Goal: Task Accomplishment & Management: Manage account settings

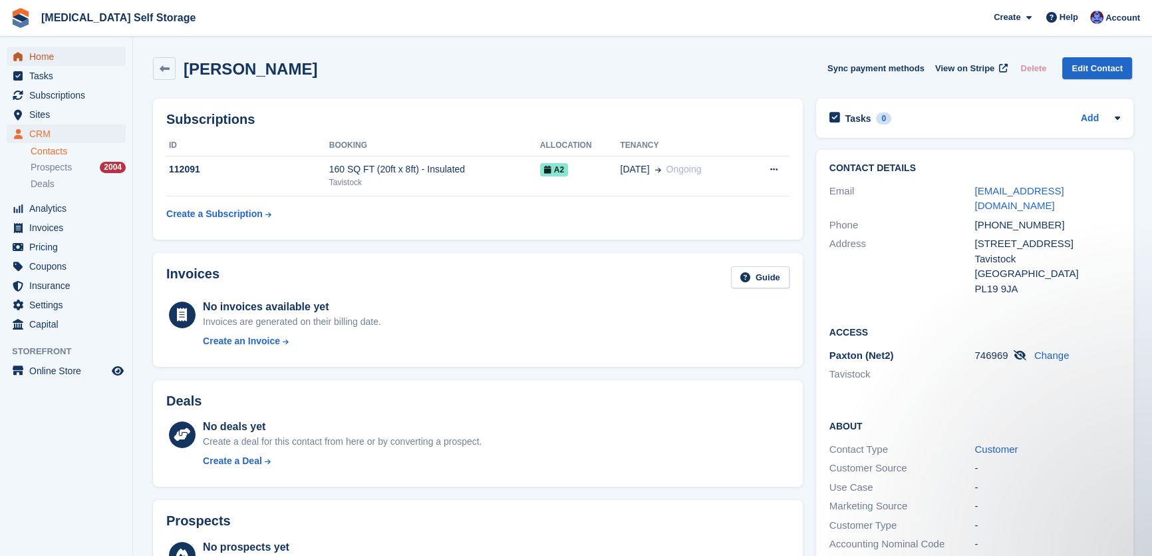
click at [49, 58] on span "Home" at bounding box center [69, 56] width 80 height 19
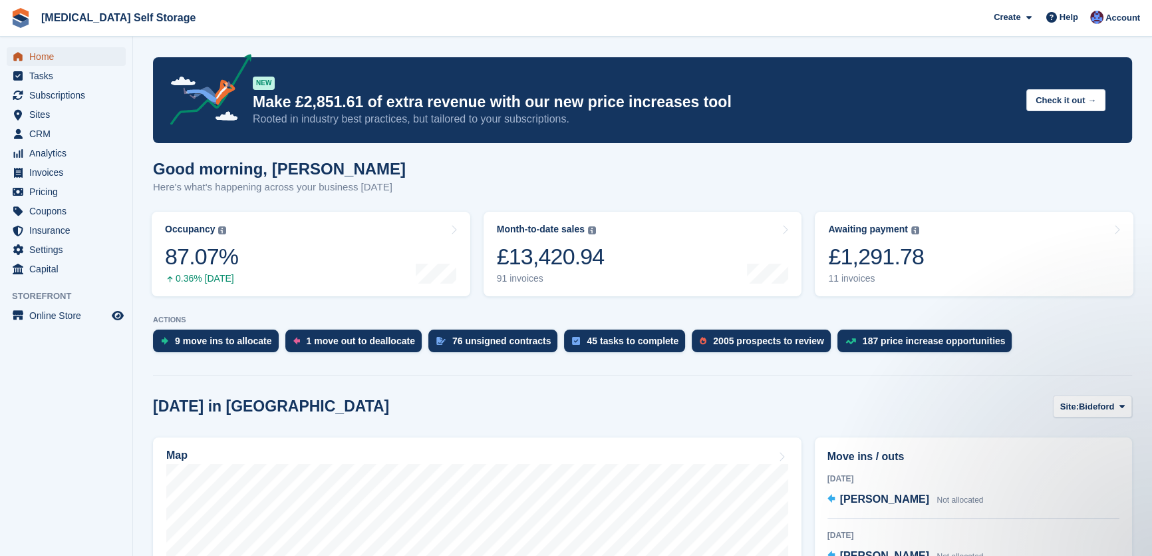
click at [44, 57] on span "Home" at bounding box center [69, 56] width 80 height 19
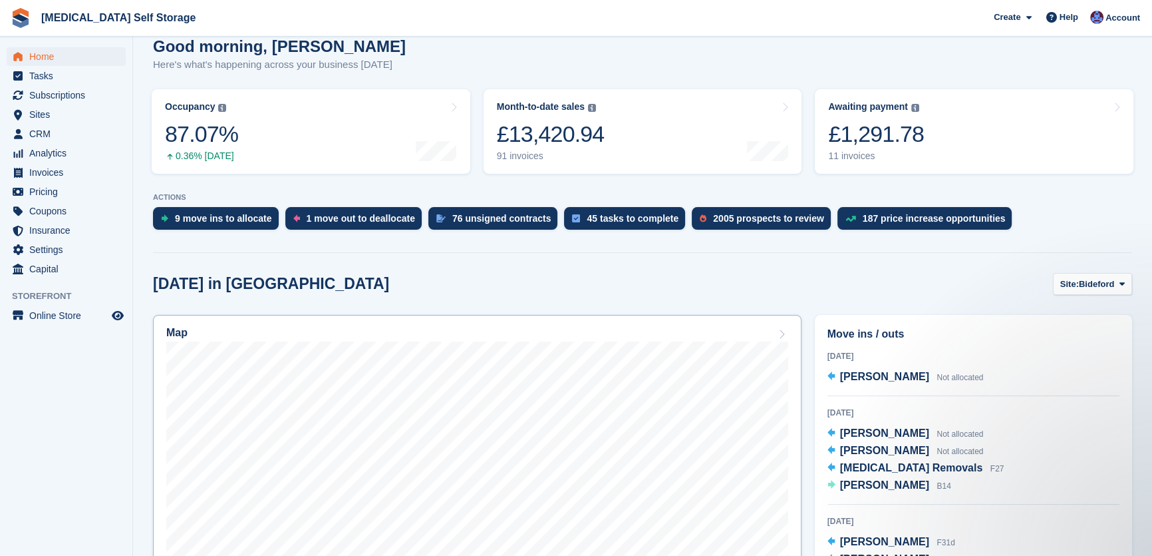
scroll to position [242, 0]
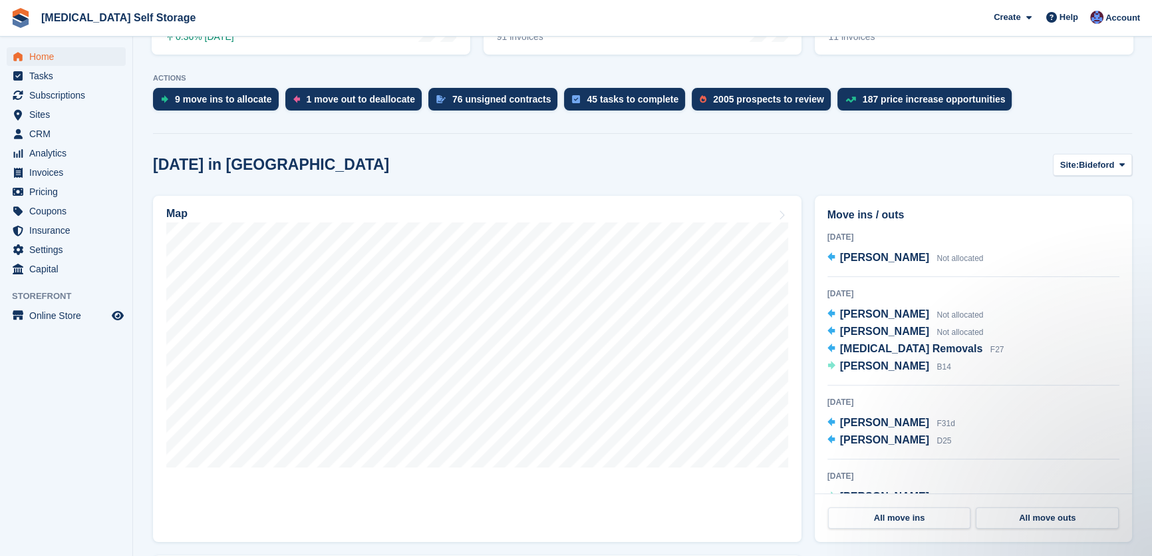
click at [1134, 172] on section "NEW Make £2,851.61 of extra revenue with our new price increases tool Rooted in…" at bounding box center [642, 457] width 1019 height 1399
click at [1102, 164] on span "Bideford" at bounding box center [1096, 164] width 35 height 13
click at [1043, 222] on link "Tavistock" at bounding box center [1069, 220] width 116 height 24
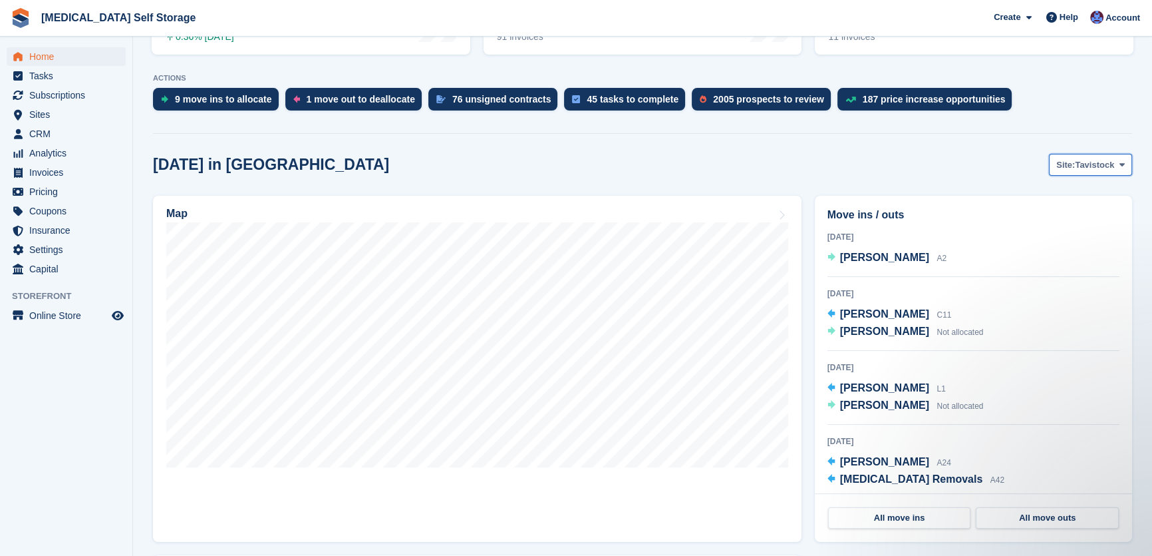
click at [1108, 171] on span "Tavistock" at bounding box center [1094, 164] width 39 height 13
click at [1058, 244] on link "Ilfracombe" at bounding box center [1069, 244] width 116 height 24
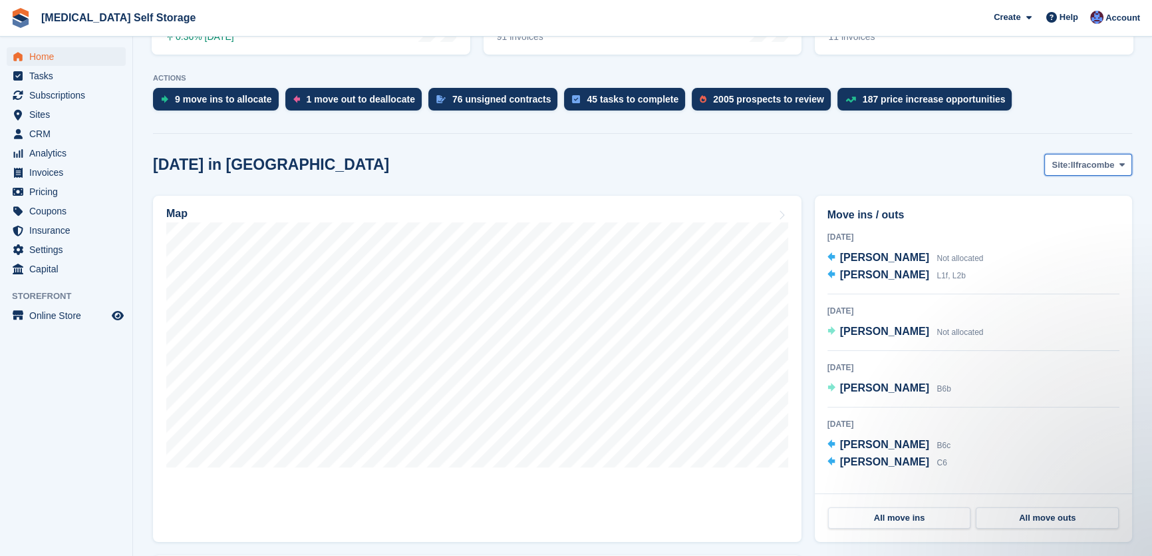
click at [1082, 164] on span "Ilfracombe" at bounding box center [1093, 164] width 44 height 13
click at [1070, 223] on link "Tavistock" at bounding box center [1069, 220] width 116 height 24
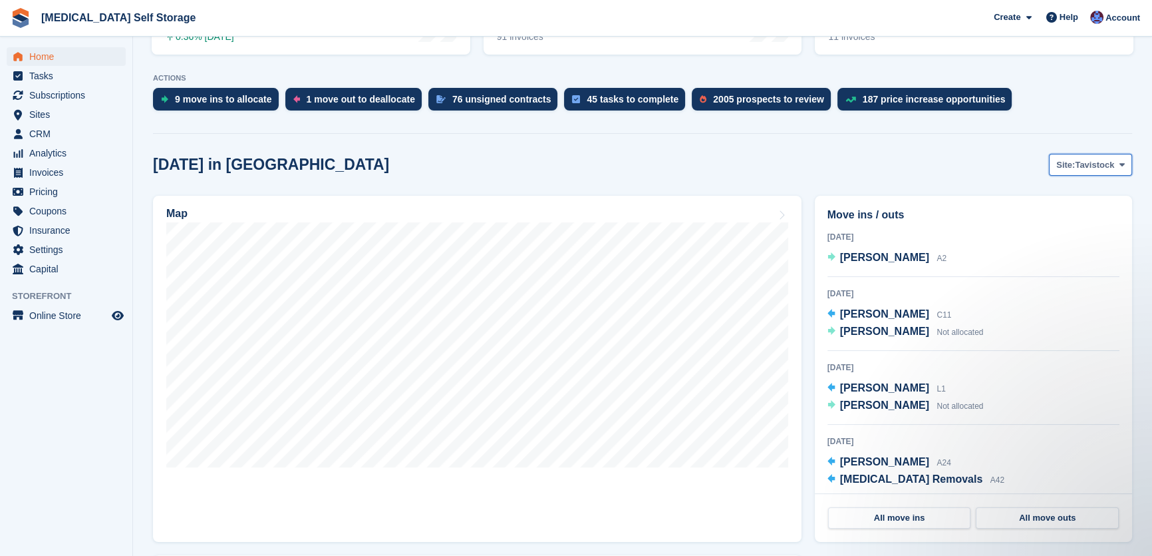
click at [1085, 162] on span "Tavistock" at bounding box center [1094, 164] width 39 height 13
click at [1072, 196] on link "Bideford" at bounding box center [1069, 196] width 116 height 24
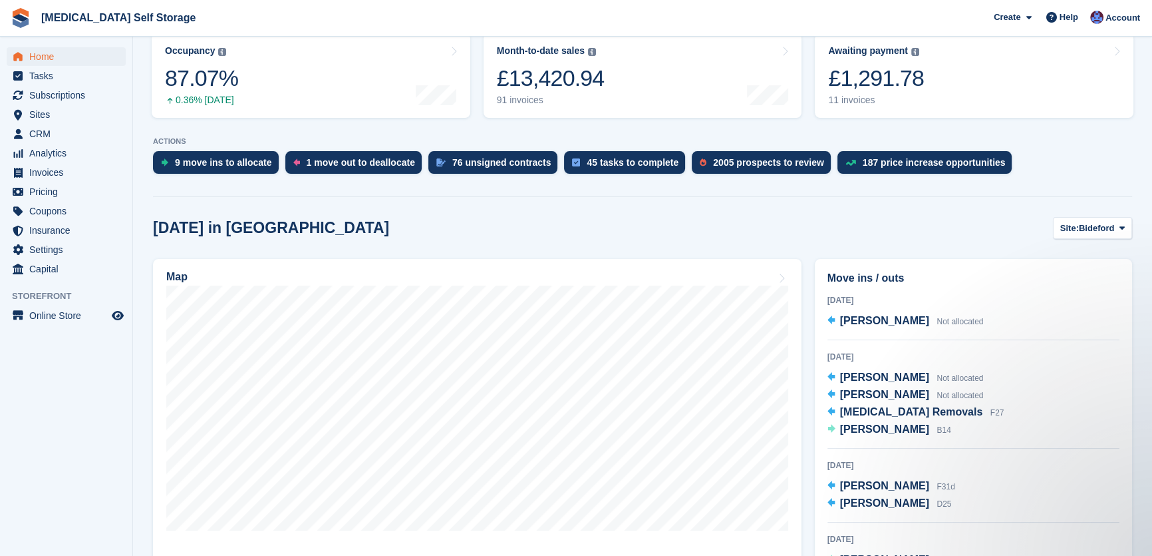
scroll to position [0, 0]
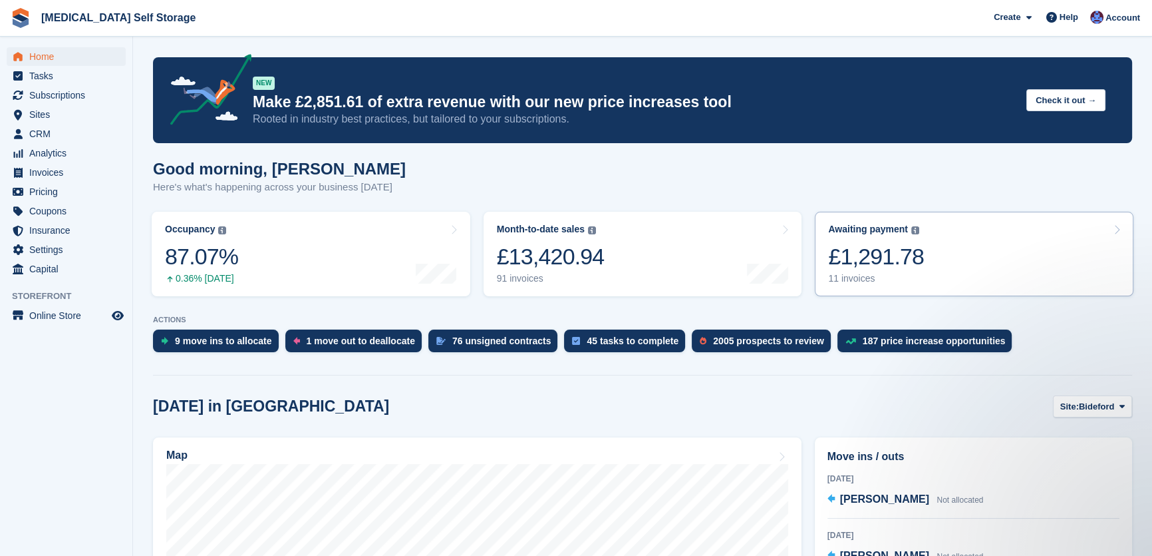
click at [908, 256] on div "£1,291.78" at bounding box center [876, 256] width 96 height 27
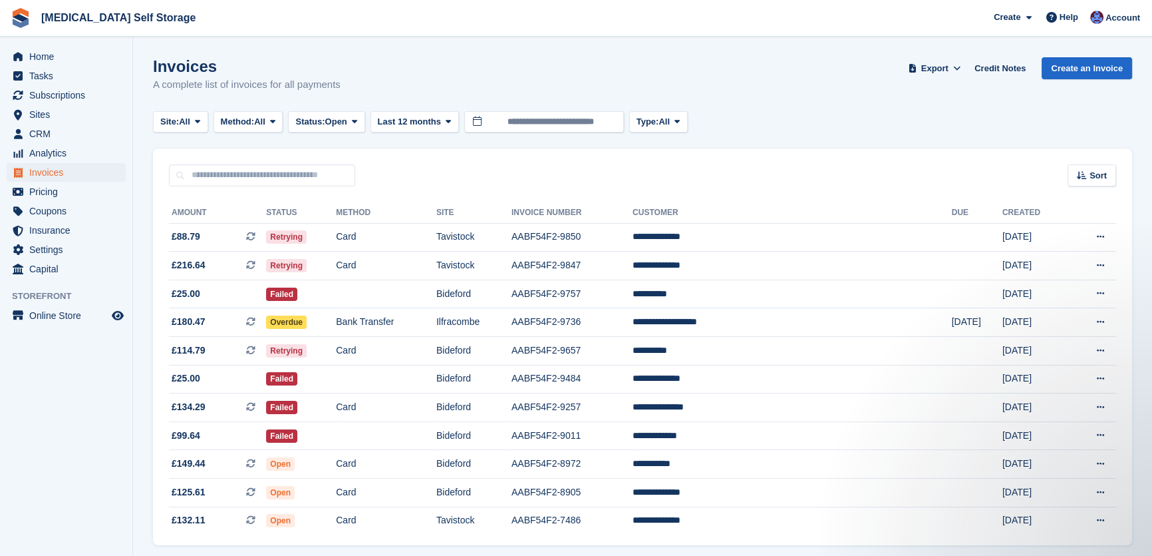
click at [512, 218] on th "Site" at bounding box center [473, 212] width 75 height 21
click at [512, 230] on td "Tavistock" at bounding box center [473, 237] width 75 height 29
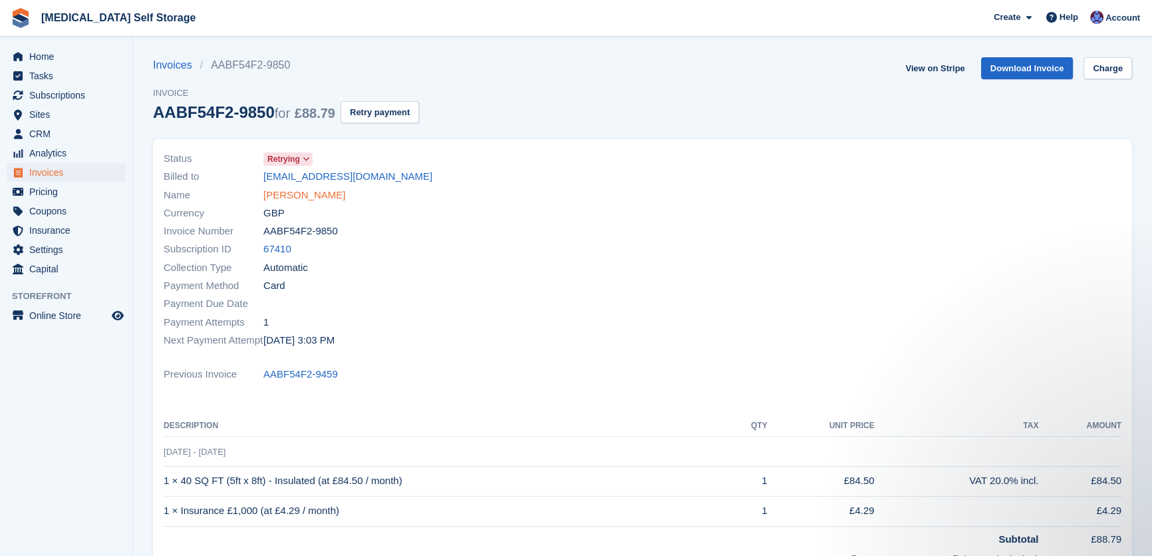
click at [300, 197] on link "Kirsty Shirley" at bounding box center [304, 195] width 82 height 15
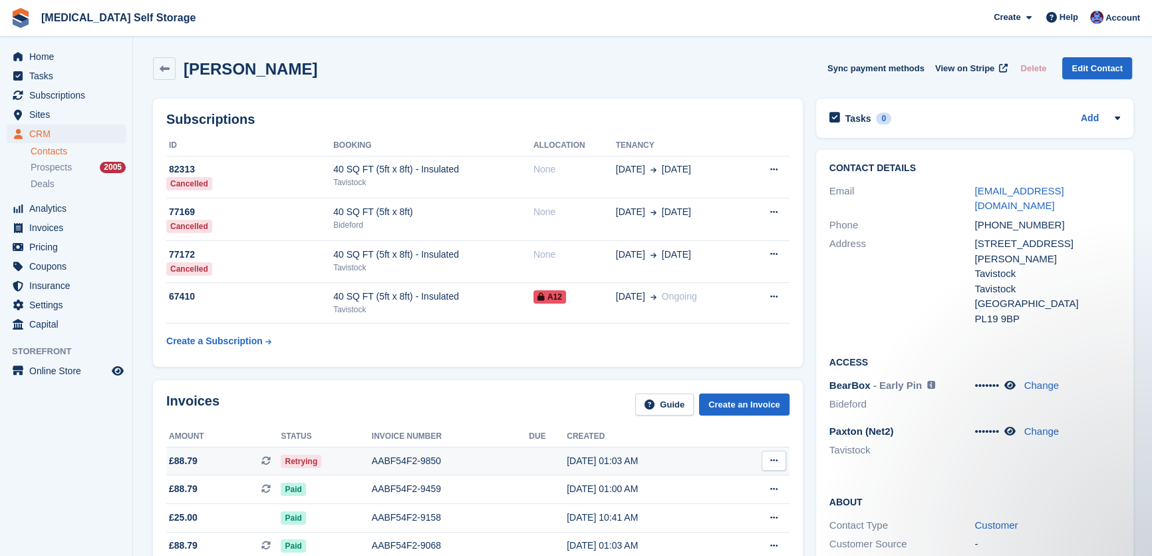
click at [419, 464] on div "AABF54F2-9850" at bounding box center [451, 461] width 158 height 14
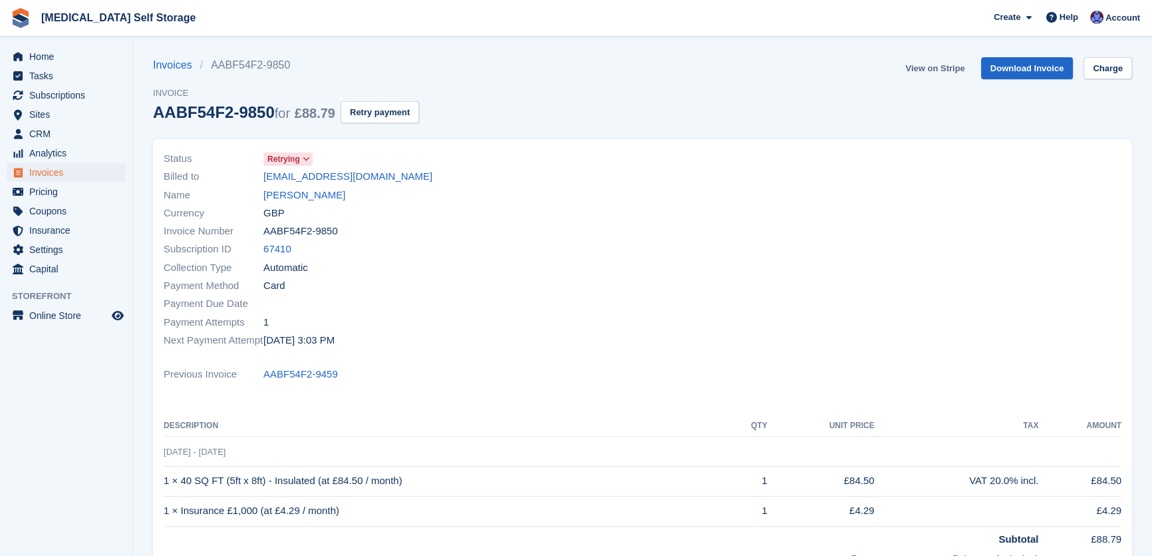
click at [920, 71] on link "View on Stripe" at bounding box center [935, 68] width 70 height 22
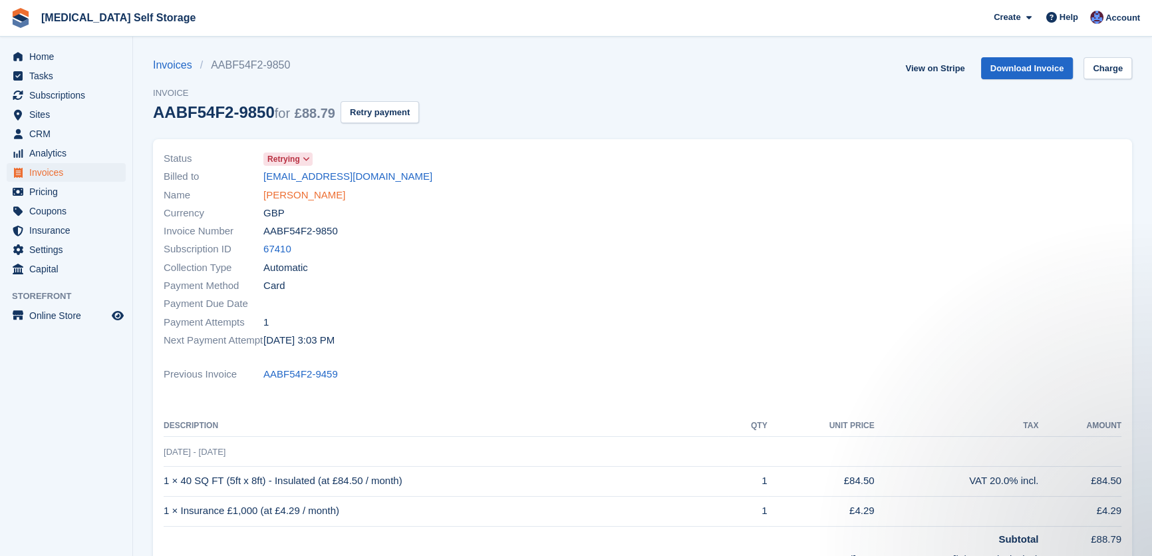
click at [283, 192] on link "Kirsty Shirley" at bounding box center [304, 195] width 82 height 15
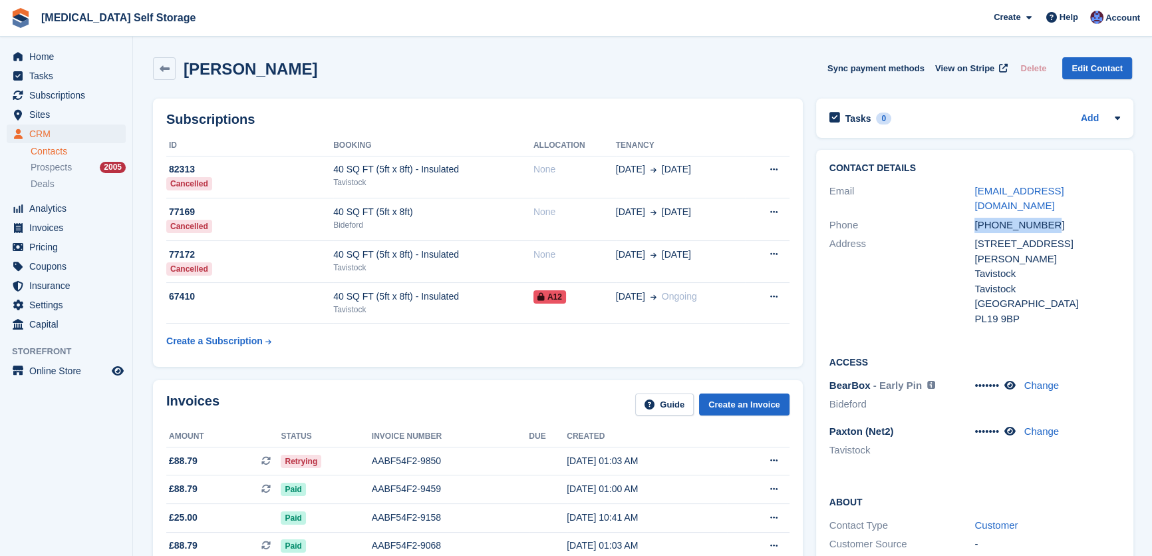
drag, startPoint x: 1055, startPoint y: 212, endPoint x: 950, endPoint y: 215, distance: 105.2
click at [950, 216] on div "Phone +447950740601" at bounding box center [975, 225] width 291 height 19
copy div "+447950740601"
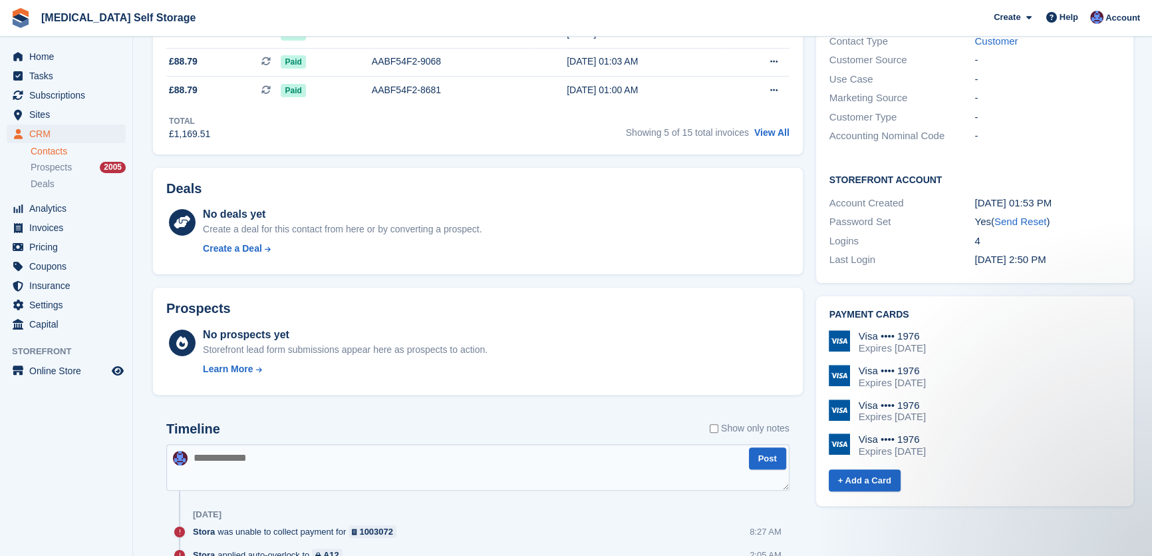
scroll to position [725, 0]
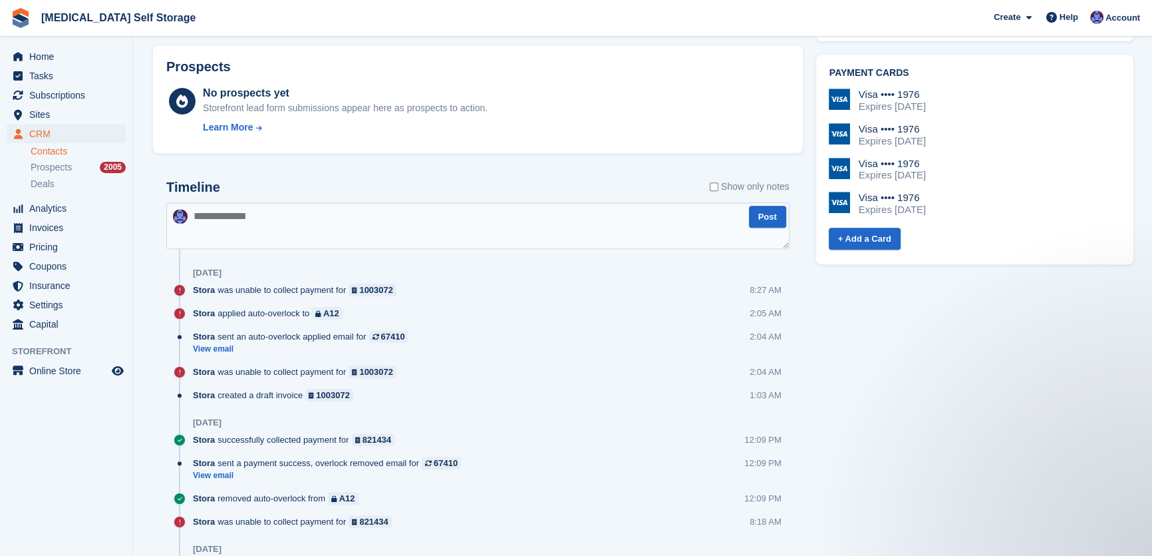
click at [279, 235] on textarea at bounding box center [477, 225] width 623 height 47
type textarea "**********"
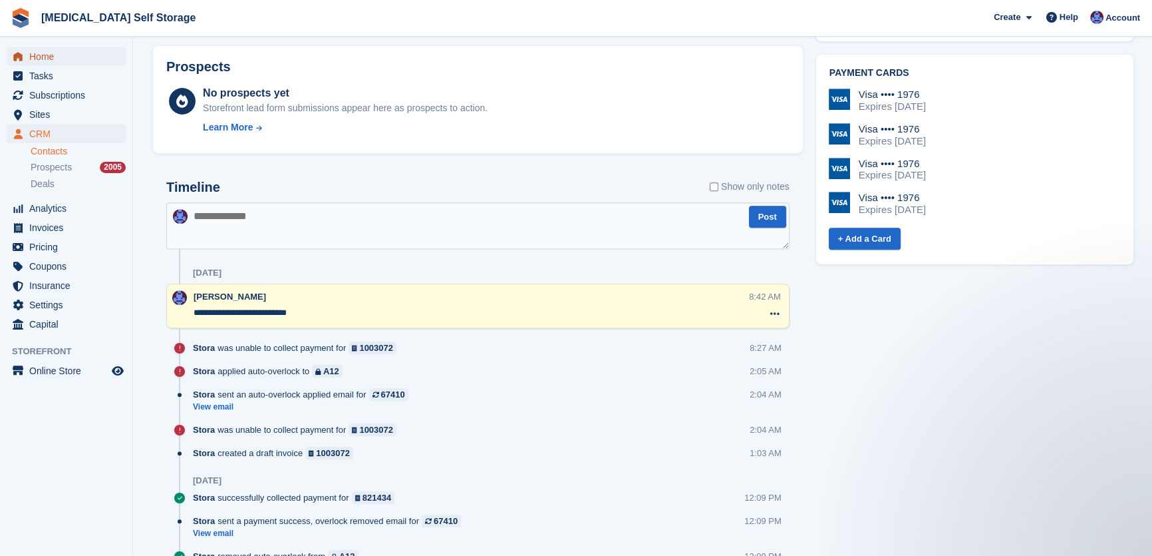
click at [42, 58] on span "Home" at bounding box center [69, 56] width 80 height 19
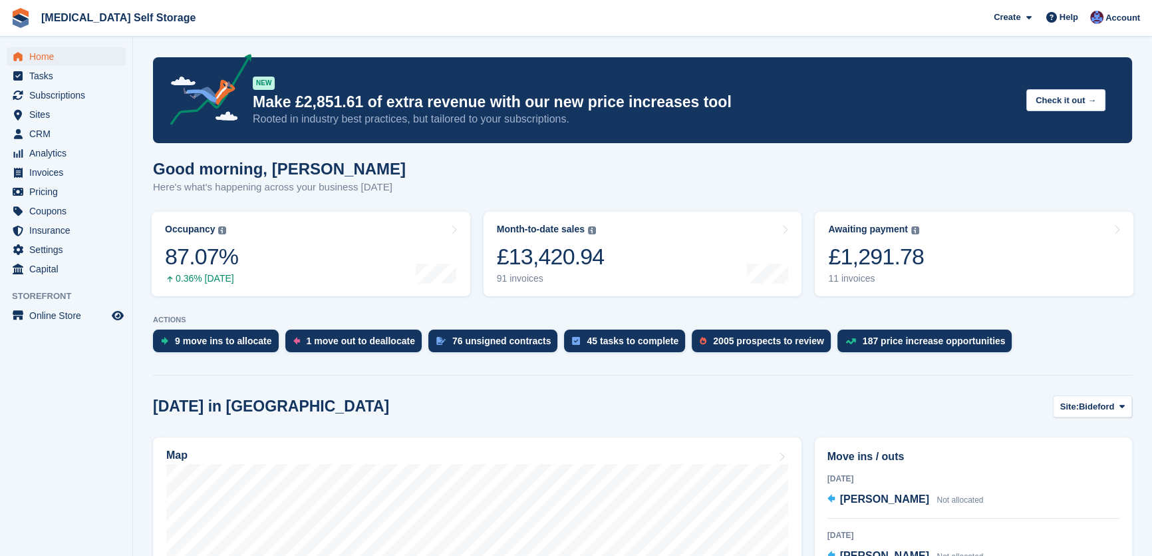
click at [888, 262] on div "£1,291.78" at bounding box center [876, 256] width 96 height 27
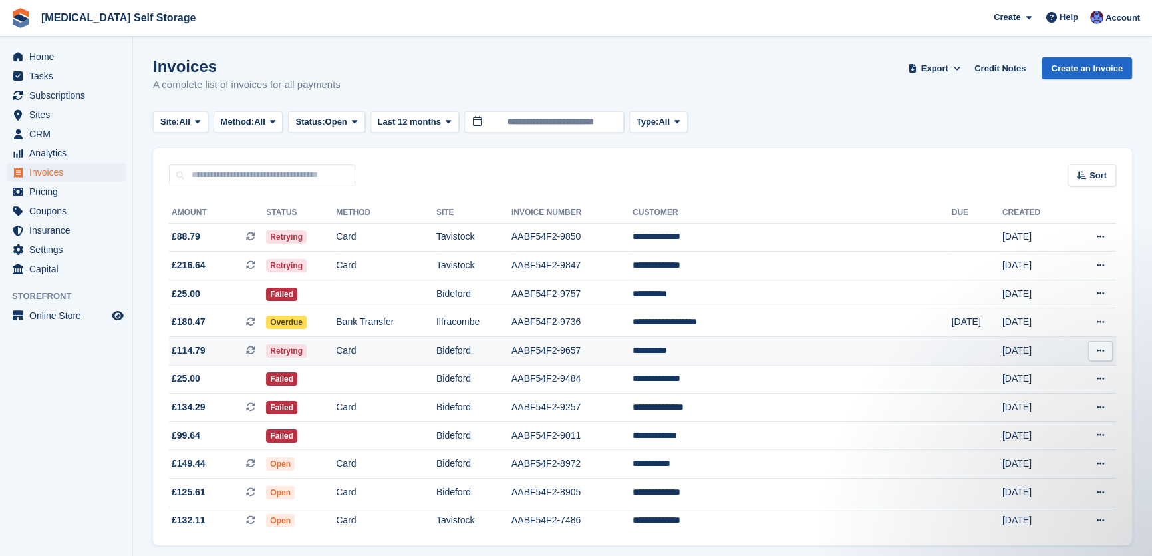
click at [406, 346] on td "Card" at bounding box center [386, 351] width 100 height 29
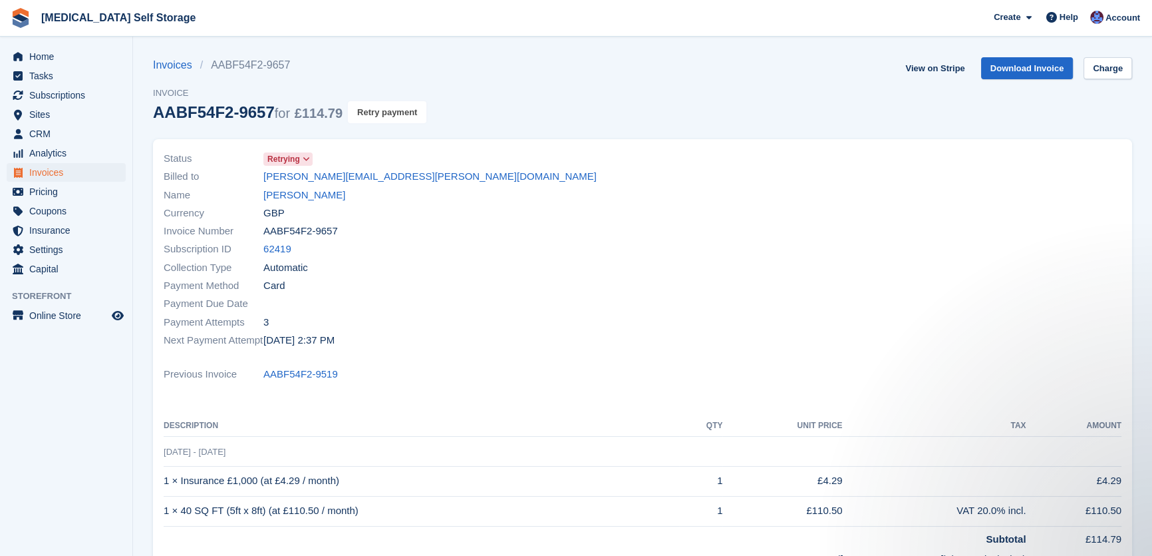
click at [393, 108] on button "Retry payment" at bounding box center [387, 112] width 79 height 22
click at [291, 196] on link "Lee Stokes" at bounding box center [304, 195] width 82 height 15
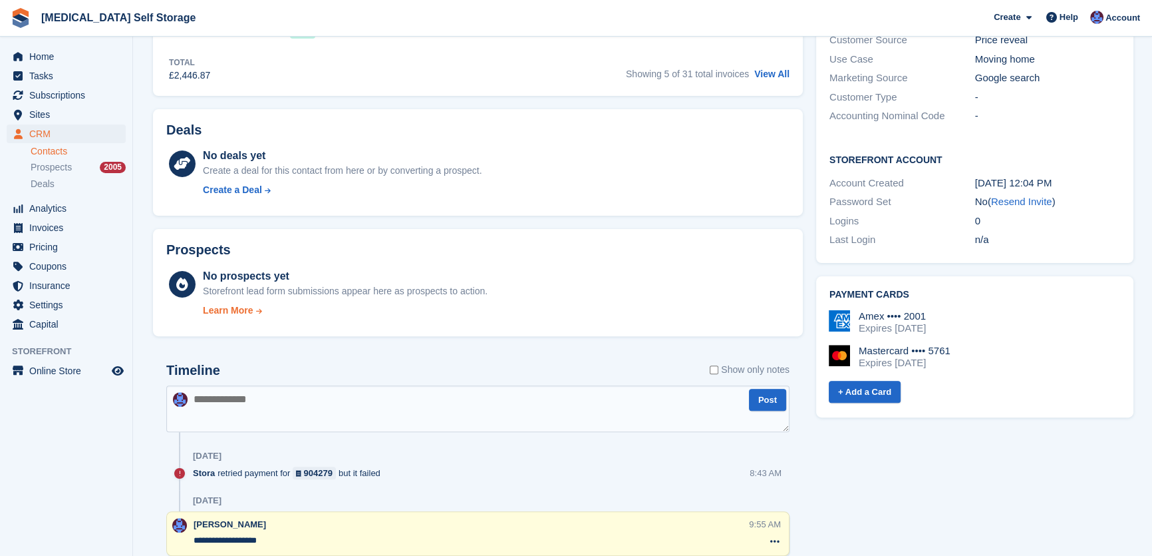
scroll to position [484, 0]
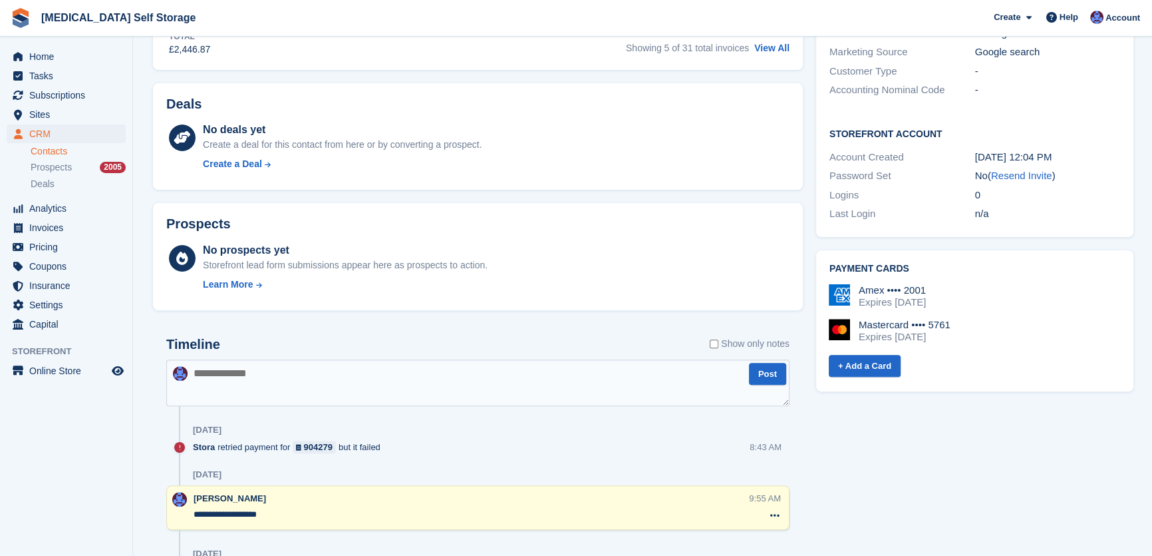
click at [280, 384] on textarea at bounding box center [477, 382] width 623 height 47
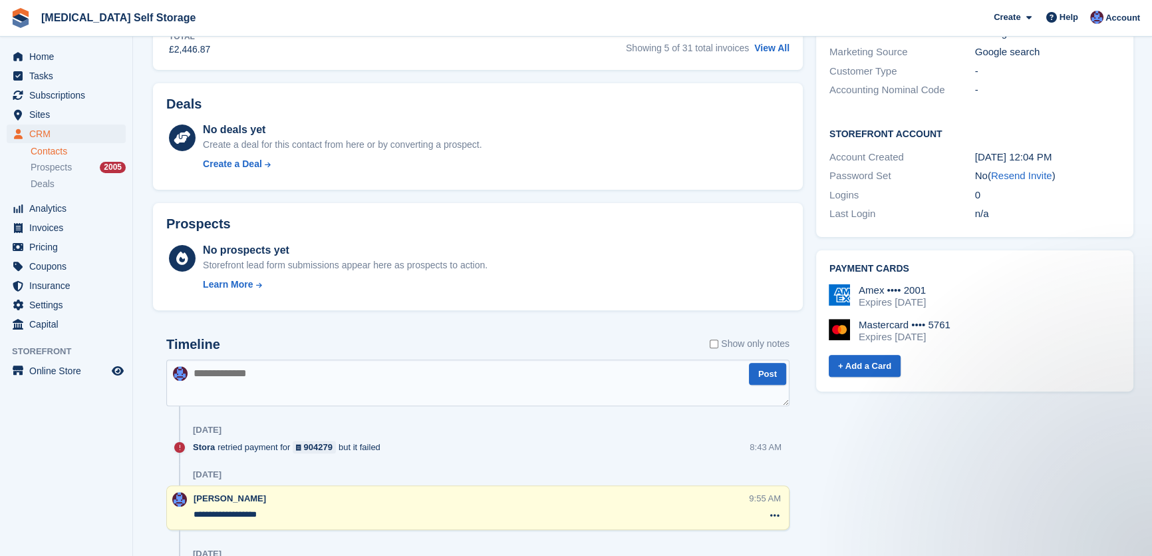
scroll to position [0, 0]
type textarea "**********"
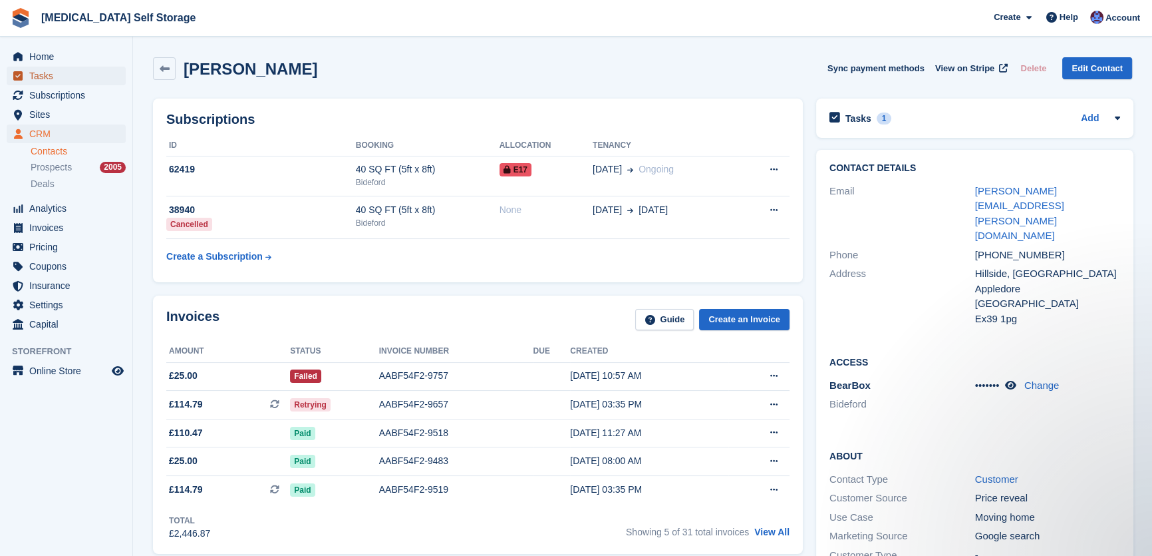
click at [32, 72] on span "Tasks" at bounding box center [69, 76] width 80 height 19
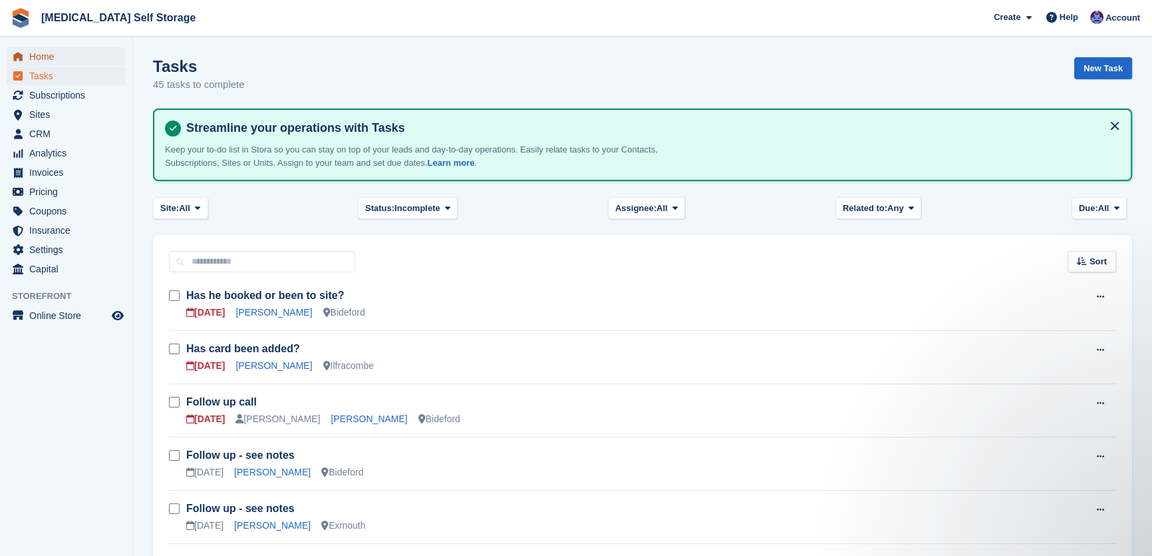
click at [46, 54] on span "Home" at bounding box center [69, 56] width 80 height 19
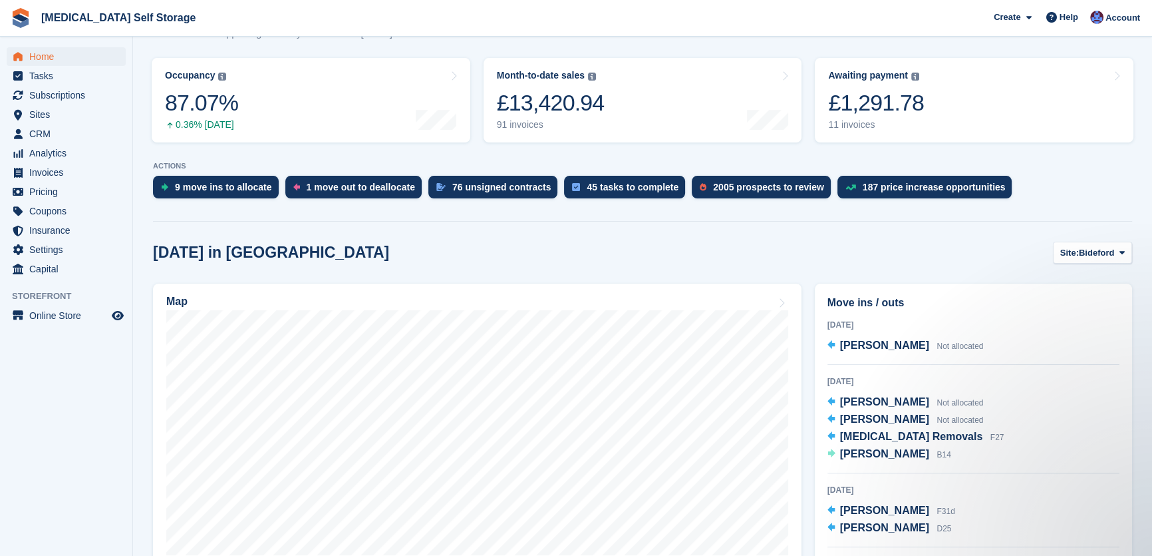
scroll to position [242, 0]
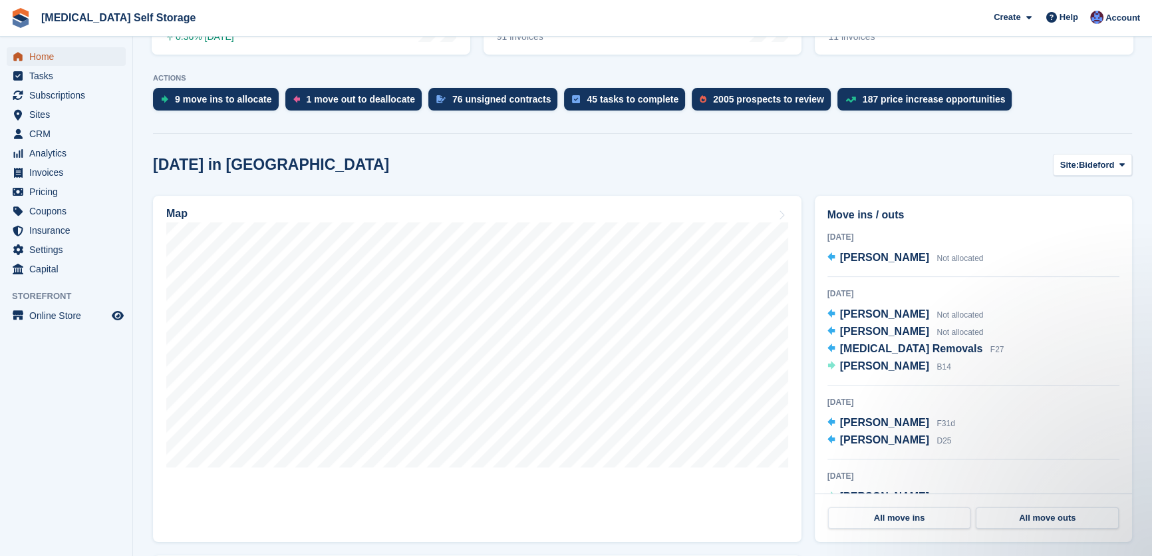
click at [52, 55] on span "Home" at bounding box center [69, 56] width 80 height 19
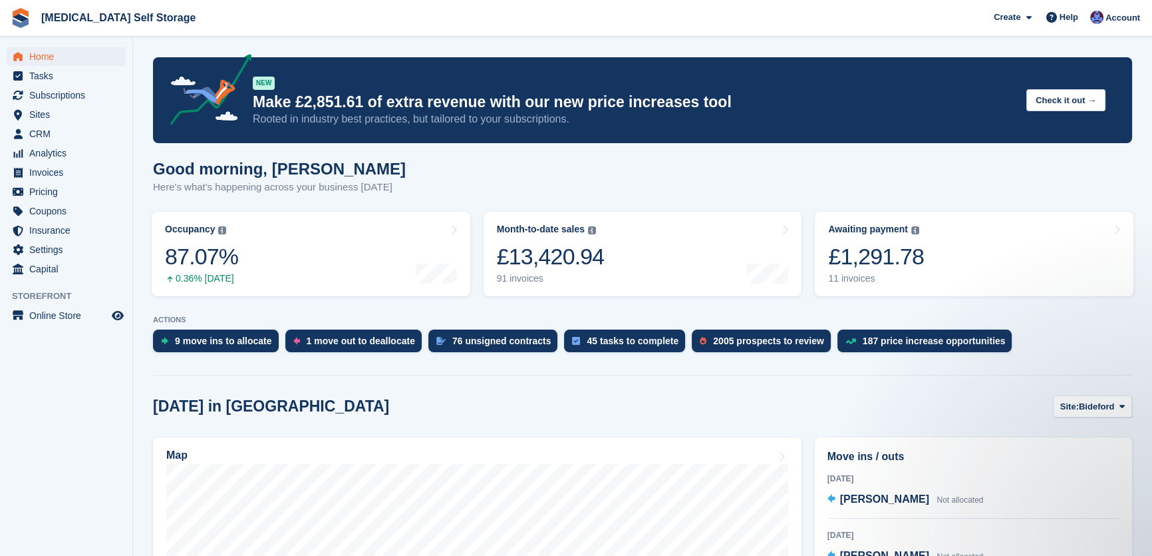
scroll to position [0, 0]
click at [472, 179] on div "Good morning, [PERSON_NAME] Here's what's happening across your business [DATE]" at bounding box center [642, 185] width 979 height 51
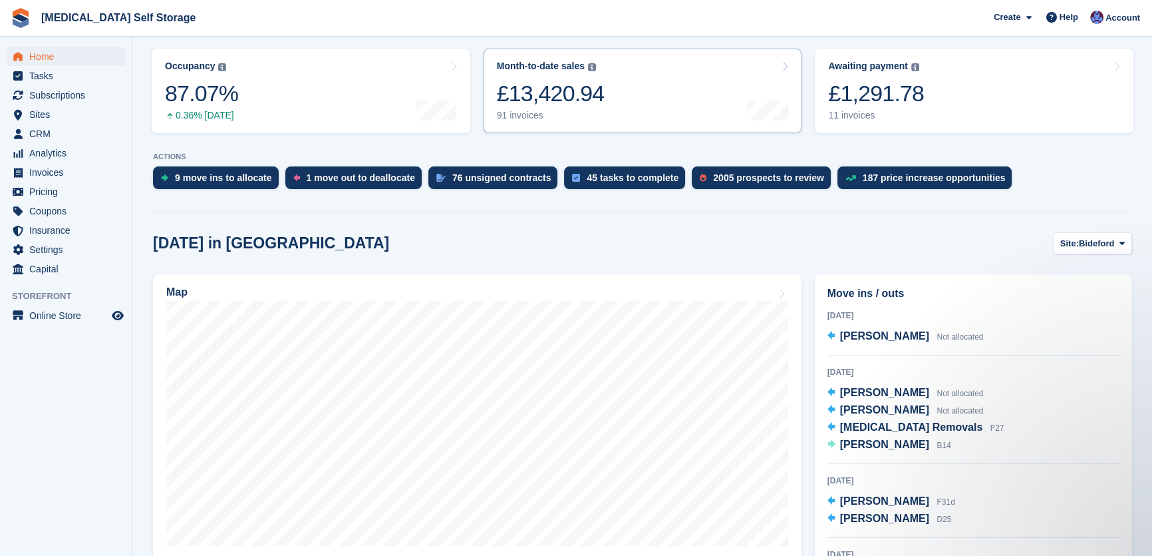
scroll to position [181, 0]
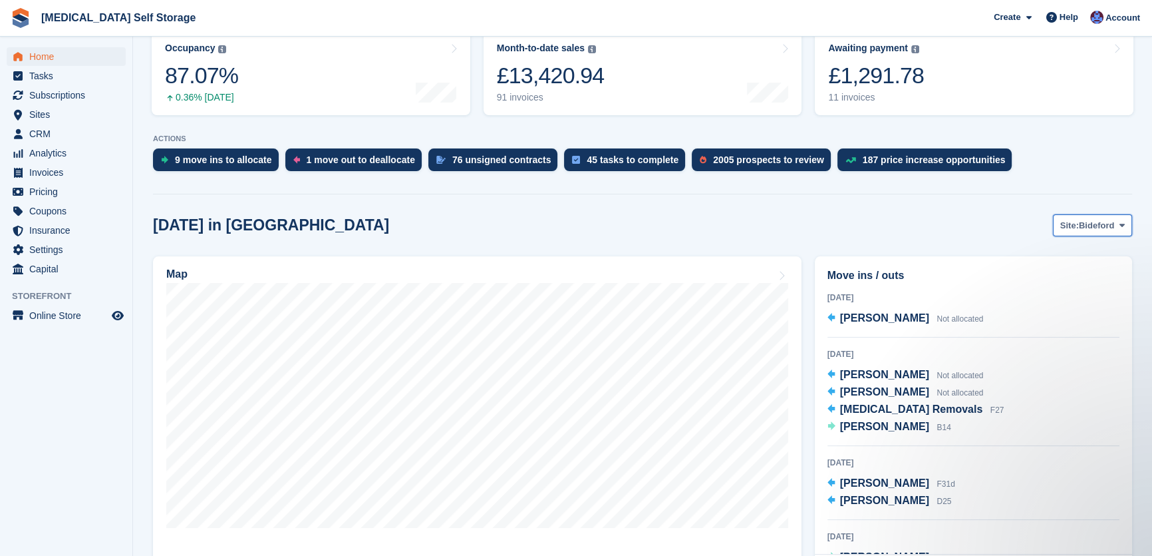
click at [1091, 225] on span "Bideford" at bounding box center [1096, 225] width 35 height 13
click at [1051, 285] on link "Tavistock" at bounding box center [1069, 281] width 116 height 24
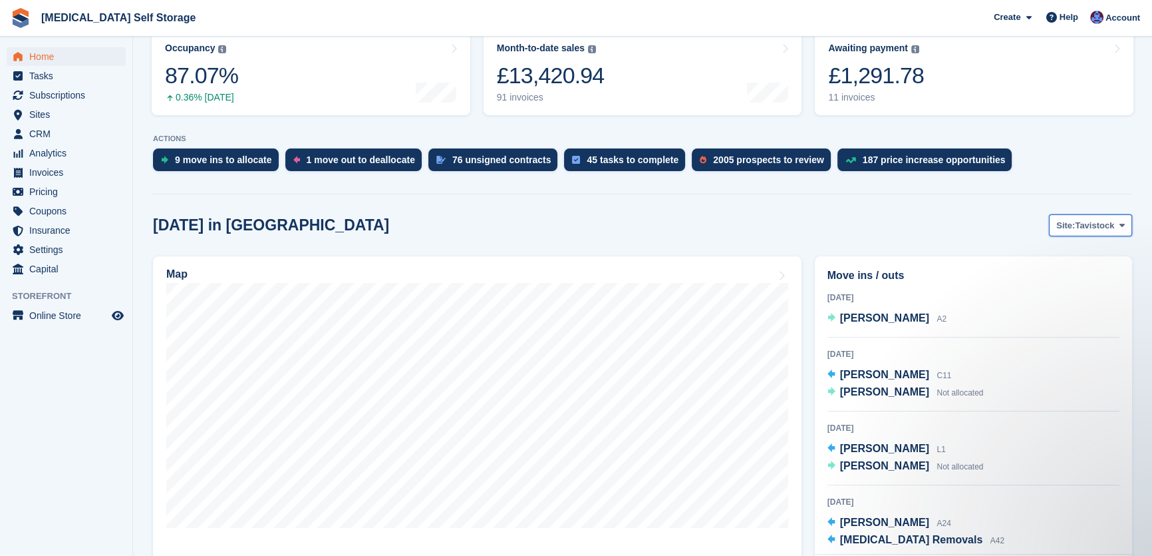
click at [1086, 220] on span "Tavistock" at bounding box center [1094, 225] width 39 height 13
click at [1061, 309] on link "Ilfracombe" at bounding box center [1069, 305] width 116 height 24
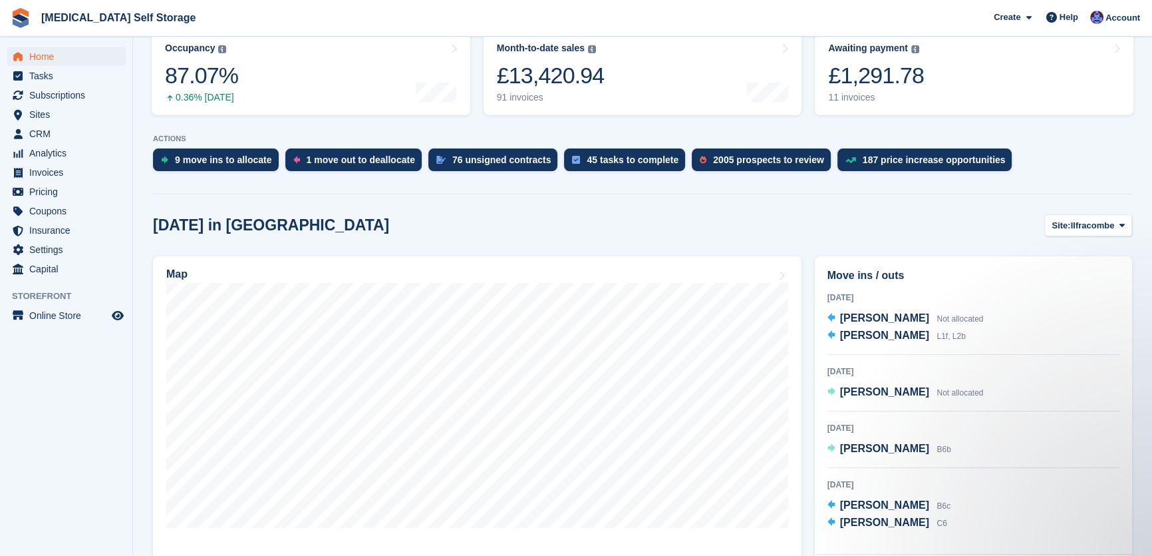
click at [1091, 219] on span "Ilfracombe" at bounding box center [1093, 225] width 44 height 13
click at [1045, 332] on link "Exmouth" at bounding box center [1069, 329] width 116 height 24
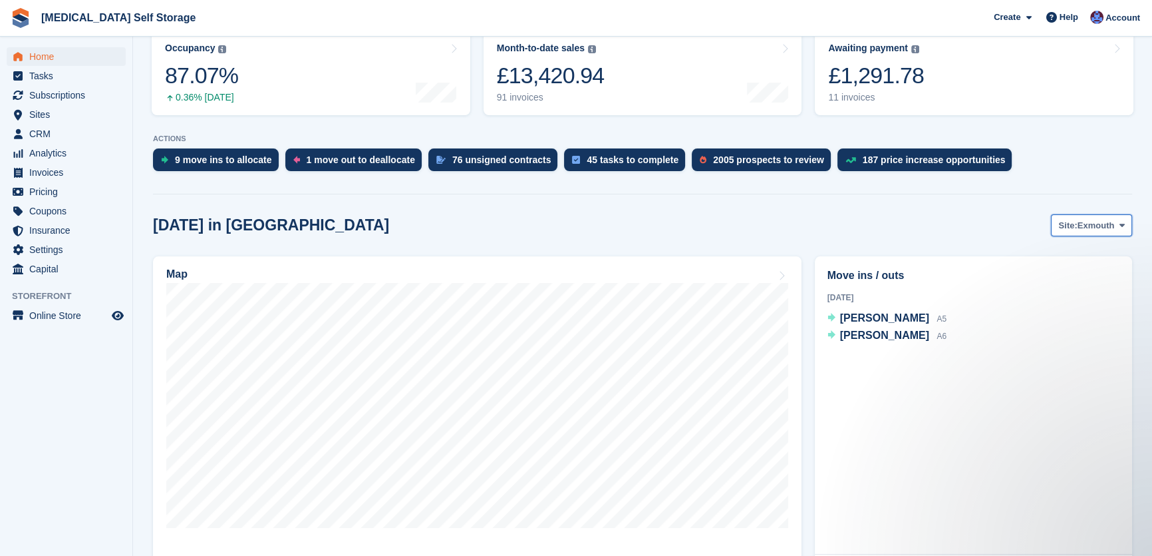
click at [1091, 224] on span "Exmouth" at bounding box center [1096, 225] width 37 height 13
click at [1059, 254] on link "Bideford" at bounding box center [1069, 257] width 116 height 24
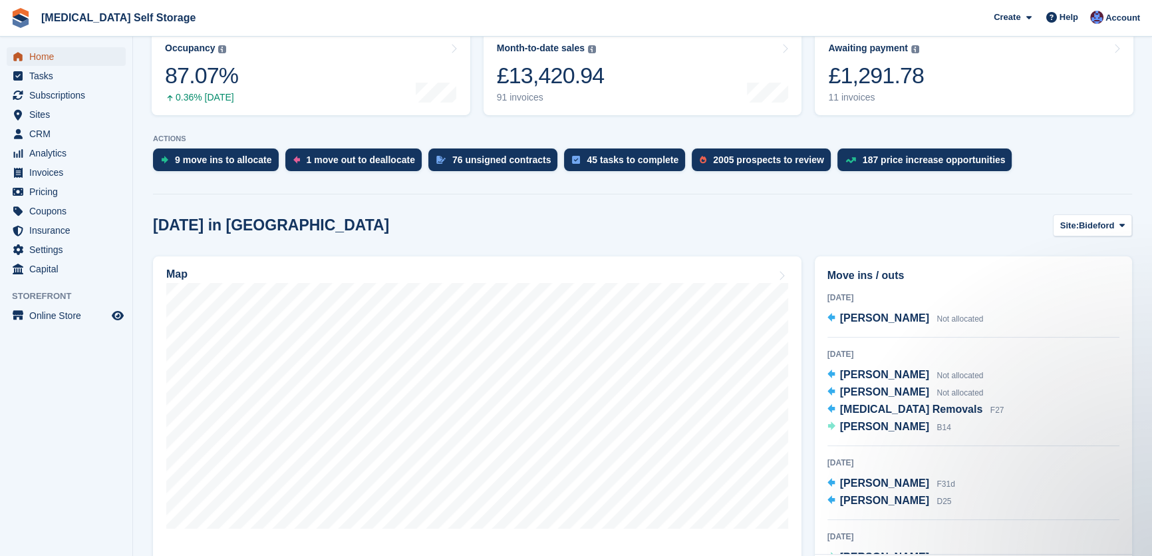
click at [46, 55] on span "Home" at bounding box center [69, 56] width 80 height 19
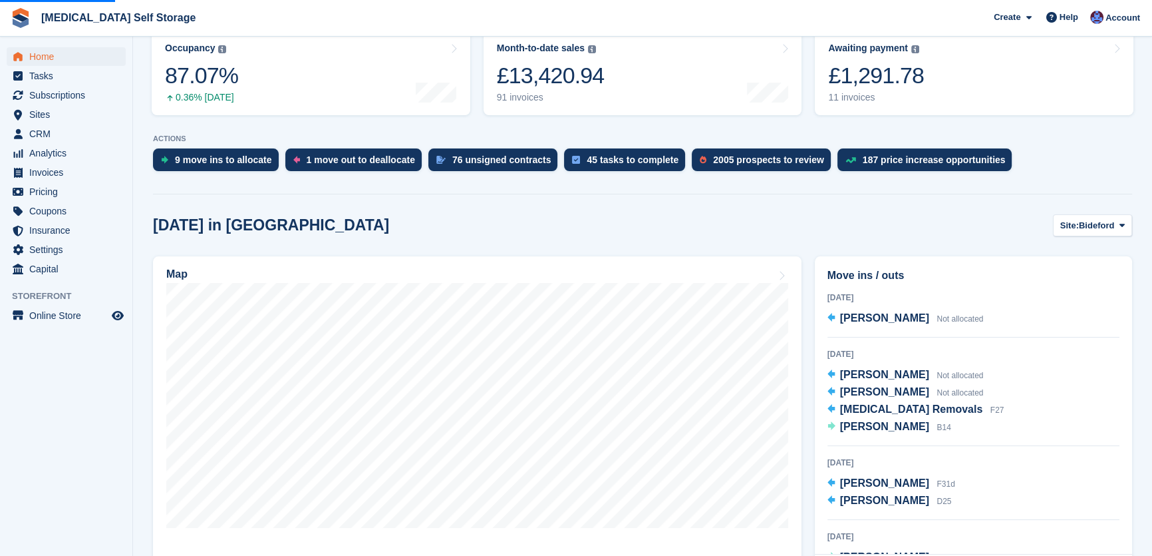
scroll to position [0, 0]
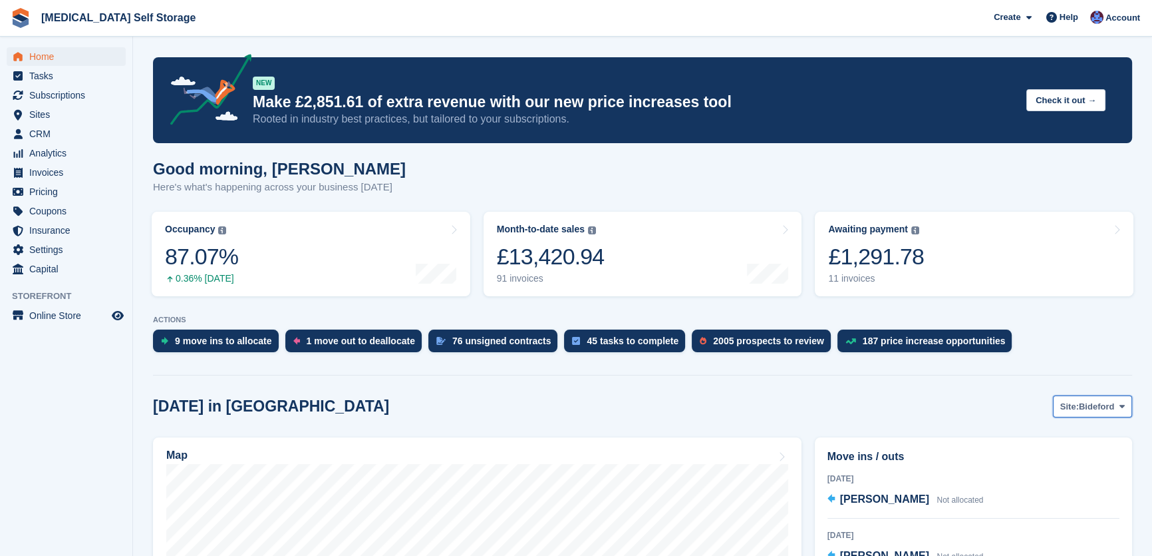
click at [1083, 409] on span "Bideford" at bounding box center [1096, 406] width 35 height 13
click at [1045, 472] on link "Tavistock" at bounding box center [1069, 462] width 116 height 24
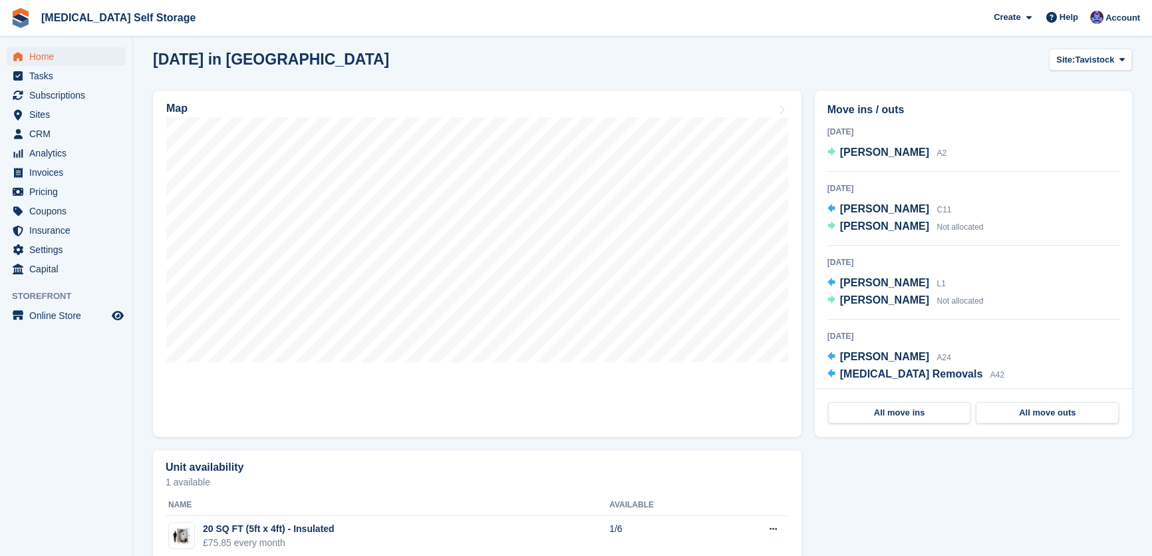
scroll to position [363, 0]
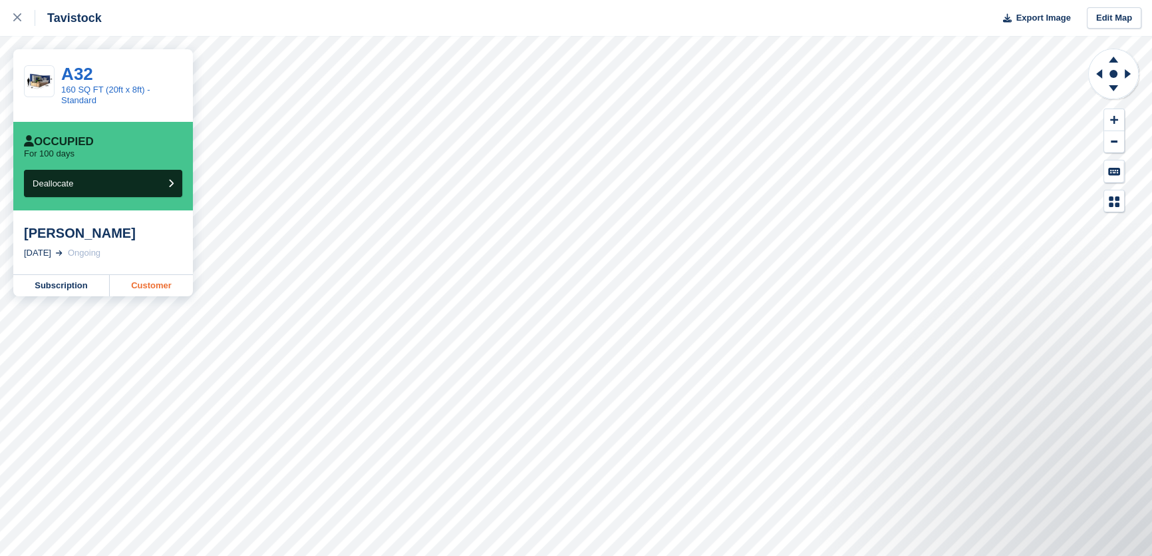
click at [140, 289] on link "Customer" at bounding box center [151, 285] width 83 height 21
click at [164, 294] on link "Customer" at bounding box center [151, 285] width 83 height 21
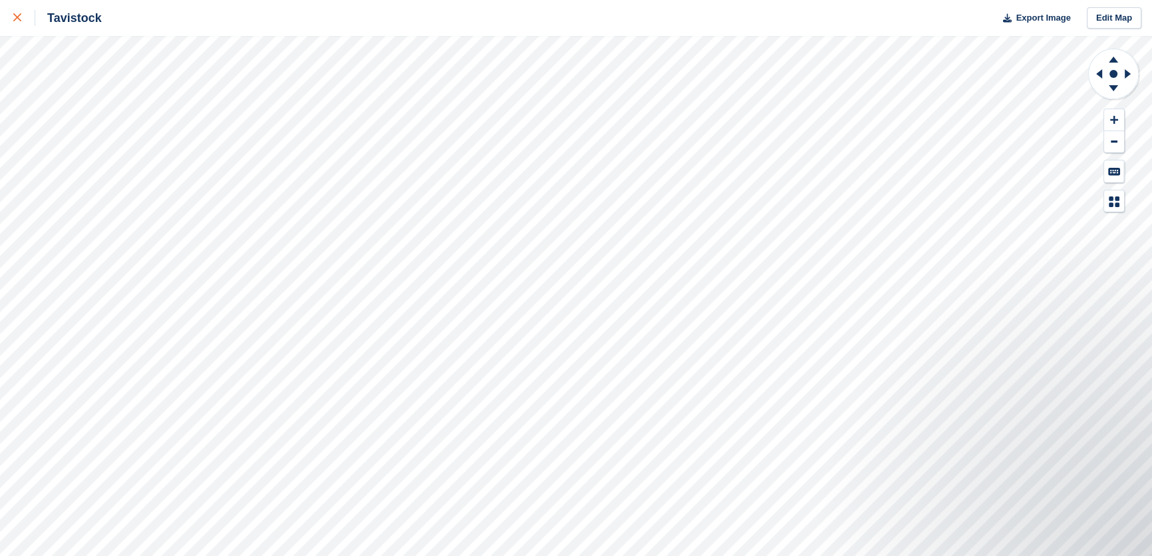
click at [24, 19] on div at bounding box center [24, 18] width 22 height 16
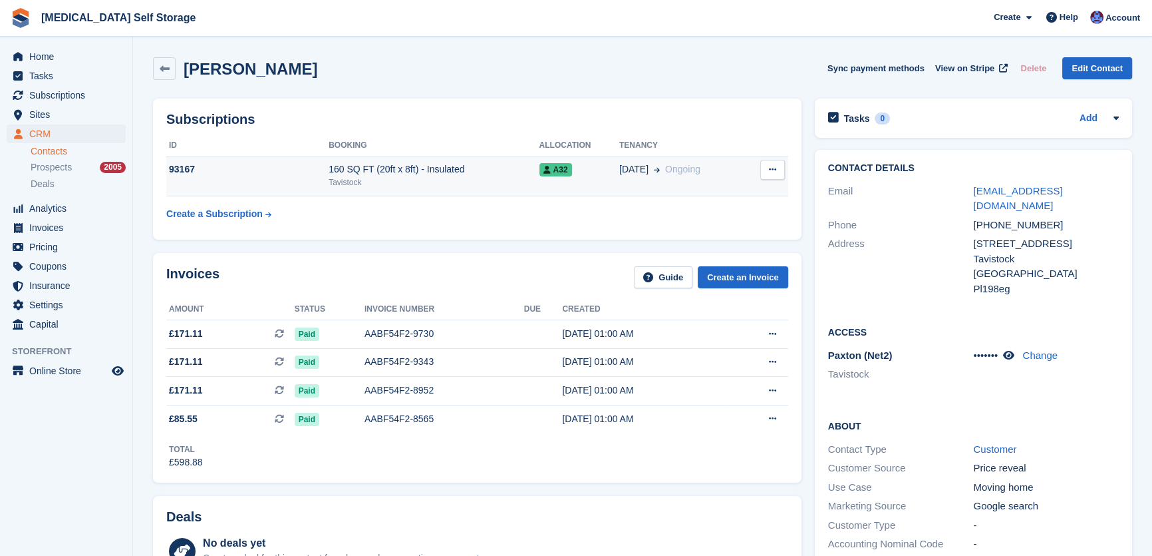
click at [775, 164] on button at bounding box center [773, 170] width 25 height 20
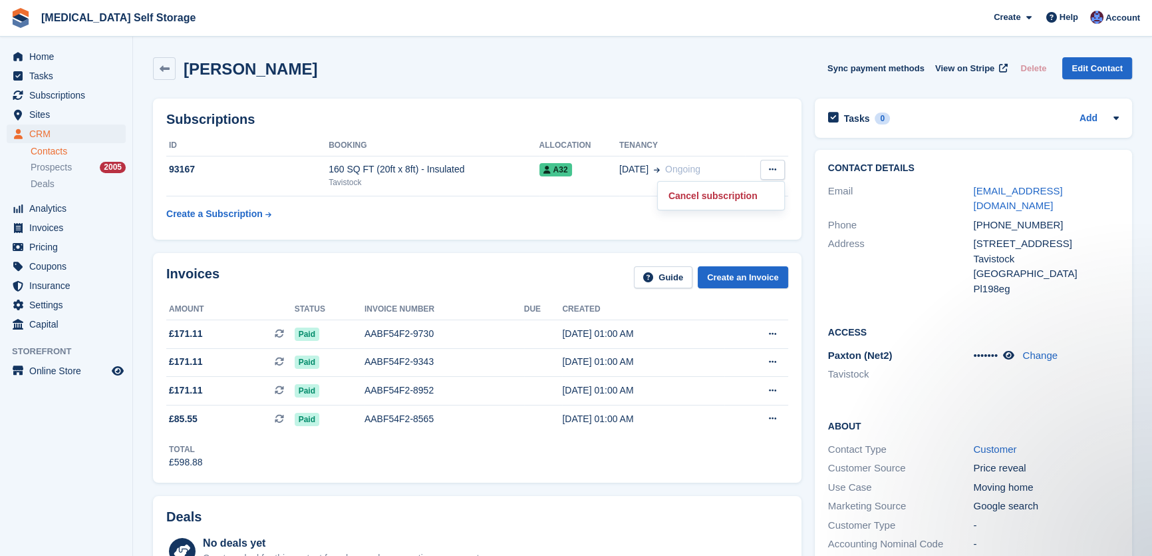
click at [729, 192] on p "Cancel subscription" at bounding box center [721, 195] width 116 height 17
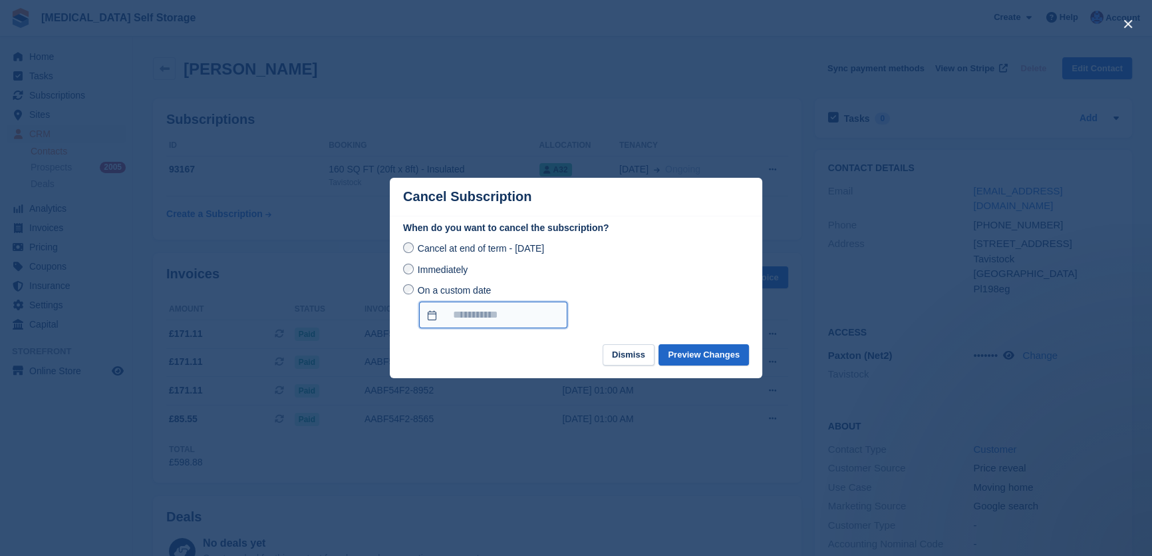
click at [486, 319] on input "On a custom date" at bounding box center [493, 314] width 148 height 27
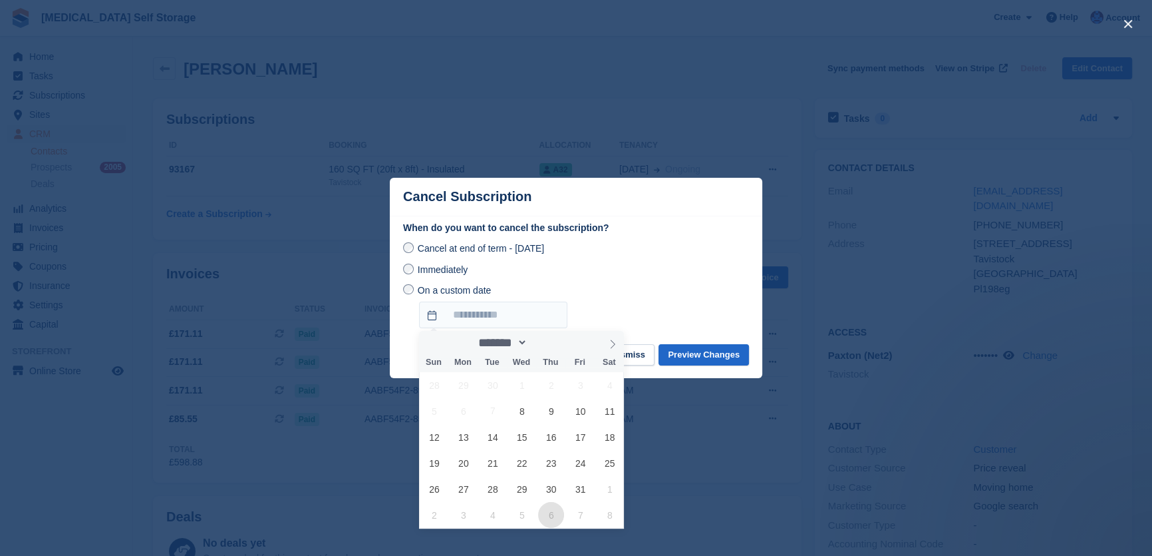
click at [553, 512] on span "6" at bounding box center [551, 515] width 26 height 26
type input "**********"
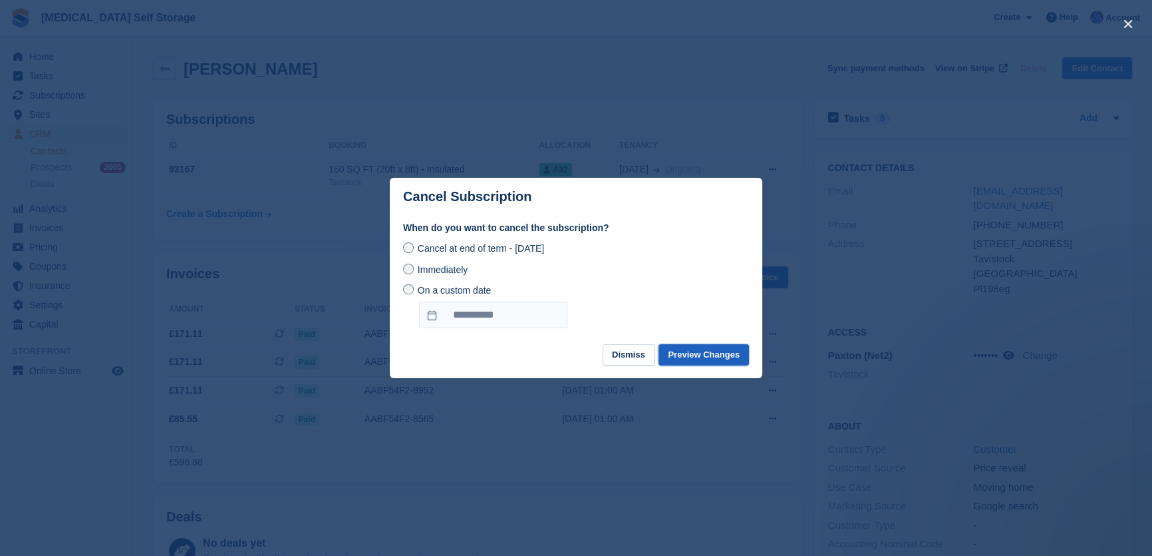
click at [738, 359] on button "Preview Changes" at bounding box center [704, 355] width 90 height 22
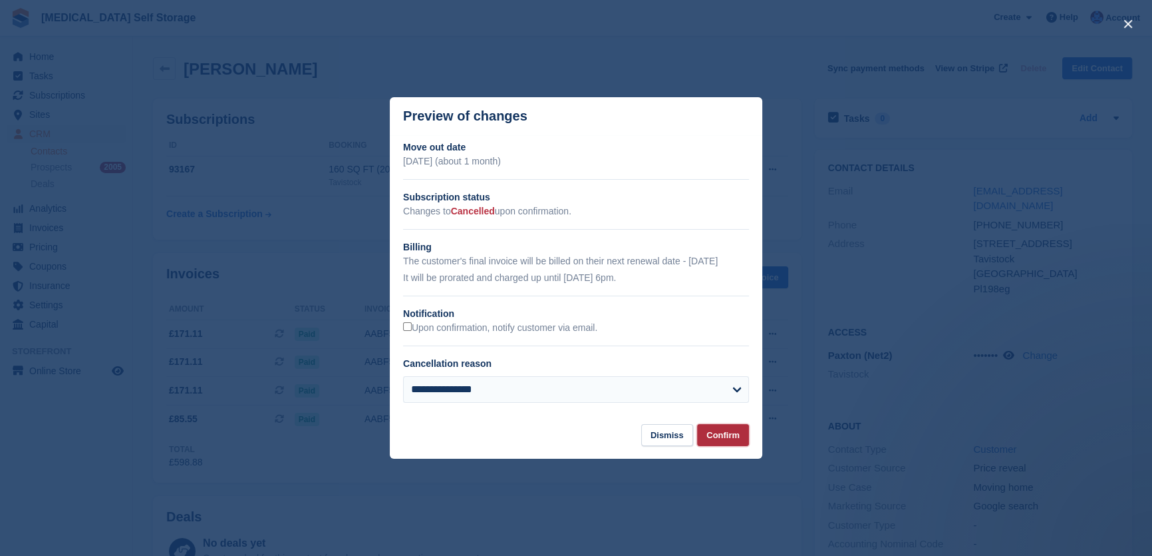
click at [728, 432] on button "Confirm" at bounding box center [723, 435] width 52 height 22
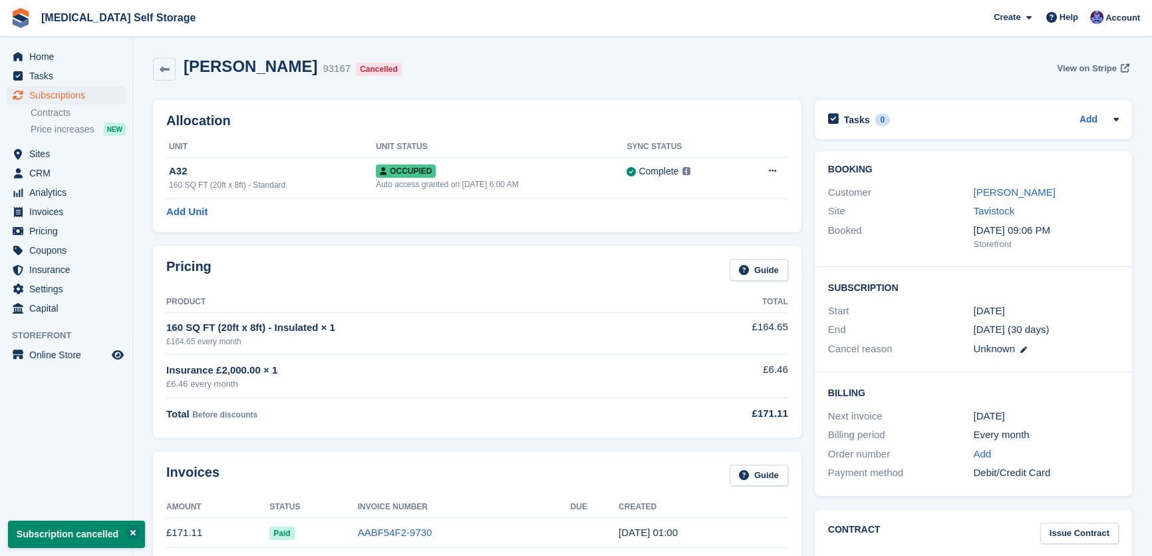
click at [1057, 70] on link "View on Stripe" at bounding box center [1092, 68] width 81 height 22
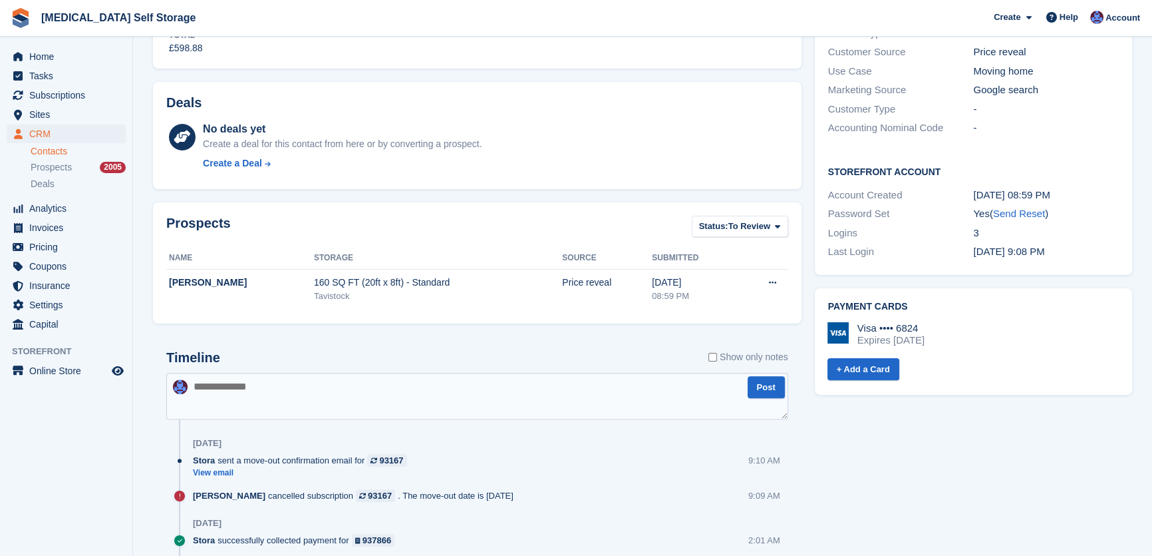
scroll to position [423, 0]
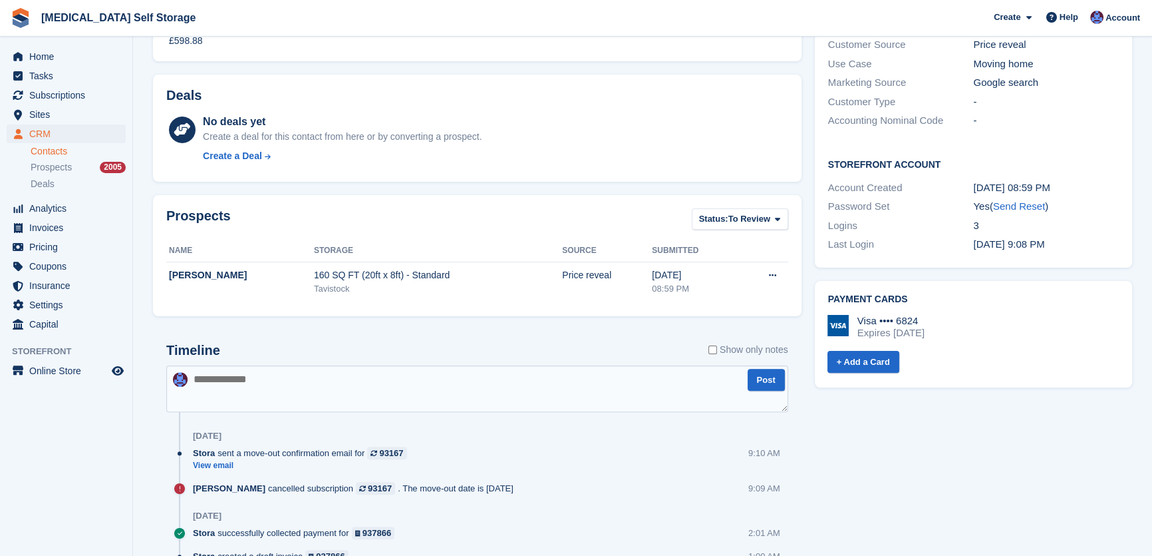
click at [345, 374] on textarea at bounding box center [477, 388] width 622 height 47
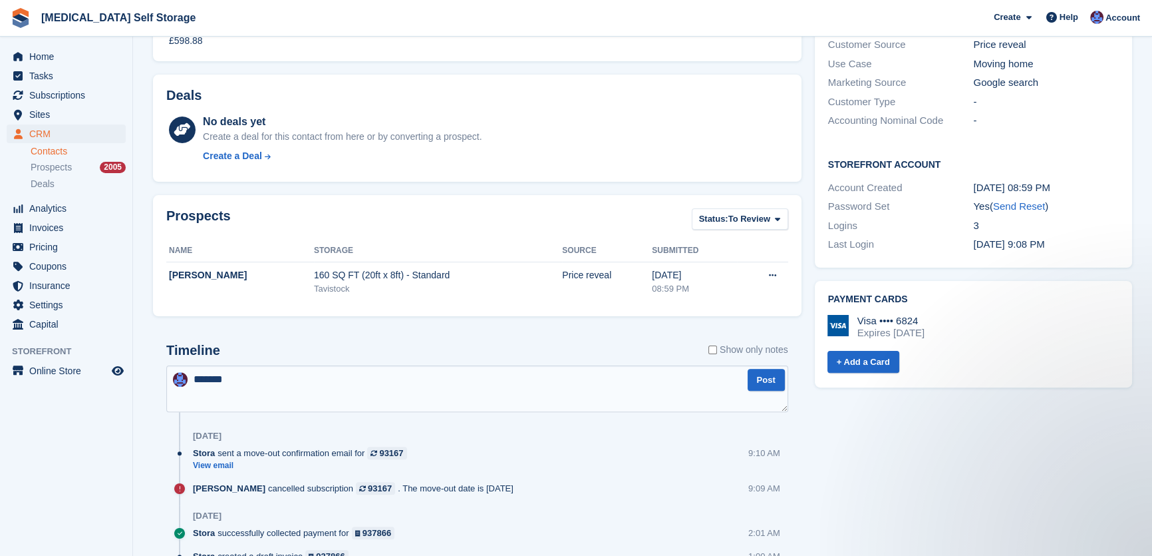
scroll to position [0, 0]
type textarea "**********"
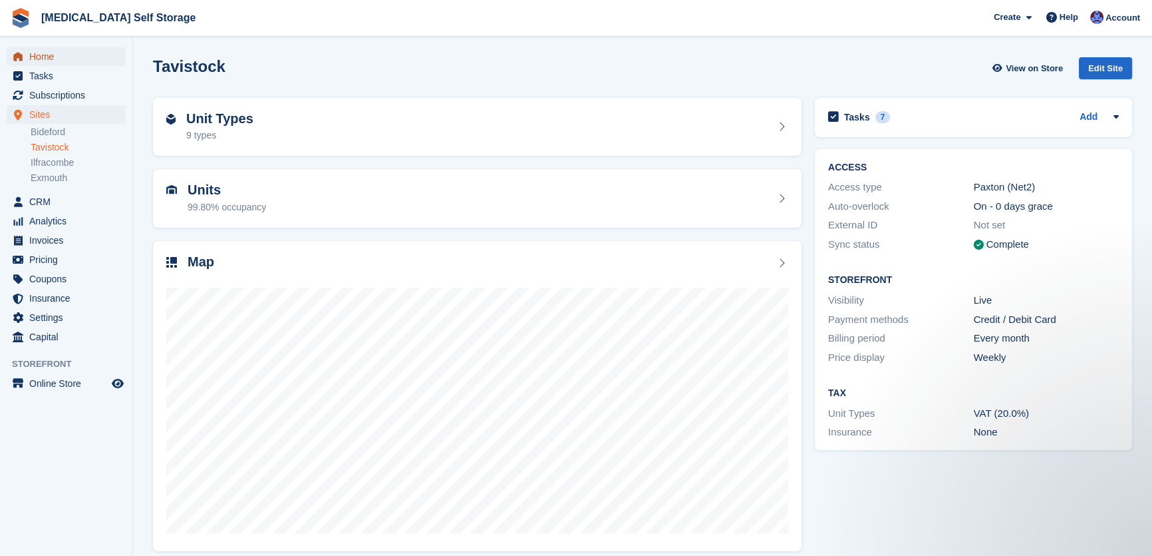
click at [40, 60] on span "Home" at bounding box center [69, 56] width 80 height 19
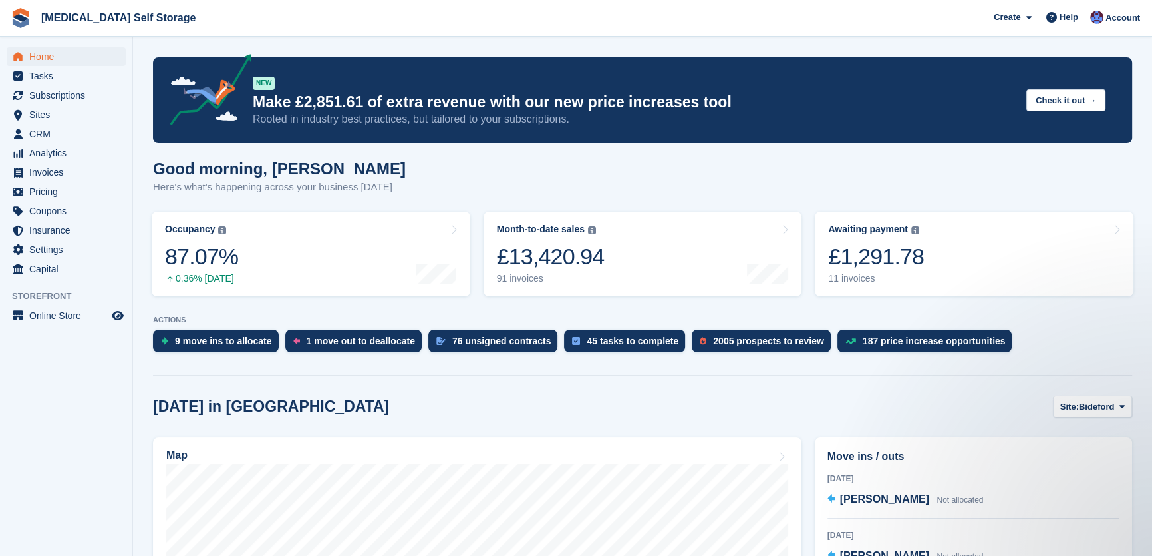
click at [371, 79] on div "NEW Make £2,851.61 of extra revenue with our new price increases tool Rooted in…" at bounding box center [634, 100] width 763 height 53
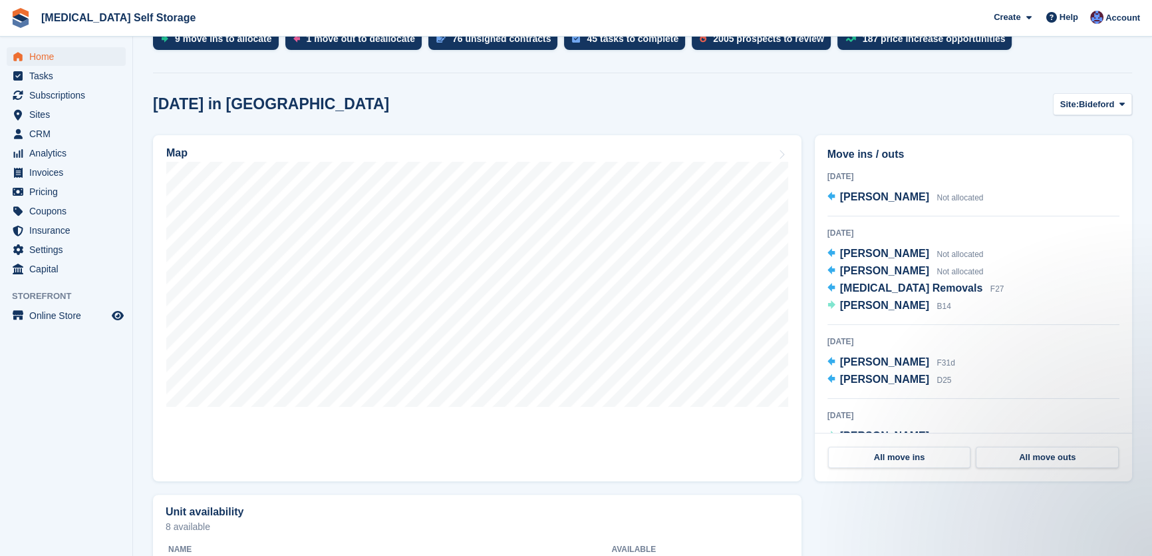
scroll to position [242, 0]
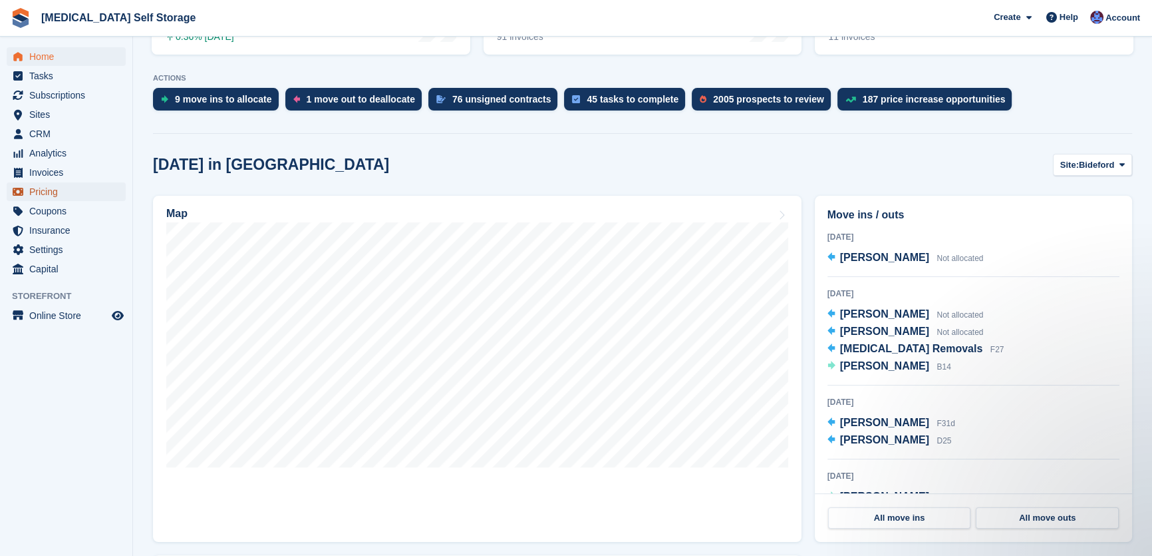
click at [50, 187] on span "Pricing" at bounding box center [69, 191] width 80 height 19
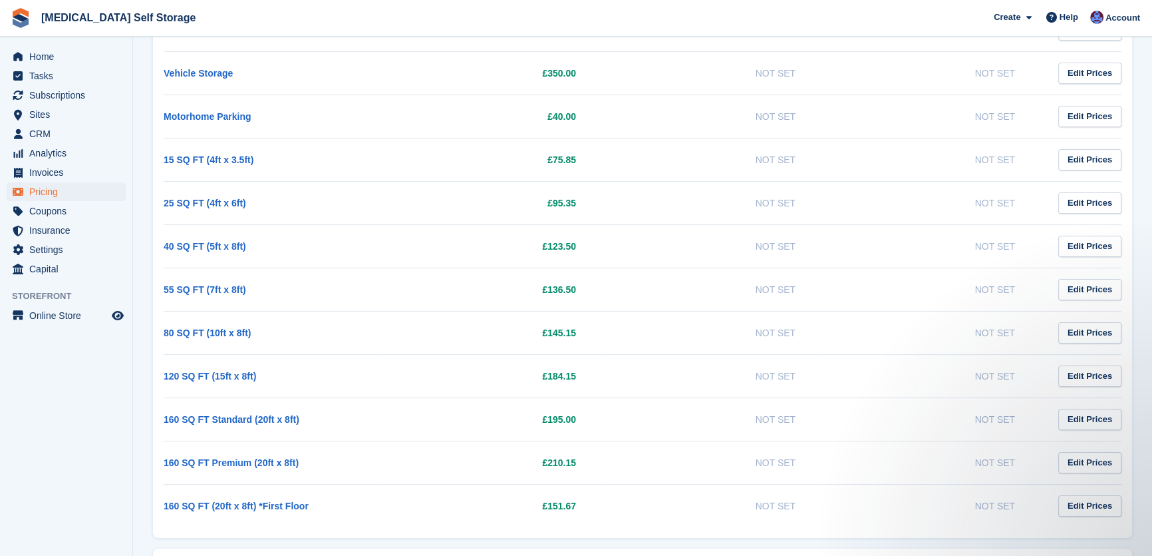
click at [426, 257] on td "£123.50" at bounding box center [493, 245] width 220 height 43
click at [51, 130] on span "CRM" at bounding box center [69, 133] width 80 height 19
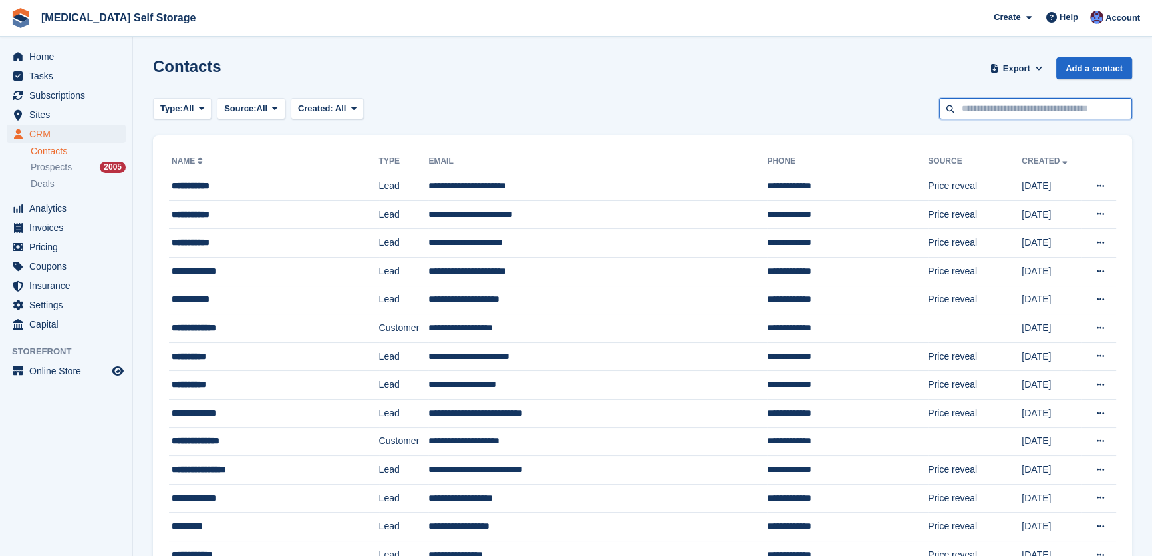
click at [997, 108] on input "text" at bounding box center [1036, 109] width 193 height 22
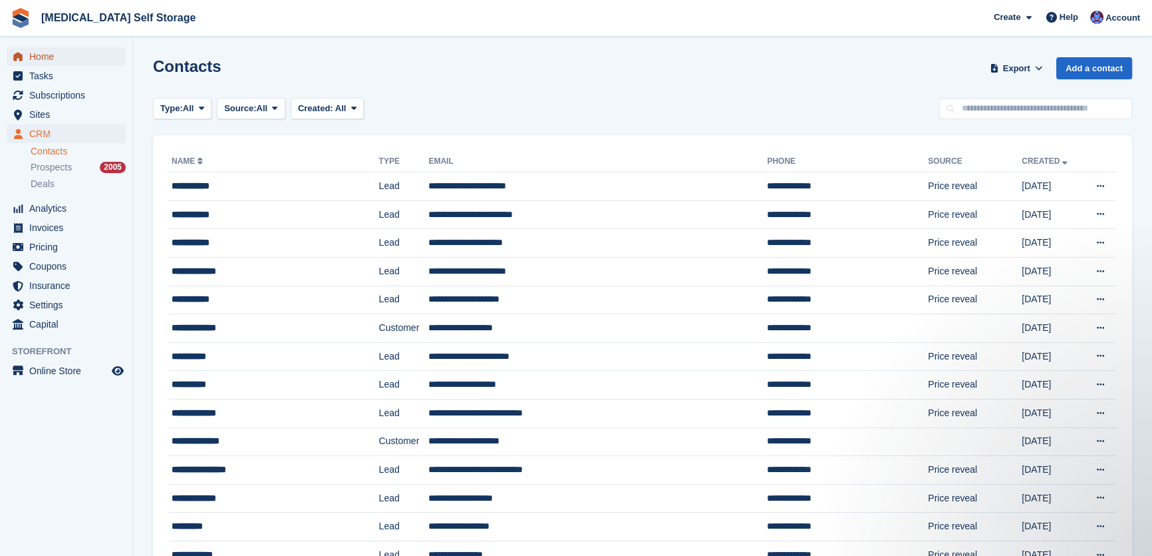
click at [54, 60] on span "Home" at bounding box center [69, 56] width 80 height 19
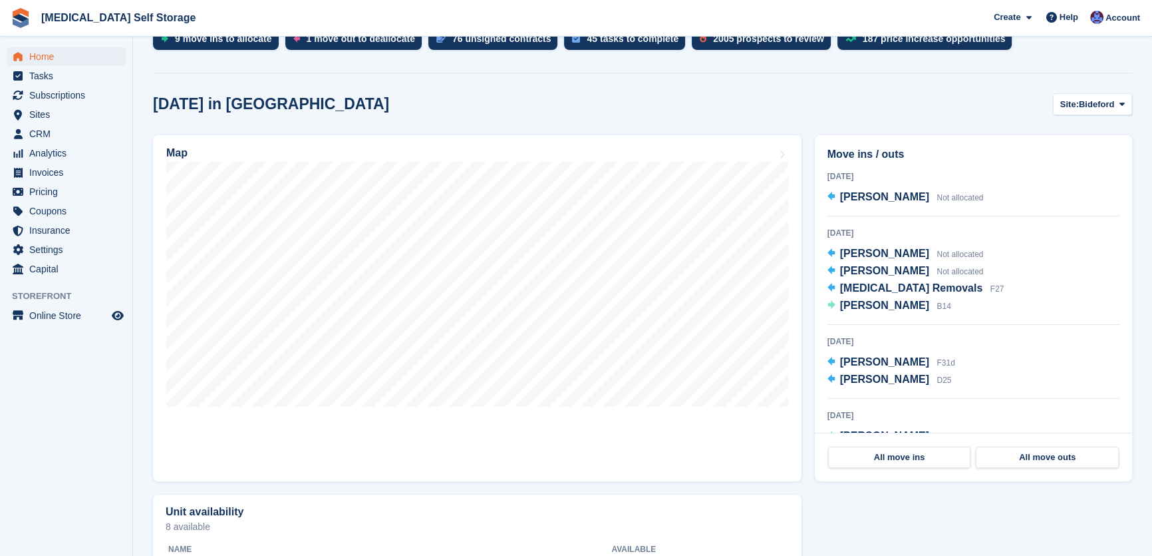
scroll to position [302, 0]
click at [1083, 108] on span "Bideford" at bounding box center [1096, 104] width 35 height 13
click at [1071, 180] on link "Ilfracombe" at bounding box center [1069, 184] width 116 height 24
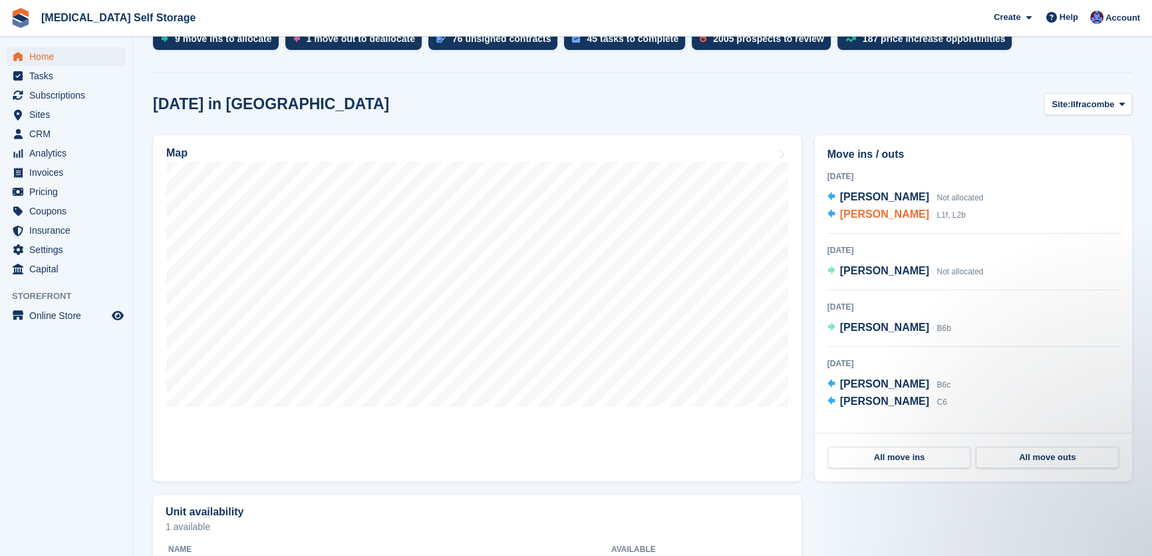
scroll to position [0, 0]
click at [862, 267] on span "[PERSON_NAME]" at bounding box center [884, 270] width 89 height 11
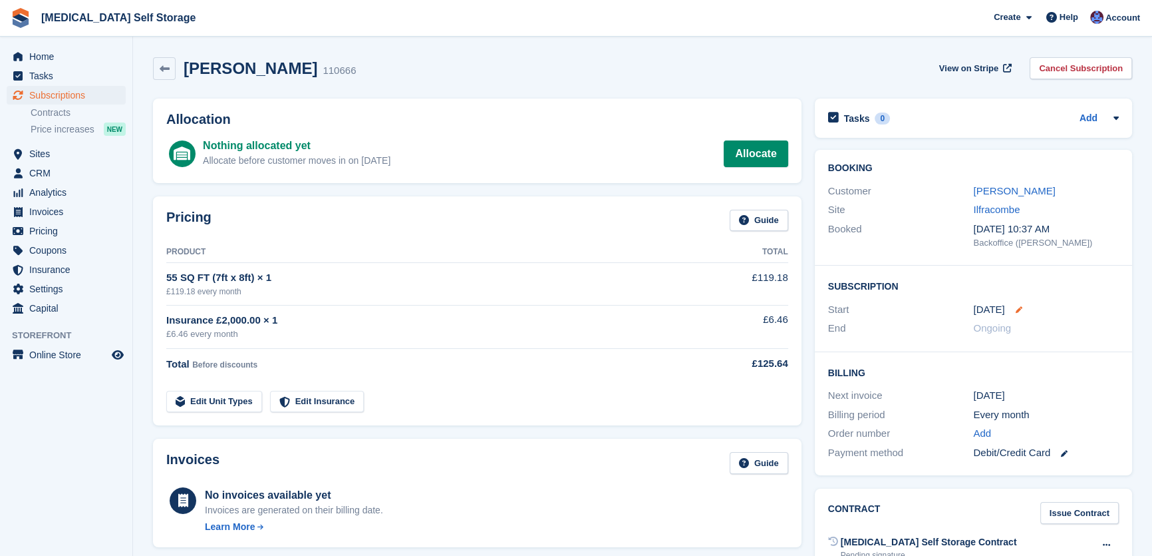
click at [1018, 309] on icon at bounding box center [1019, 309] width 7 height 7
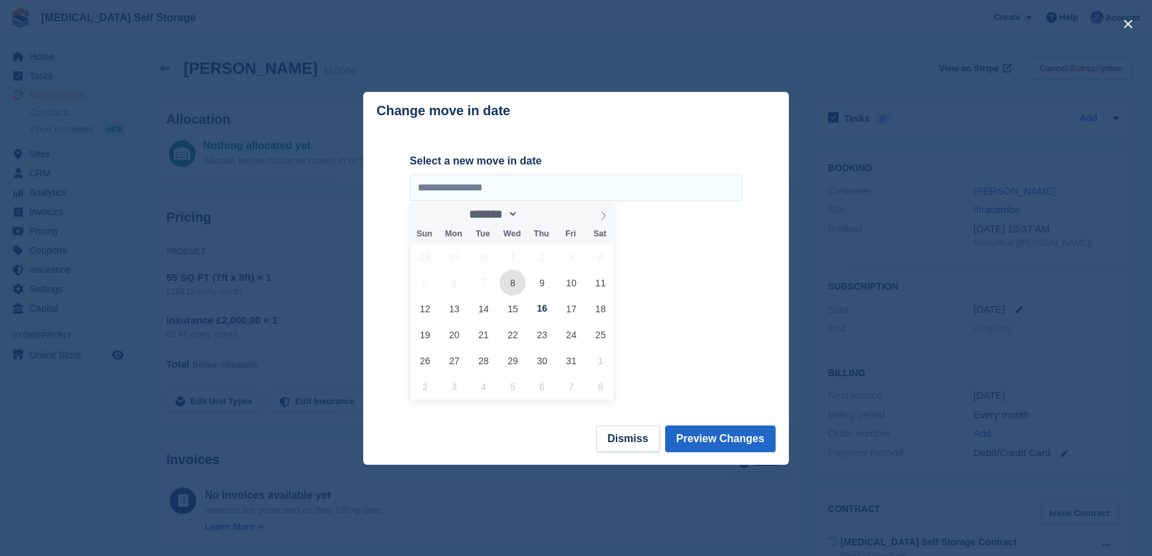
click at [514, 285] on span "8" at bounding box center [513, 282] width 26 height 26
type input "**********"
click at [735, 431] on button "Preview Changes" at bounding box center [720, 438] width 111 height 27
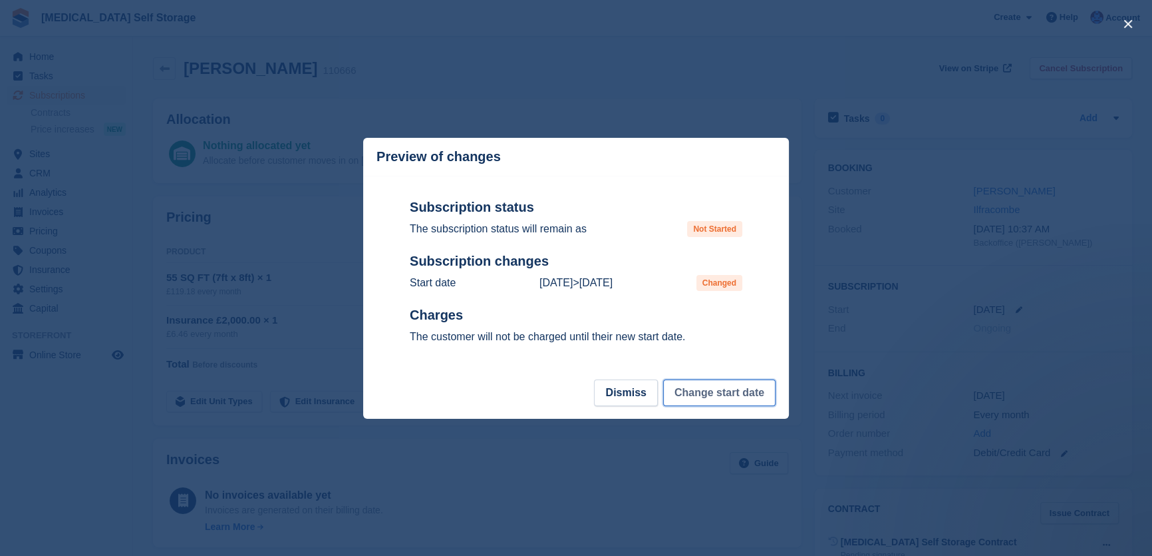
click at [734, 402] on button "Change start date" at bounding box center [719, 392] width 112 height 27
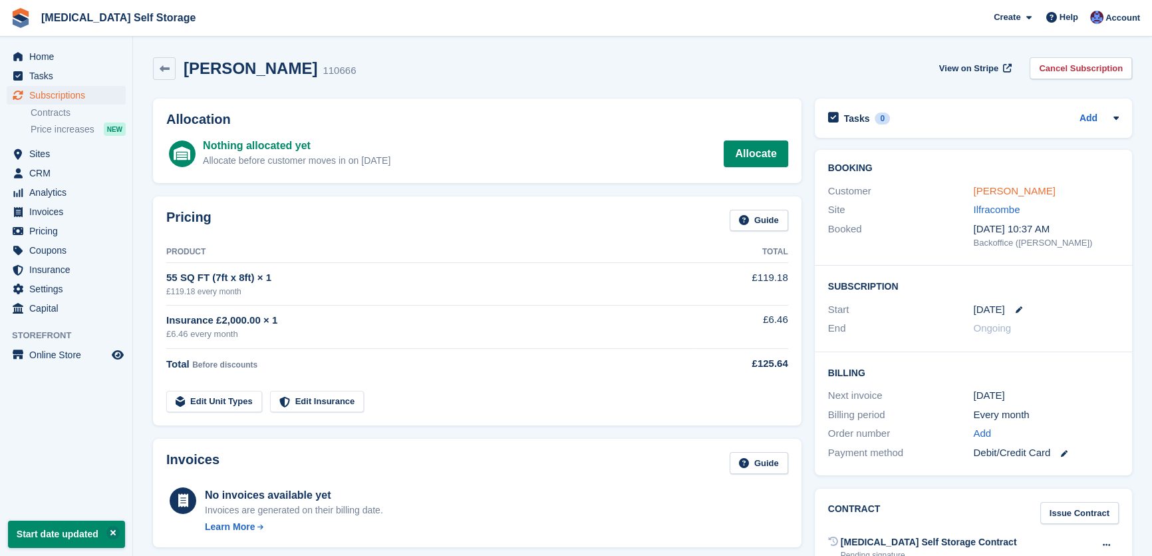
click at [987, 192] on link "Jean Russell" at bounding box center [1014, 190] width 82 height 11
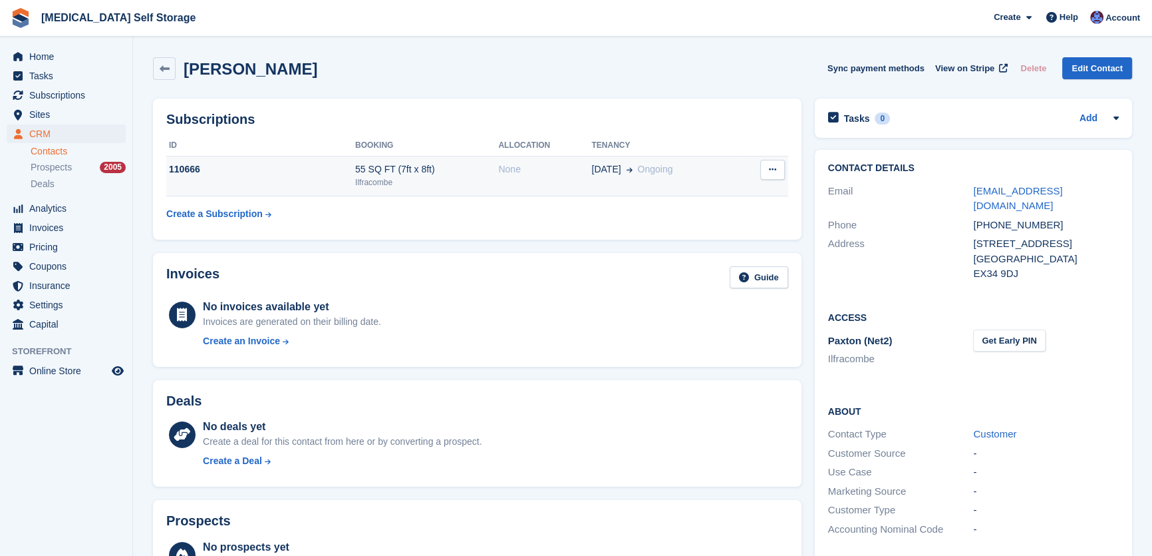
click at [778, 175] on button at bounding box center [773, 170] width 25 height 20
click at [712, 196] on p "Cancel subscription" at bounding box center [721, 195] width 116 height 17
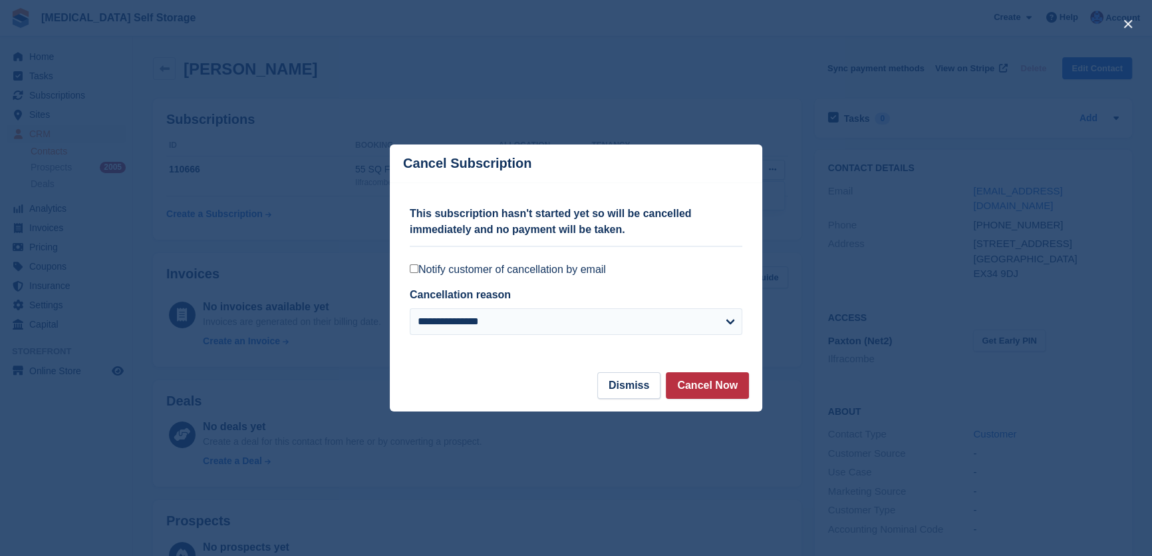
click at [413, 267] on label "Notify customer of cancellation by email" at bounding box center [576, 269] width 333 height 13
click at [703, 379] on button "Cancel Now" at bounding box center [707, 385] width 83 height 27
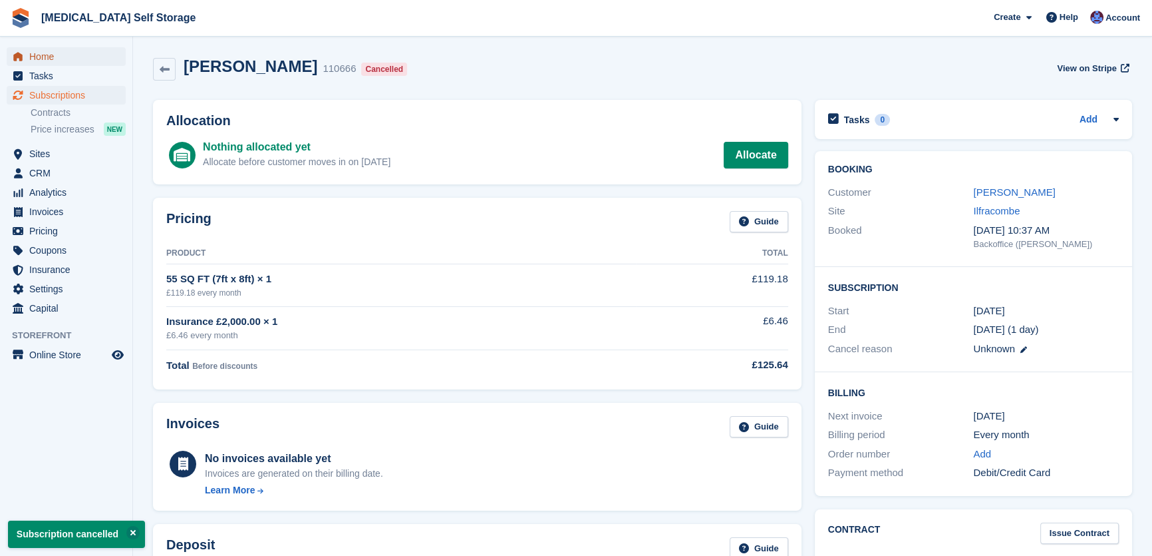
click at [52, 54] on span "Home" at bounding box center [69, 56] width 80 height 19
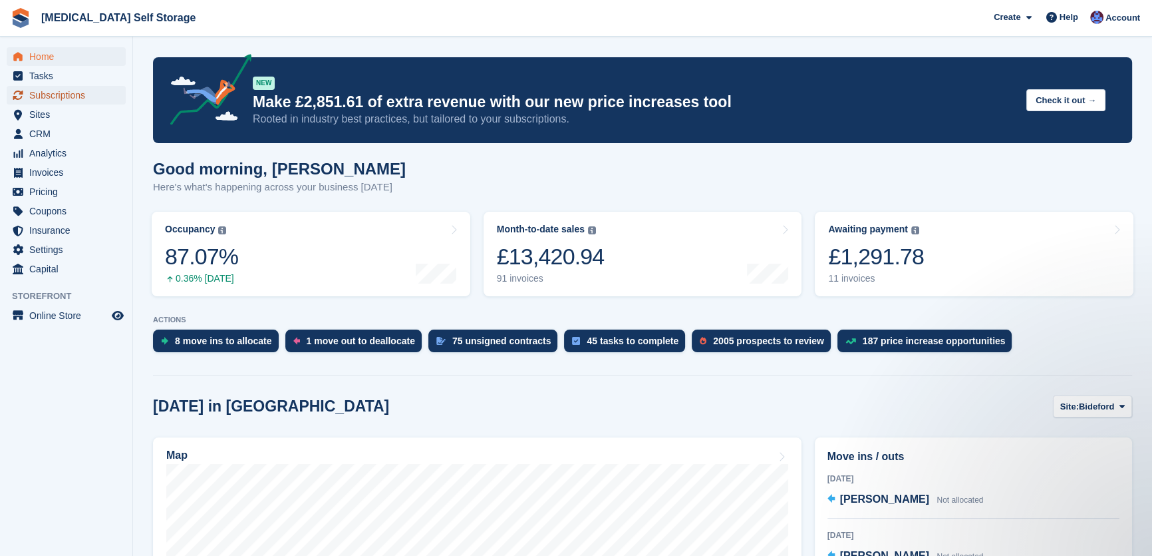
click at [73, 96] on span "Subscriptions" at bounding box center [69, 95] width 80 height 19
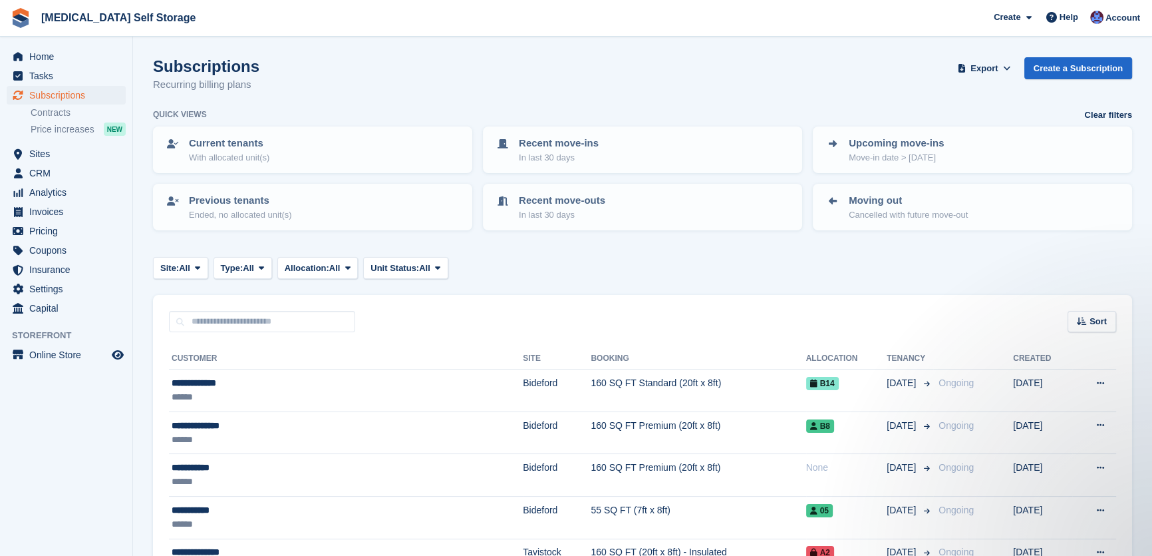
click at [200, 273] on button "Site: All" at bounding box center [180, 268] width 55 height 22
click at [184, 320] on link "Bideford" at bounding box center [217, 323] width 116 height 24
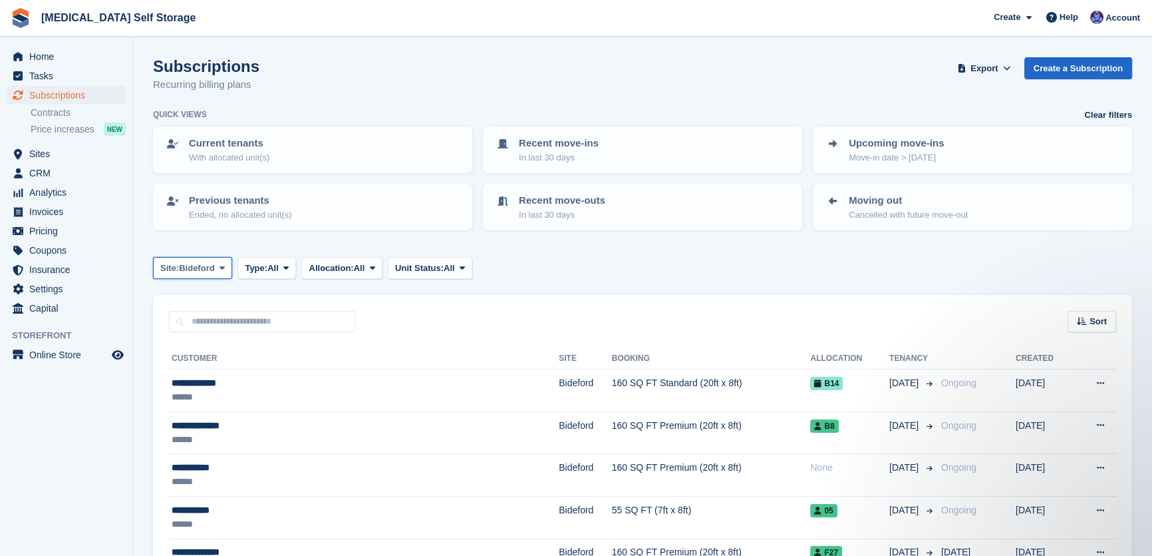
click at [199, 273] on span "Bideford" at bounding box center [196, 267] width 35 height 13
click at [186, 346] on link "Tavistock" at bounding box center [217, 347] width 116 height 24
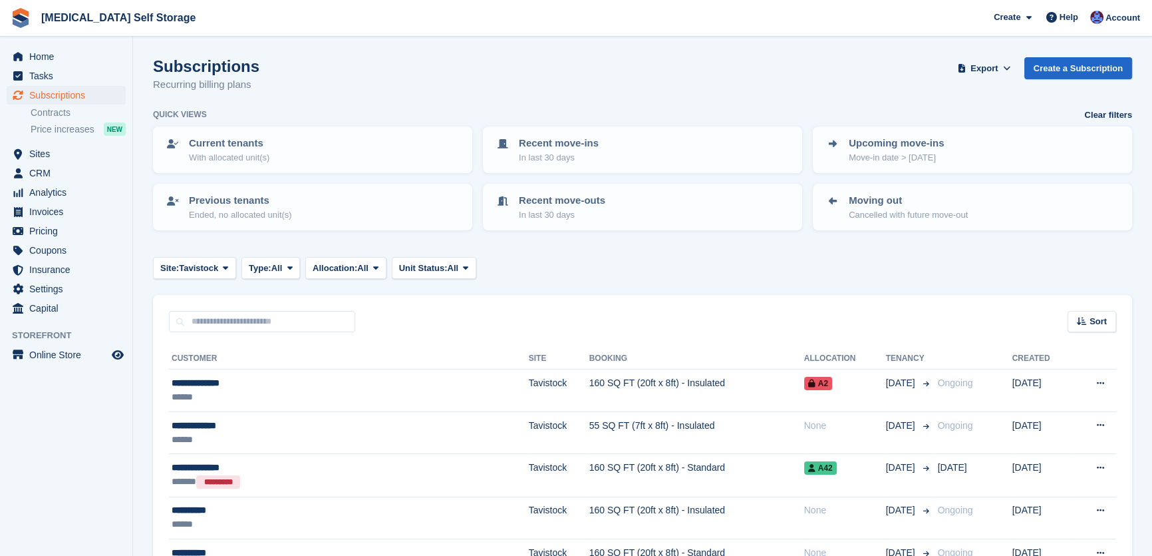
scroll to position [60, 0]
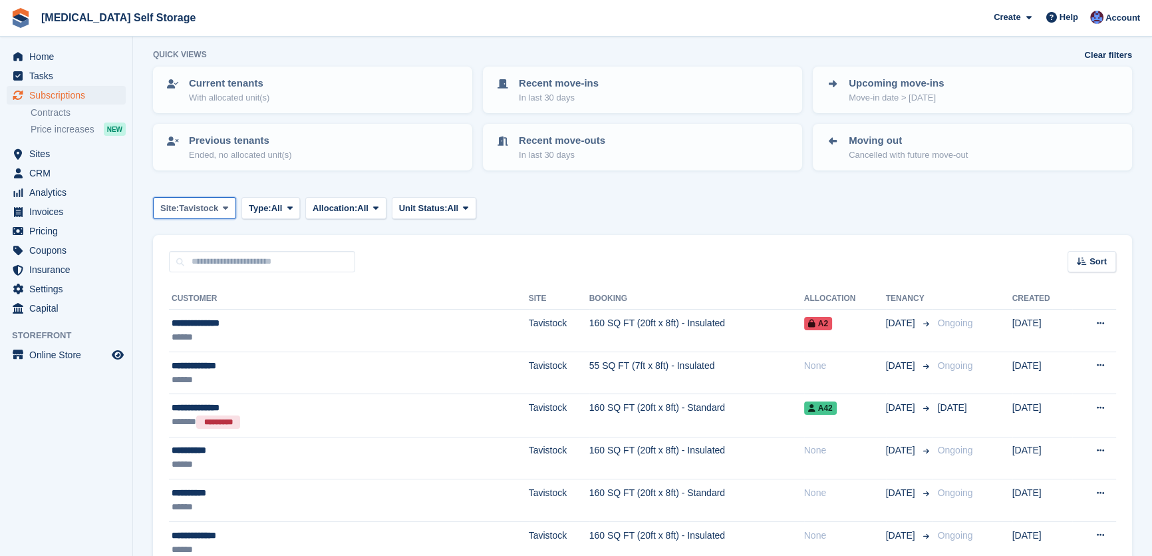
click at [215, 203] on span "Tavistock" at bounding box center [198, 208] width 39 height 13
click at [189, 305] on link "Ilfracombe" at bounding box center [217, 311] width 116 height 24
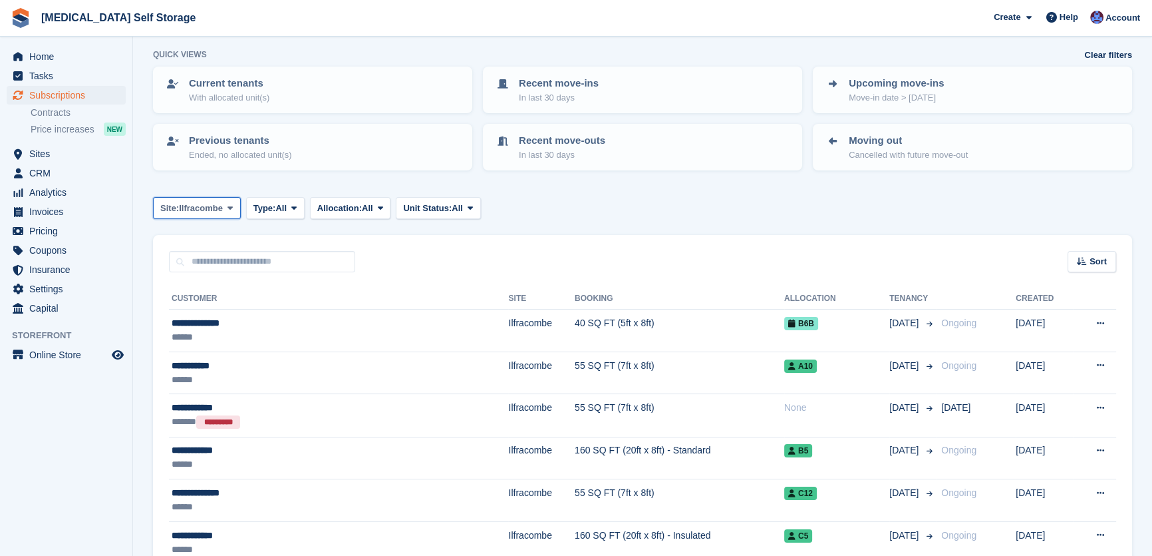
click at [204, 198] on button "Site: Ilfracombe" at bounding box center [197, 208] width 88 height 22
click at [181, 333] on link "Exmouth" at bounding box center [217, 335] width 116 height 24
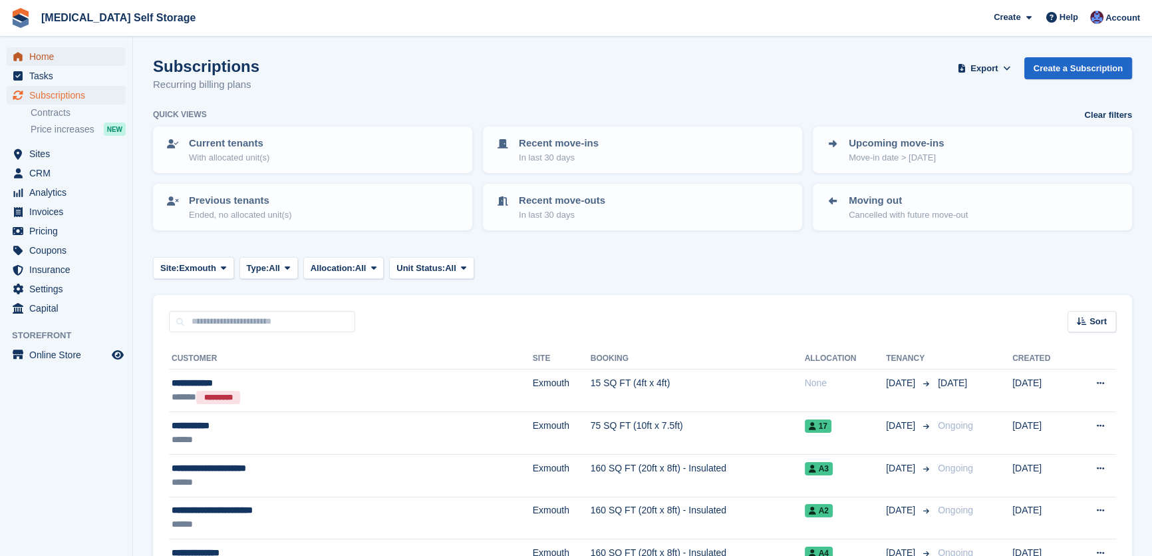
click at [38, 52] on span "Home" at bounding box center [69, 56] width 80 height 19
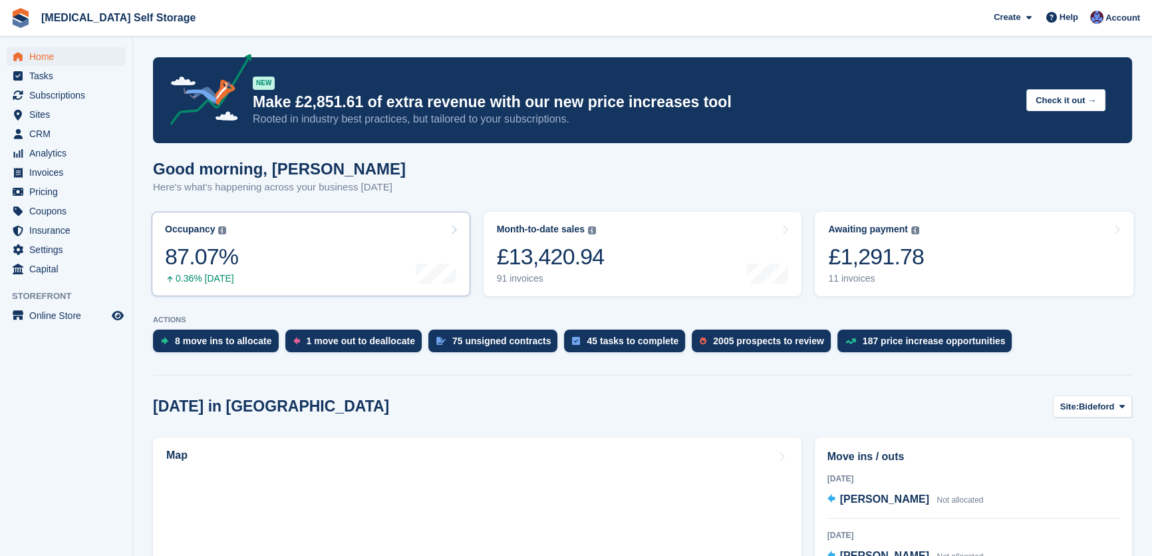
click at [339, 246] on link "Occupancy The percentage of all currently allocated units in terms of area. Inc…" at bounding box center [311, 254] width 319 height 85
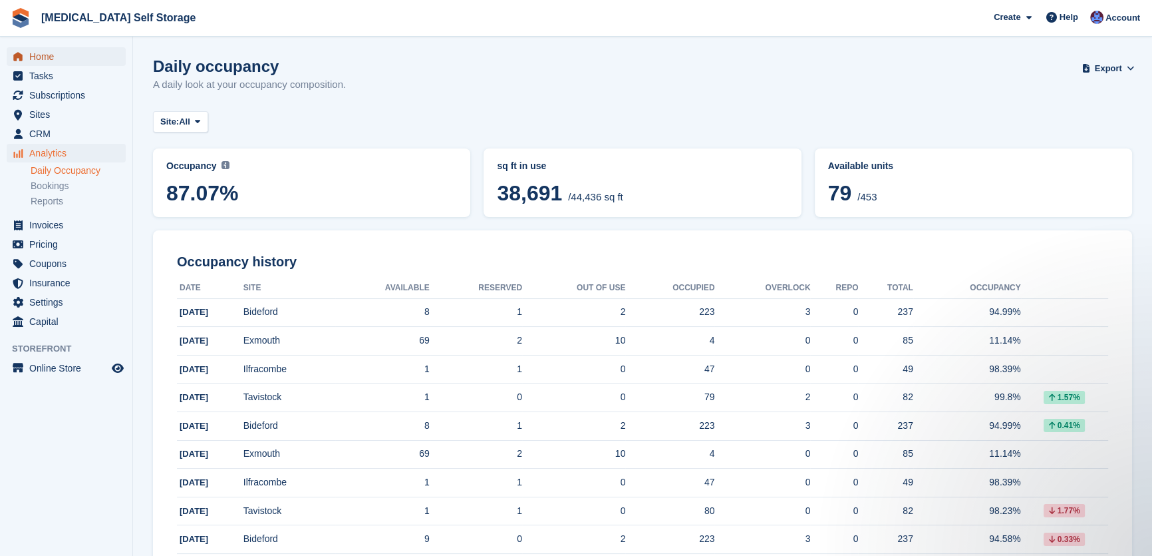
click at [50, 59] on span "Home" at bounding box center [69, 56] width 80 height 19
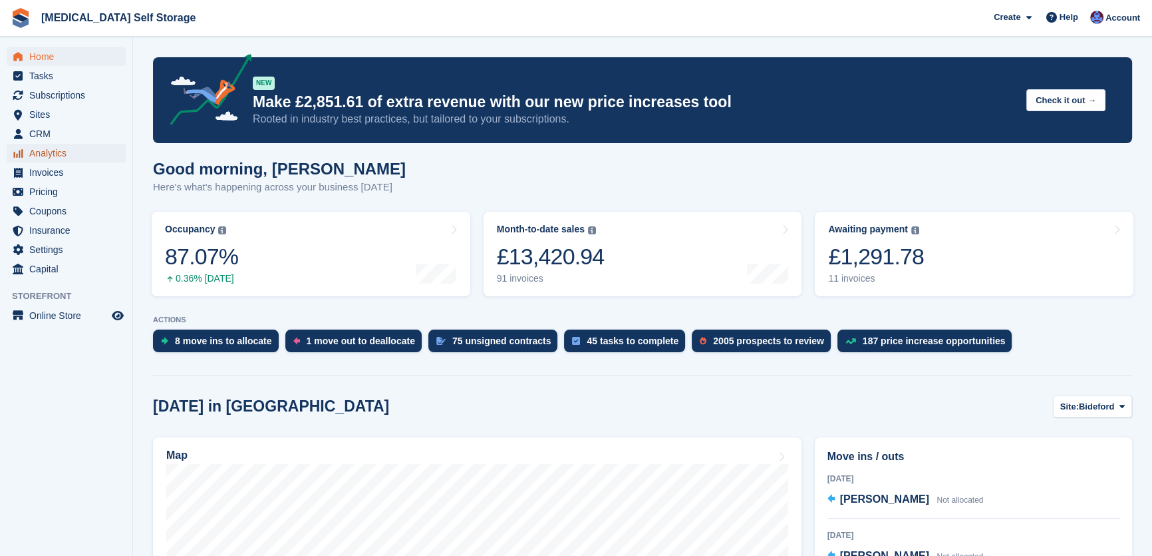
click at [55, 153] on span "Analytics" at bounding box center [69, 153] width 80 height 19
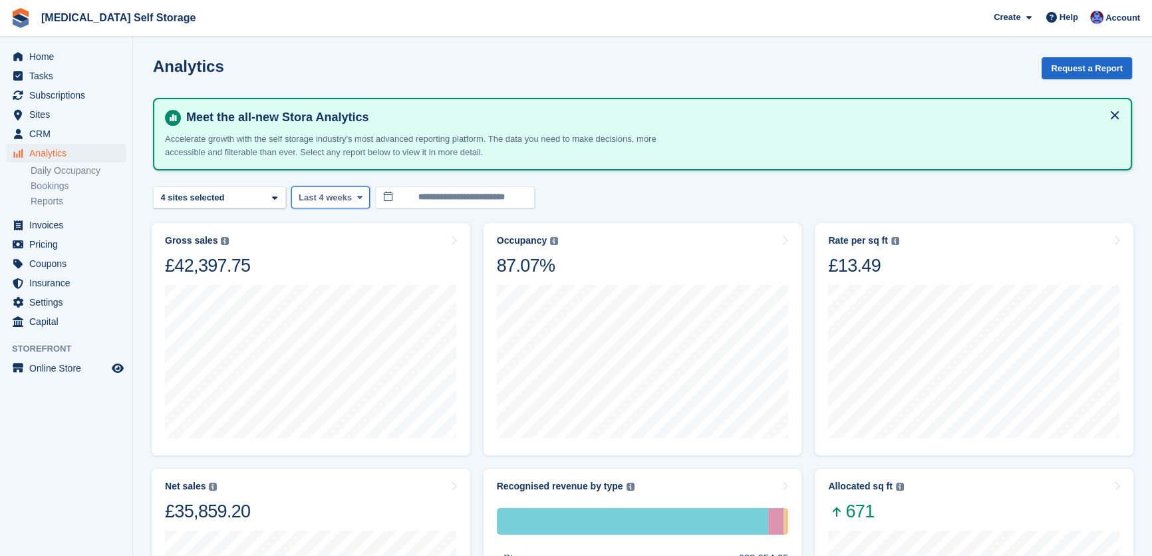
click at [332, 196] on span "Last 4 weeks" at bounding box center [325, 197] width 53 height 13
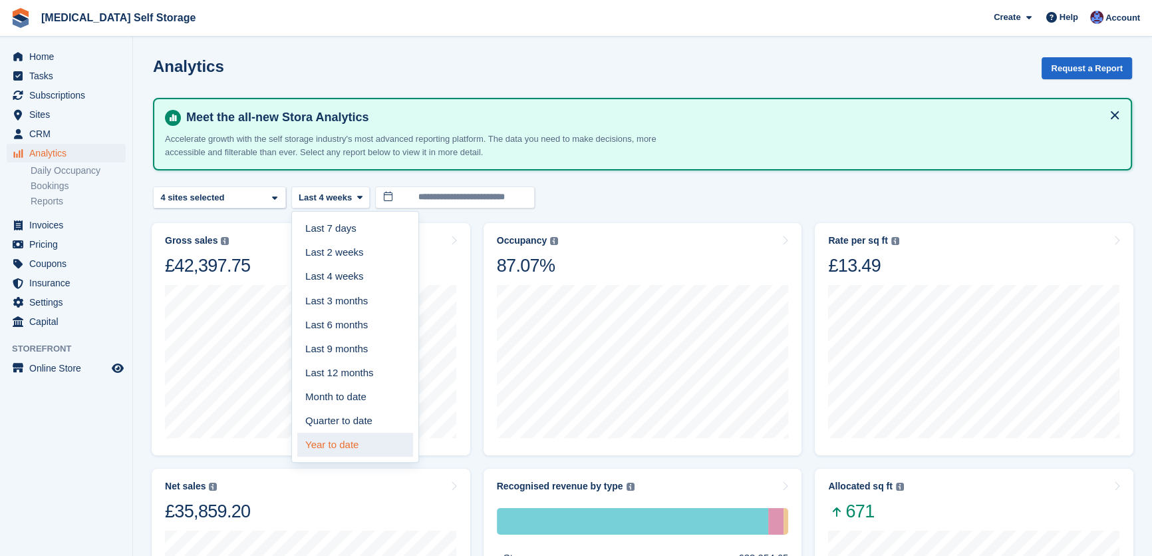
click at [330, 443] on link "Year to date" at bounding box center [355, 444] width 116 height 24
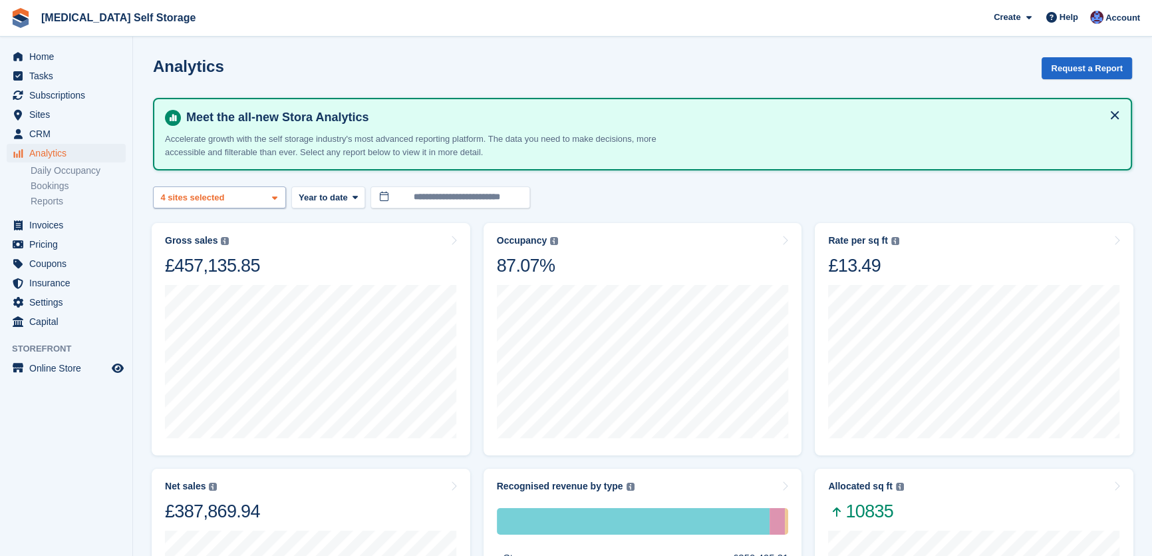
click at [219, 193] on div "4 sites selected" at bounding box center [193, 197] width 71 height 13
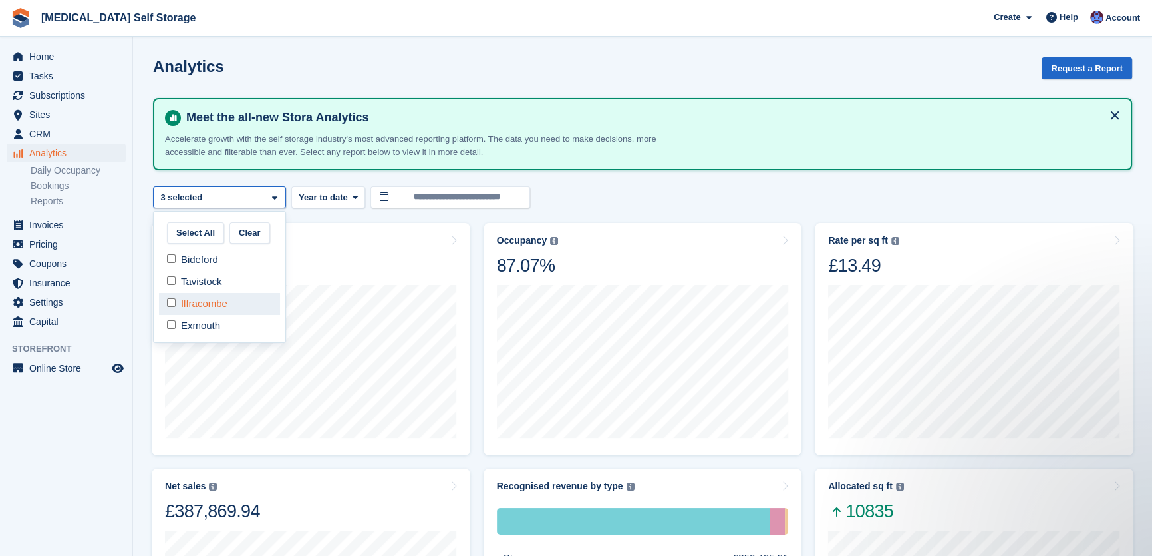
click at [169, 308] on div "Ilfracombe" at bounding box center [219, 304] width 121 height 22
select select "**"
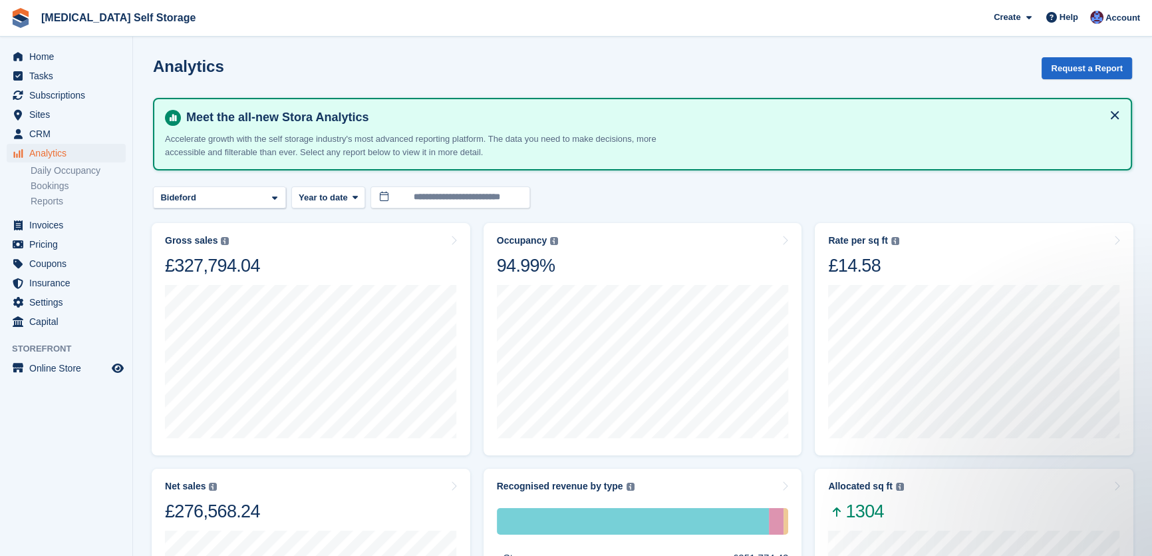
click at [198, 166] on div "Meet the all-new Stora Analytics Accelerate growth with the self storage indust…" at bounding box center [642, 134] width 979 height 73
click at [184, 189] on div "Bideford" at bounding box center [219, 197] width 133 height 22
click at [192, 282] on div "Tavistock" at bounding box center [219, 282] width 121 height 22
click at [197, 259] on div "Bideford" at bounding box center [219, 260] width 121 height 22
select select "****"
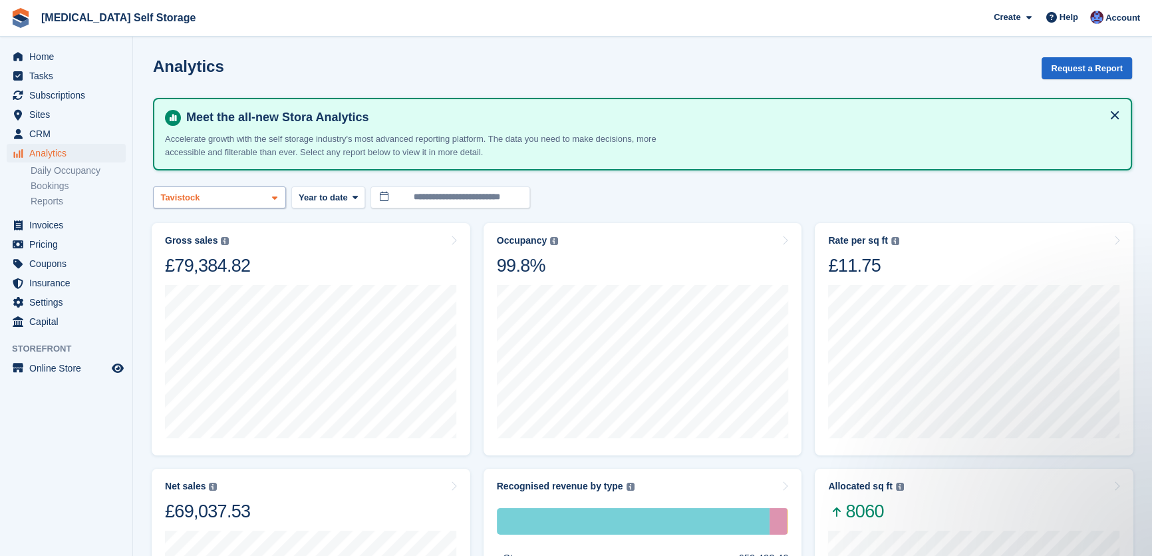
click at [229, 187] on div "Tavistock" at bounding box center [219, 197] width 133 height 22
drag, startPoint x: 201, startPoint y: 275, endPoint x: 200, endPoint y: 285, distance: 9.3
click at [201, 277] on div "Tavistock" at bounding box center [219, 282] width 121 height 22
click at [204, 304] on div "Ilfracombe" at bounding box center [219, 304] width 121 height 22
select select "****"
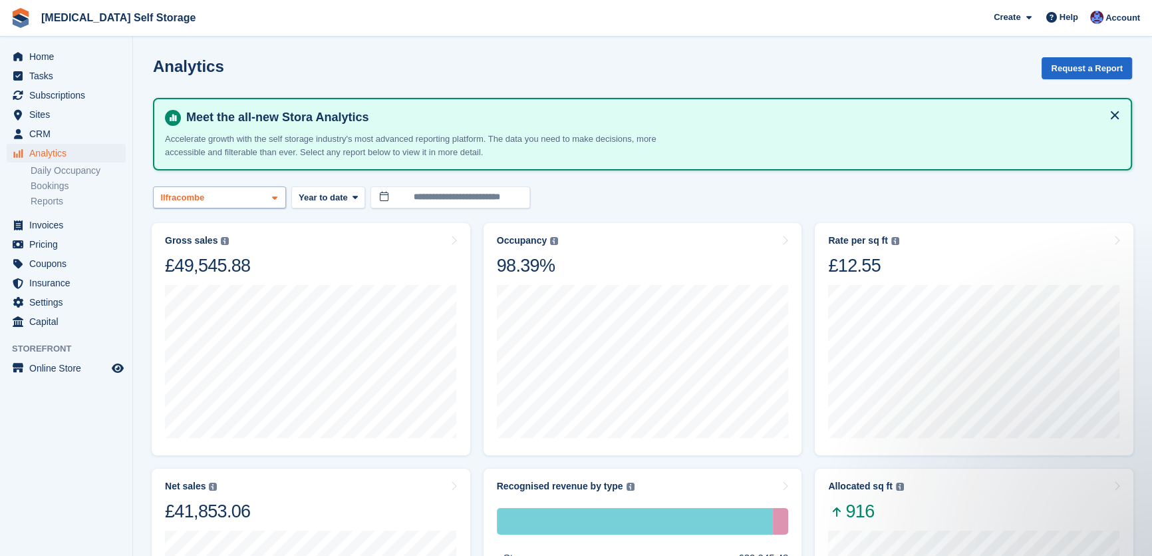
click at [226, 197] on div "Ilfracombe" at bounding box center [219, 197] width 133 height 22
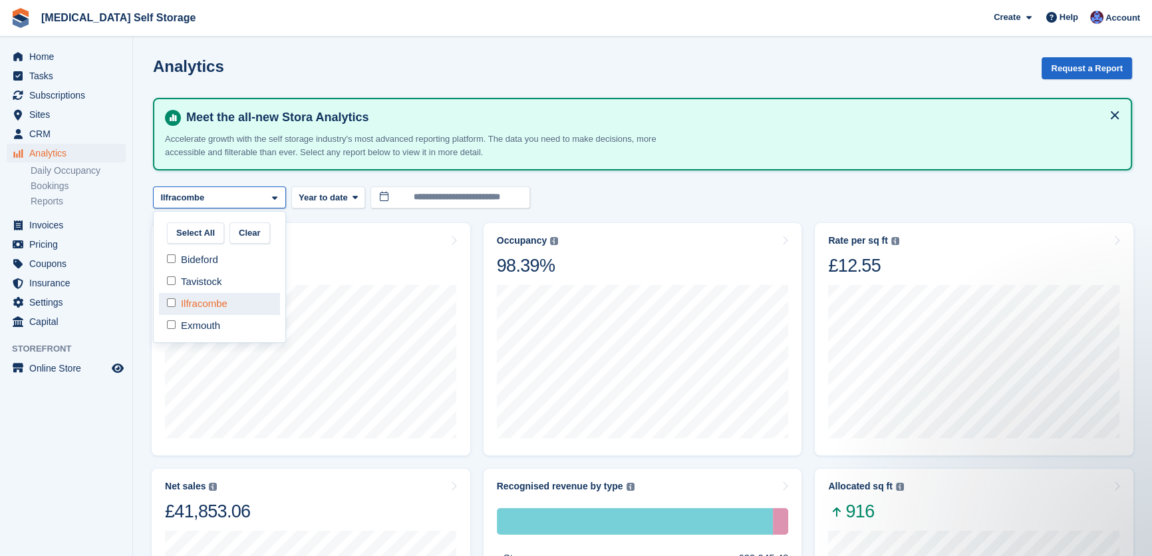
click at [203, 308] on div "Ilfracombe" at bounding box center [219, 304] width 121 height 22
click at [202, 328] on div "Exmouth" at bounding box center [219, 326] width 121 height 22
select select "****"
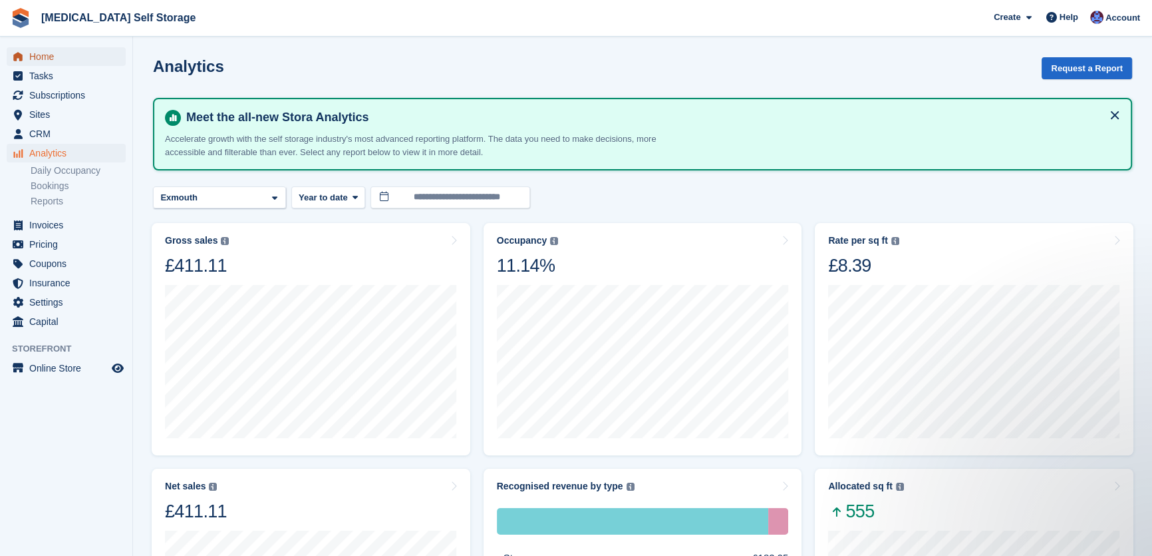
click at [43, 49] on span "Home" at bounding box center [69, 56] width 80 height 19
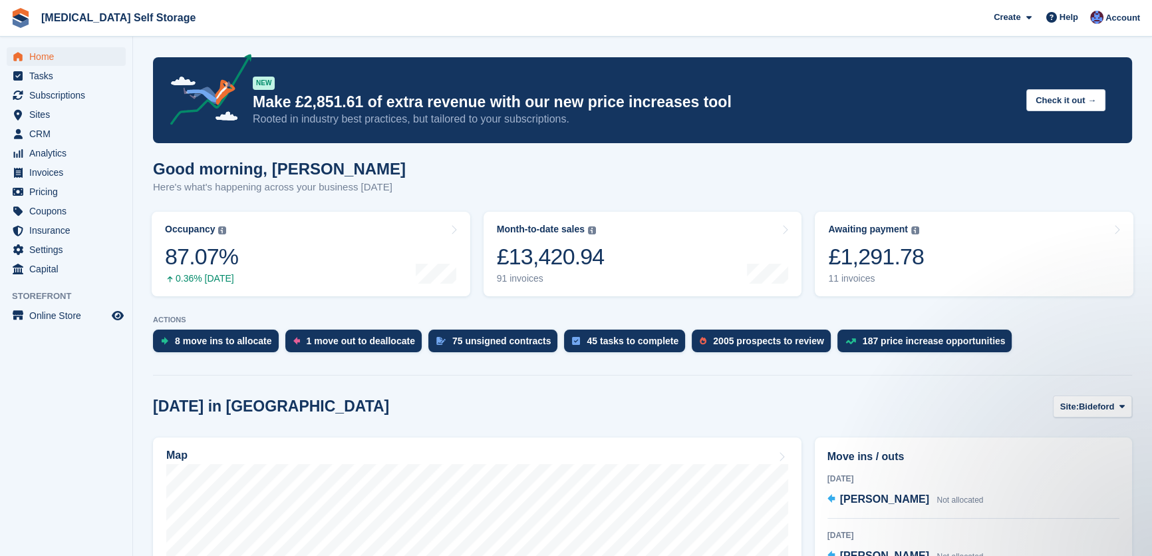
click at [441, 194] on div "Good morning, Helen Here's what's happening across your business today" at bounding box center [642, 185] width 979 height 51
click at [42, 188] on span "Pricing" at bounding box center [69, 191] width 80 height 19
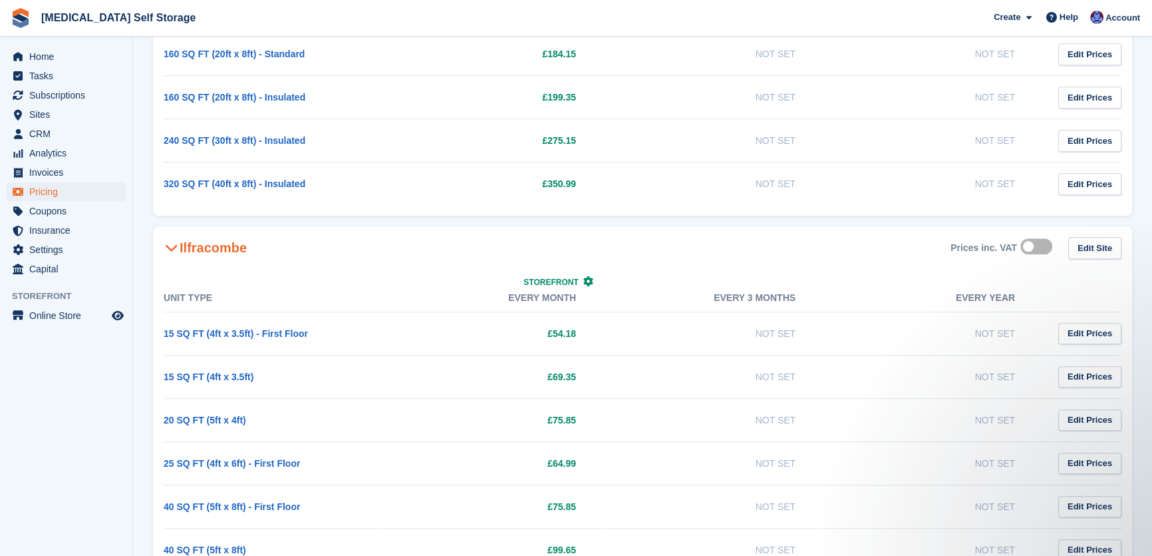
scroll to position [1089, 0]
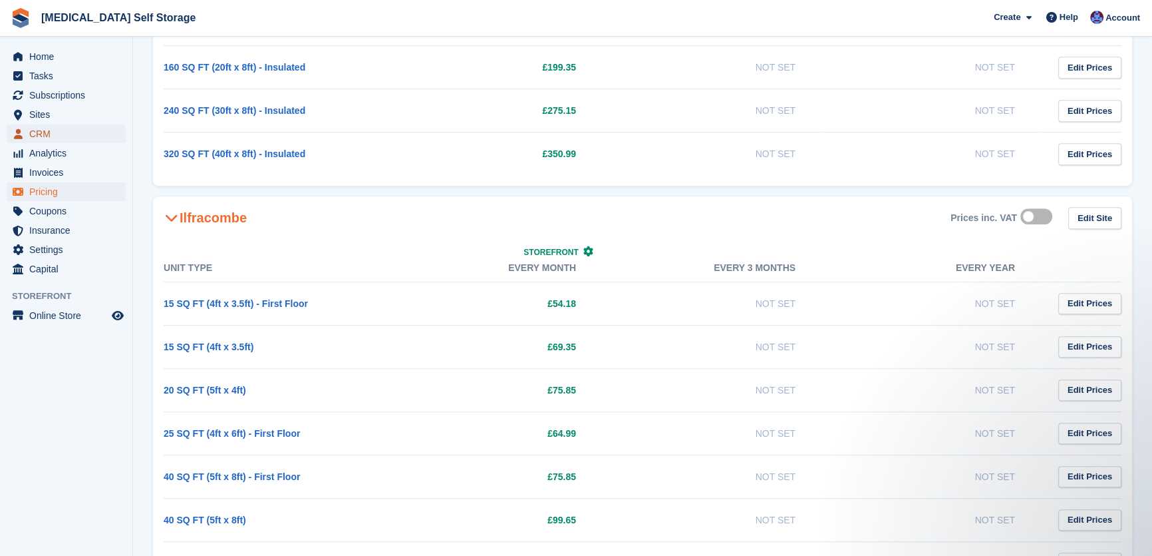
click at [54, 133] on span "CRM" at bounding box center [69, 133] width 80 height 19
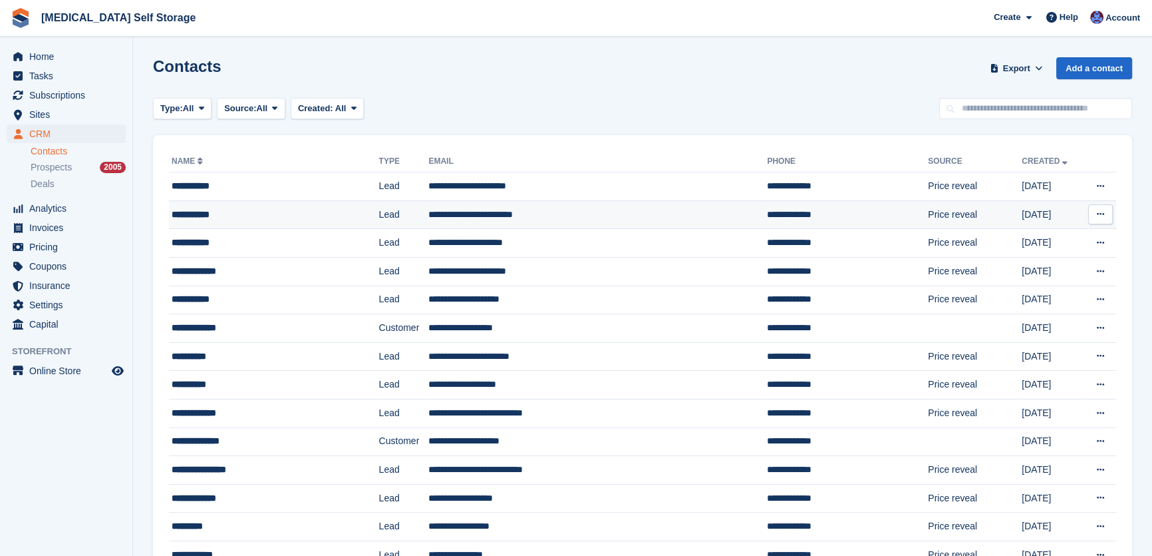
click at [429, 206] on td "**********" at bounding box center [598, 214] width 339 height 29
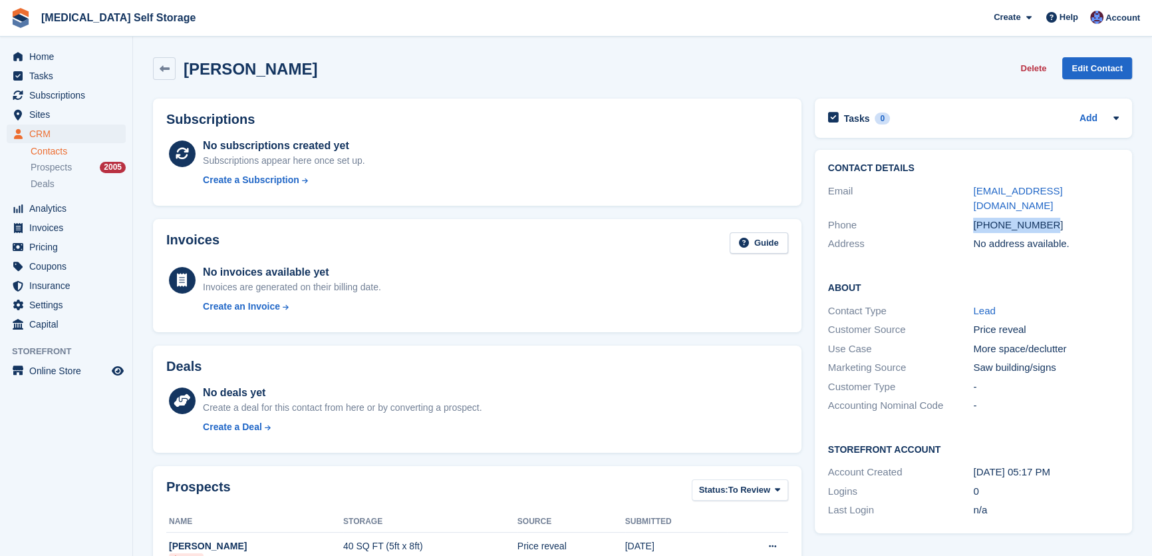
drag, startPoint x: 988, startPoint y: 199, endPoint x: 941, endPoint y: 200, distance: 47.2
click at [941, 216] on div "Phone [PHONE_NUMBER]" at bounding box center [973, 225] width 291 height 19
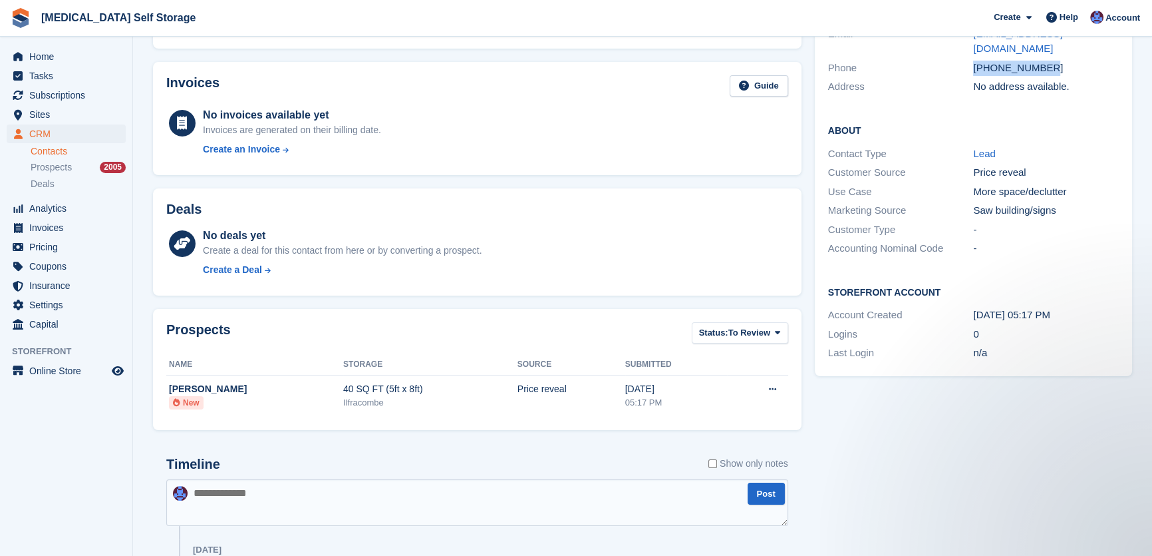
scroll to position [291, 0]
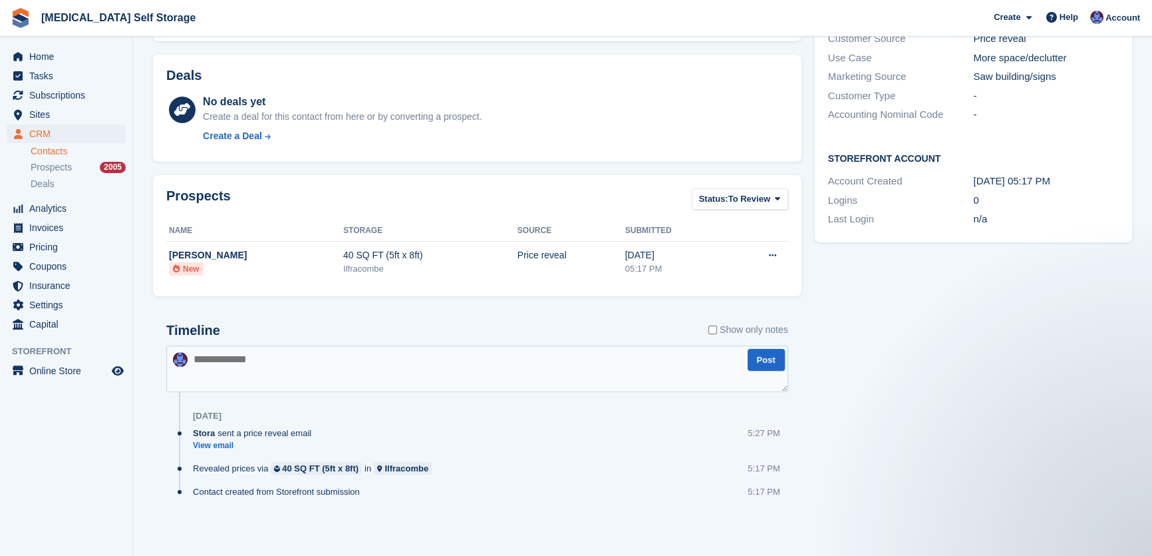
click at [232, 371] on textarea at bounding box center [477, 368] width 622 height 47
type textarea "**********"
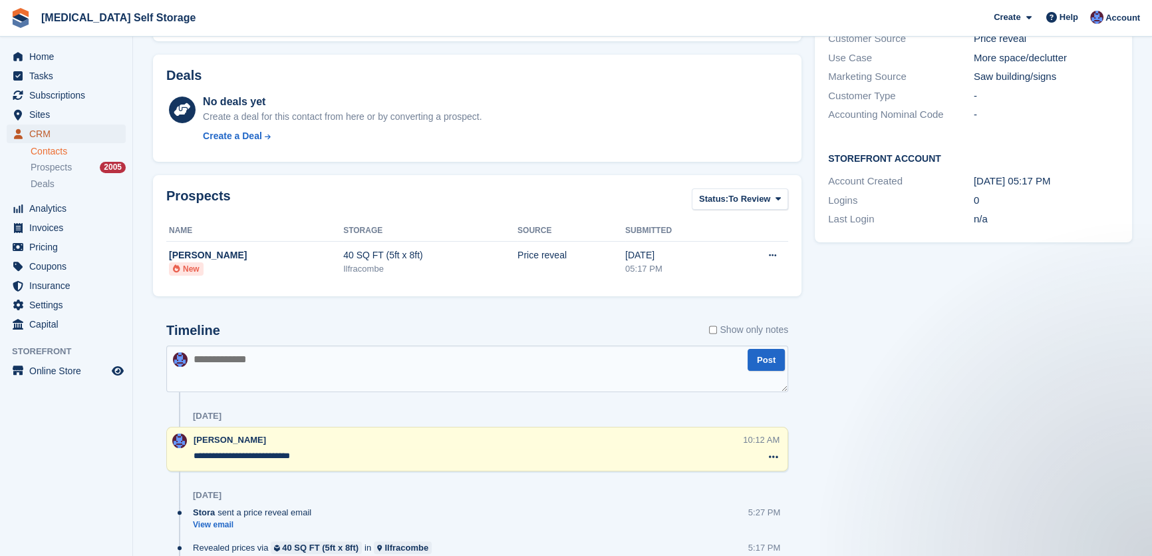
click at [39, 132] on span "CRM" at bounding box center [69, 133] width 80 height 19
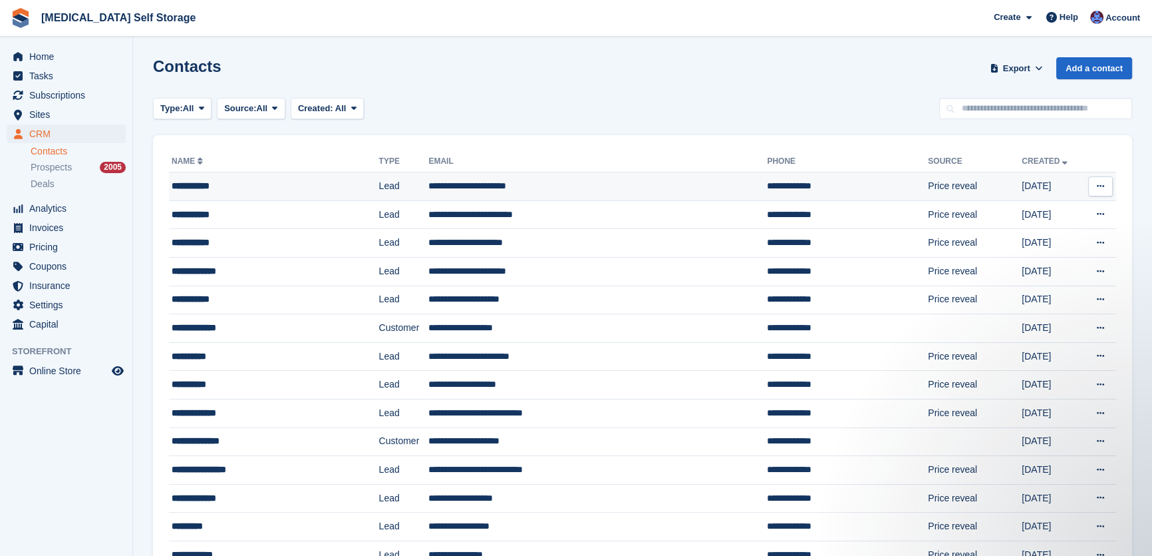
click at [431, 189] on td "**********" at bounding box center [598, 186] width 339 height 29
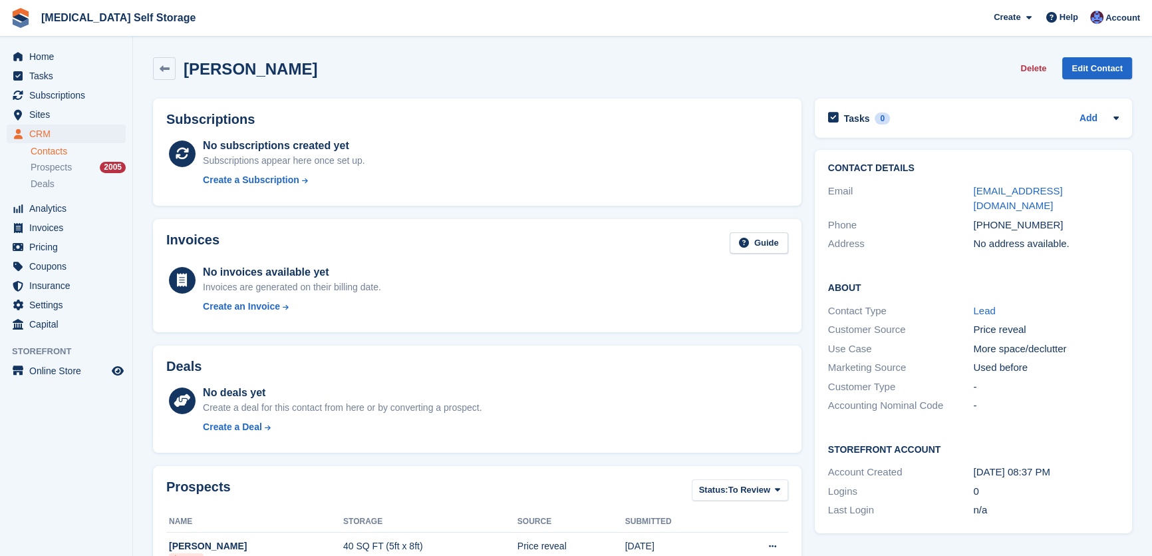
drag, startPoint x: 1049, startPoint y: 208, endPoint x: 998, endPoint y: 207, distance: 51.2
click at [1027, 218] on div "+447508608732" at bounding box center [1046, 225] width 146 height 15
drag, startPoint x: 998, startPoint y: 207, endPoint x: 965, endPoint y: 215, distance: 34.2
click at [965, 216] on div "Phone +447508608732" at bounding box center [973, 225] width 291 height 19
click at [1054, 218] on div "+447508608732" at bounding box center [1046, 225] width 146 height 15
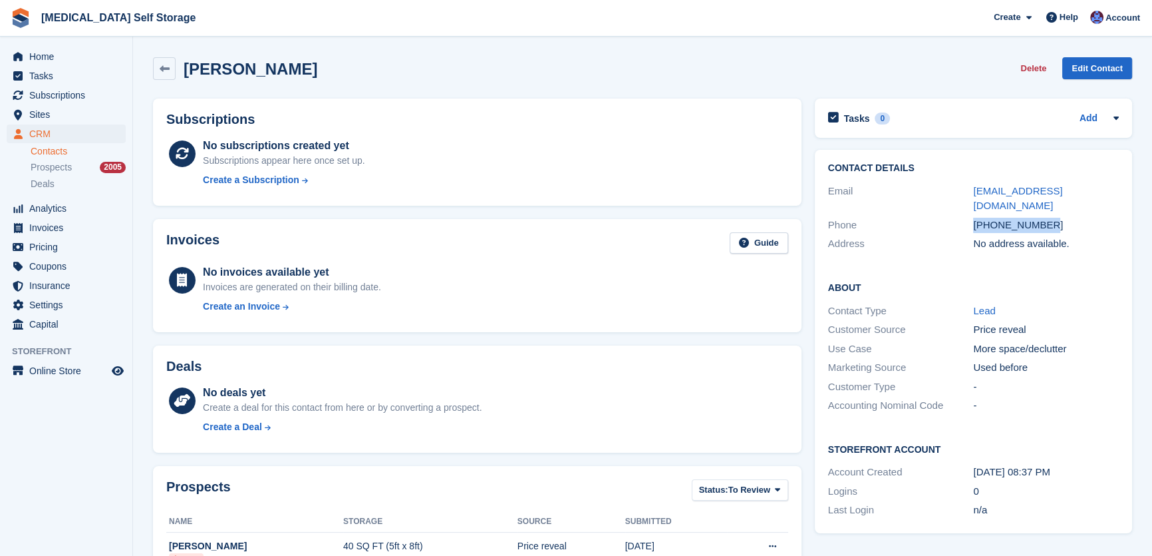
drag, startPoint x: 1057, startPoint y: 208, endPoint x: 972, endPoint y: 207, distance: 84.5
click at [972, 216] on div "Phone +447508608732" at bounding box center [973, 225] width 291 height 19
copy div "+447508608732"
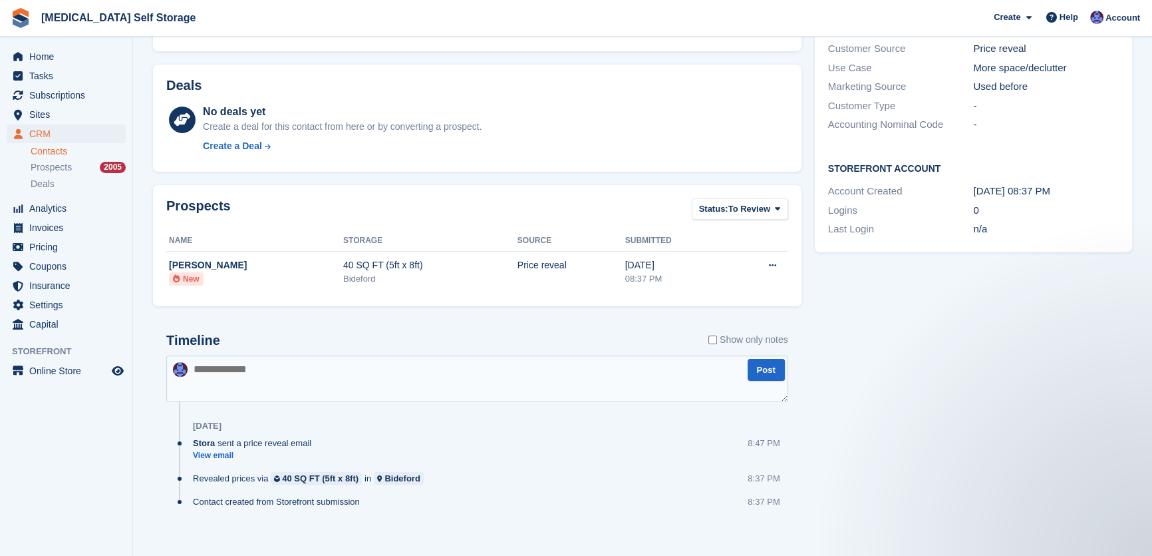
scroll to position [291, 0]
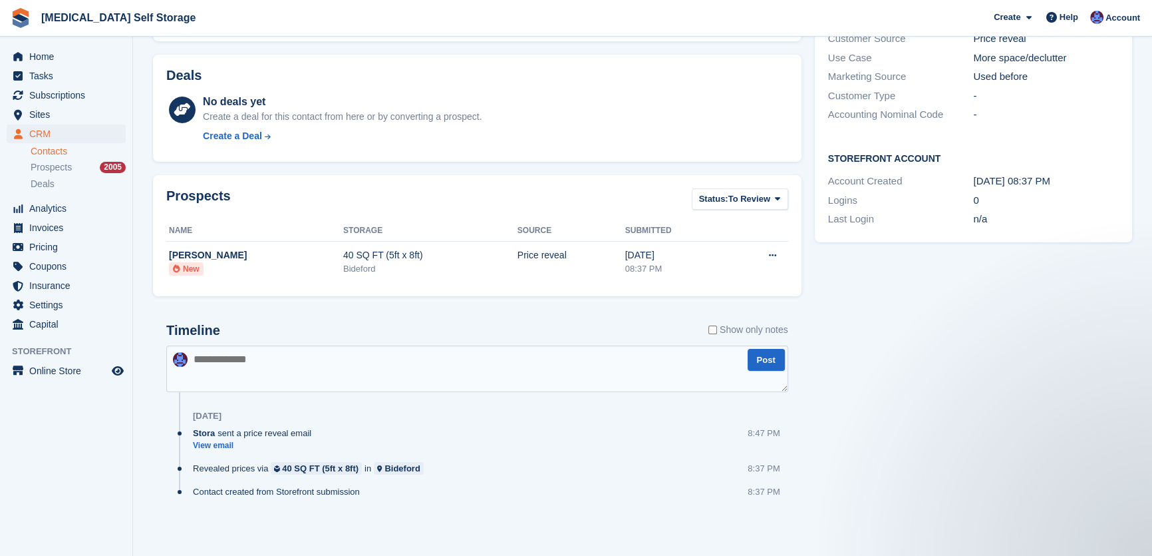
click at [233, 352] on textarea at bounding box center [477, 368] width 622 height 47
type textarea "**********"
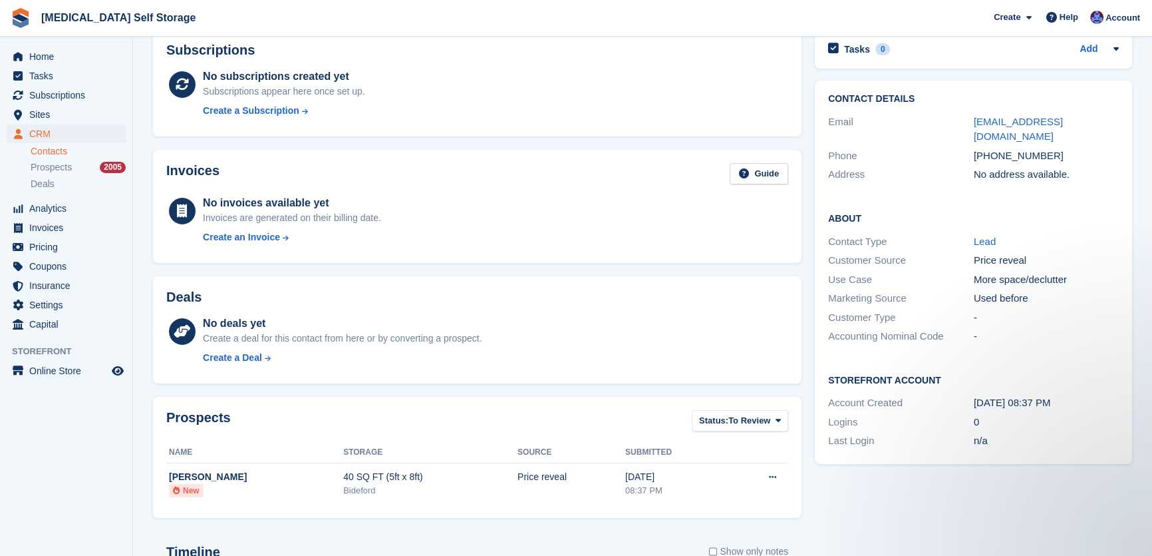
scroll to position [7, 0]
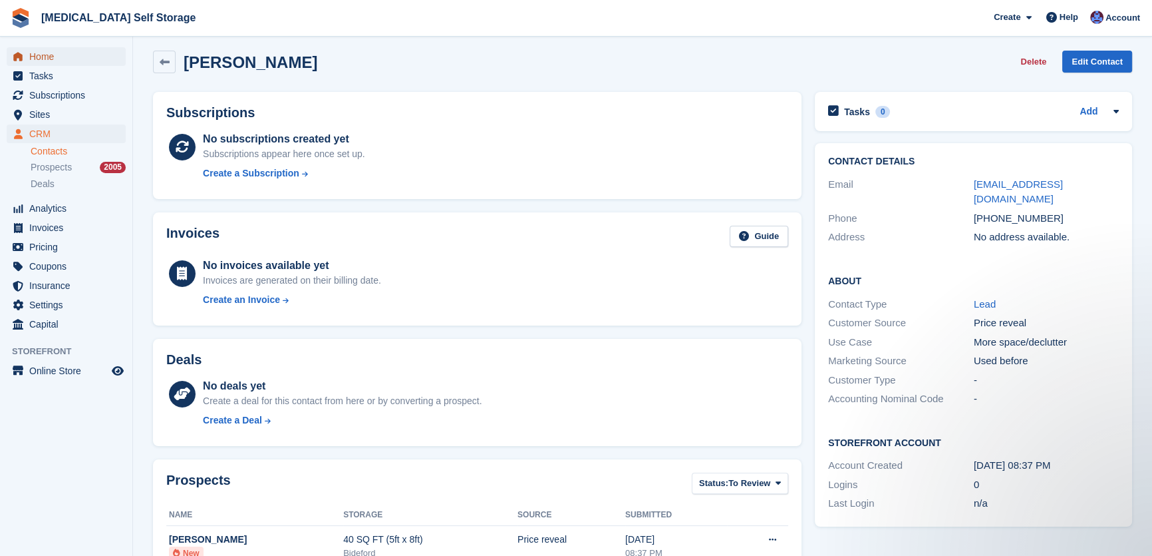
click at [42, 53] on span "Home" at bounding box center [69, 56] width 80 height 19
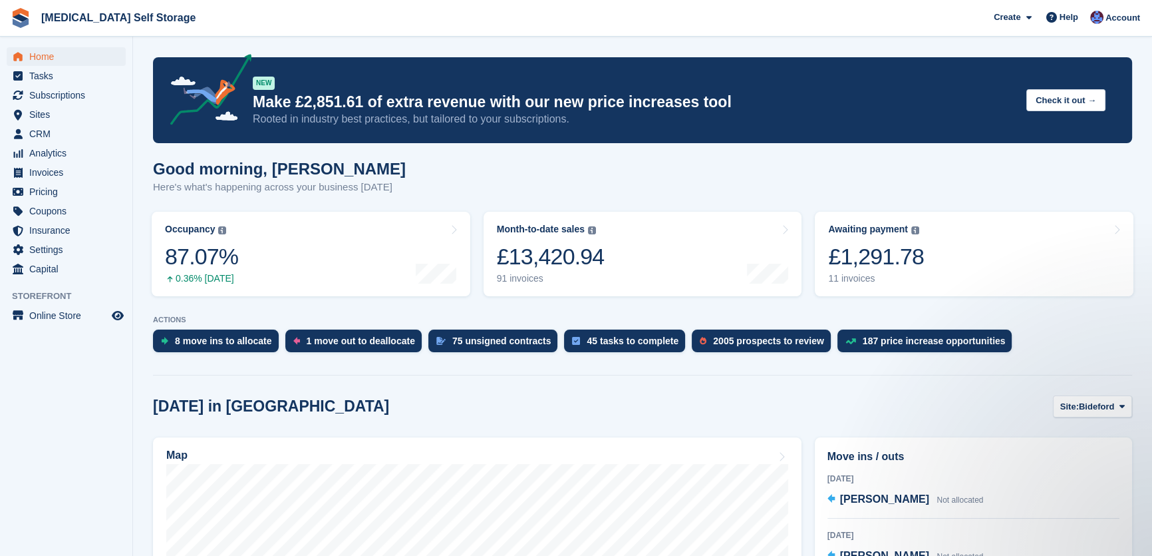
click at [427, 182] on div "Good morning, Helen Here's what's happening across your business today" at bounding box center [642, 185] width 979 height 51
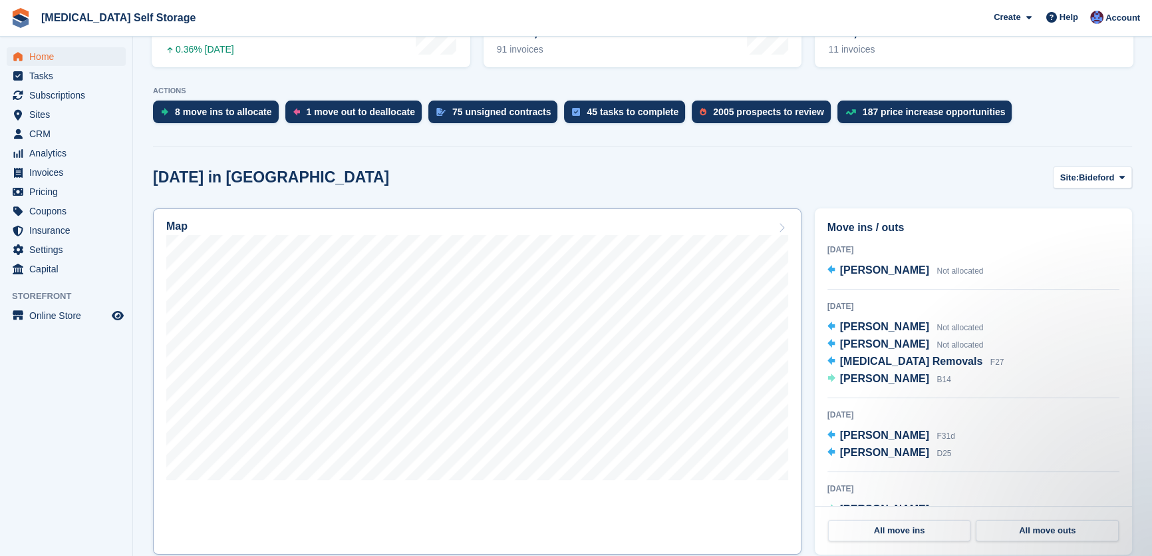
scroll to position [242, 0]
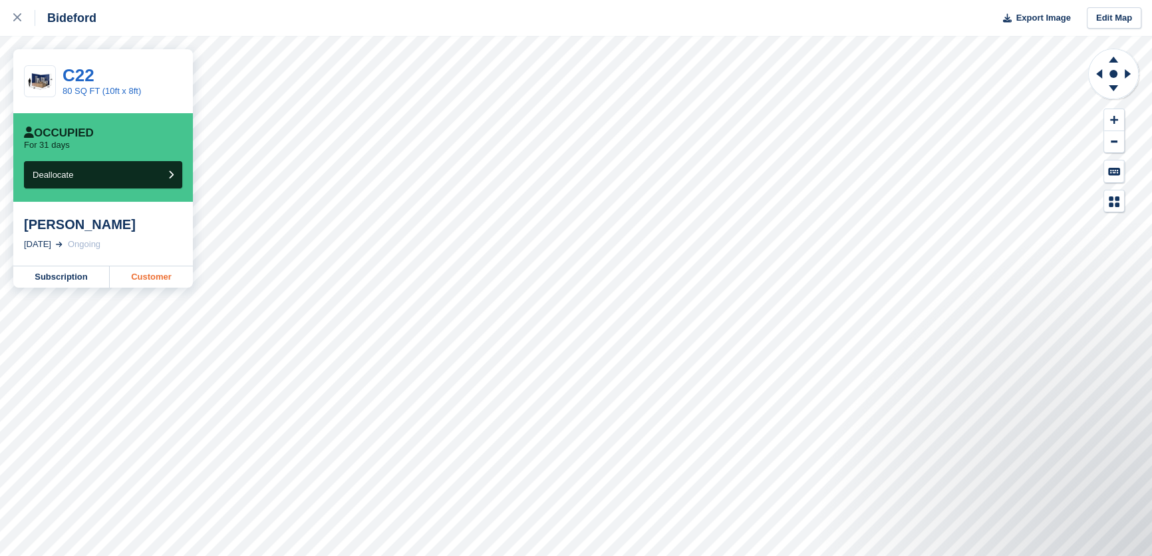
click at [154, 281] on link "Customer" at bounding box center [151, 276] width 83 height 21
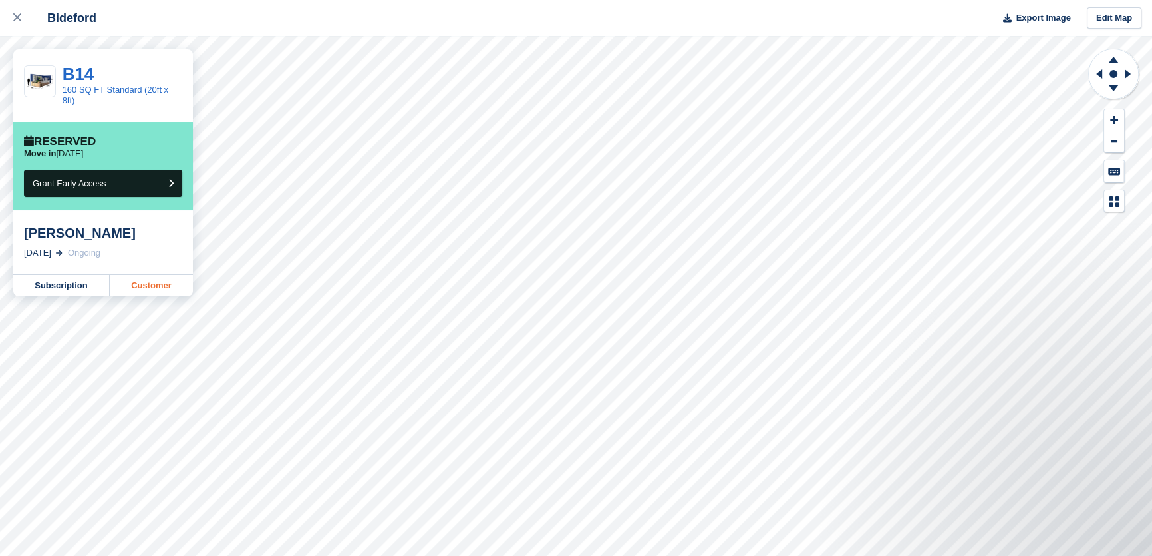
click at [158, 281] on link "Customer" at bounding box center [151, 285] width 83 height 21
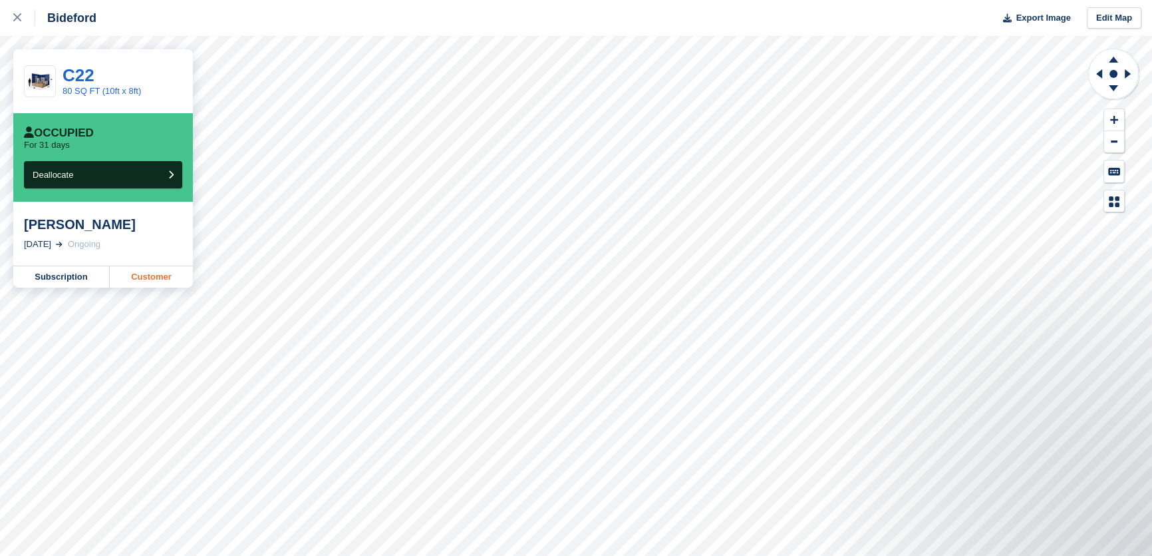
click at [157, 283] on link "Customer" at bounding box center [151, 276] width 83 height 21
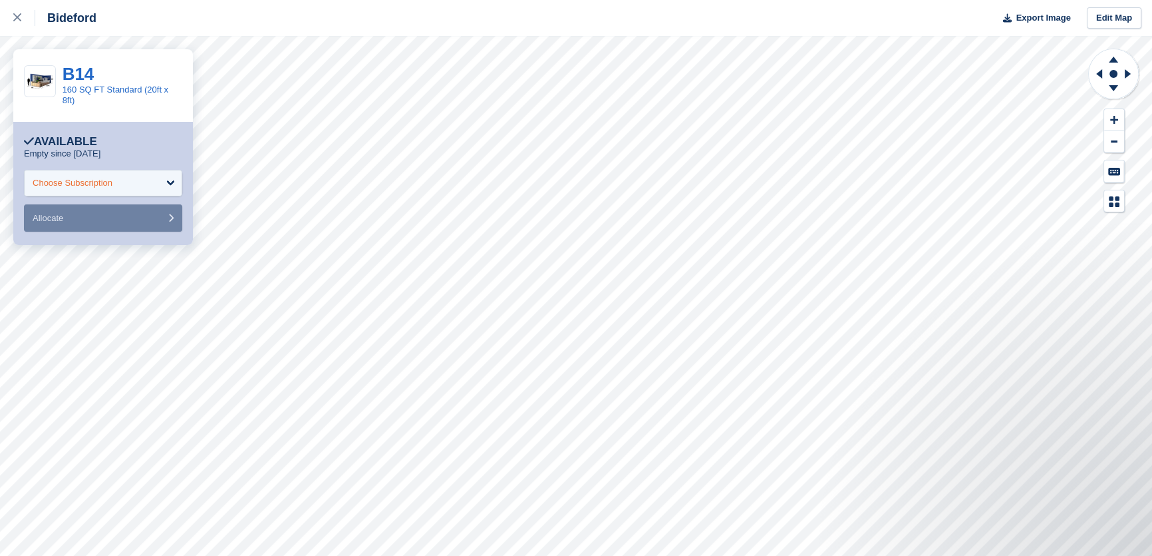
click at [85, 176] on div "Choose Subscription" at bounding box center [73, 182] width 80 height 13
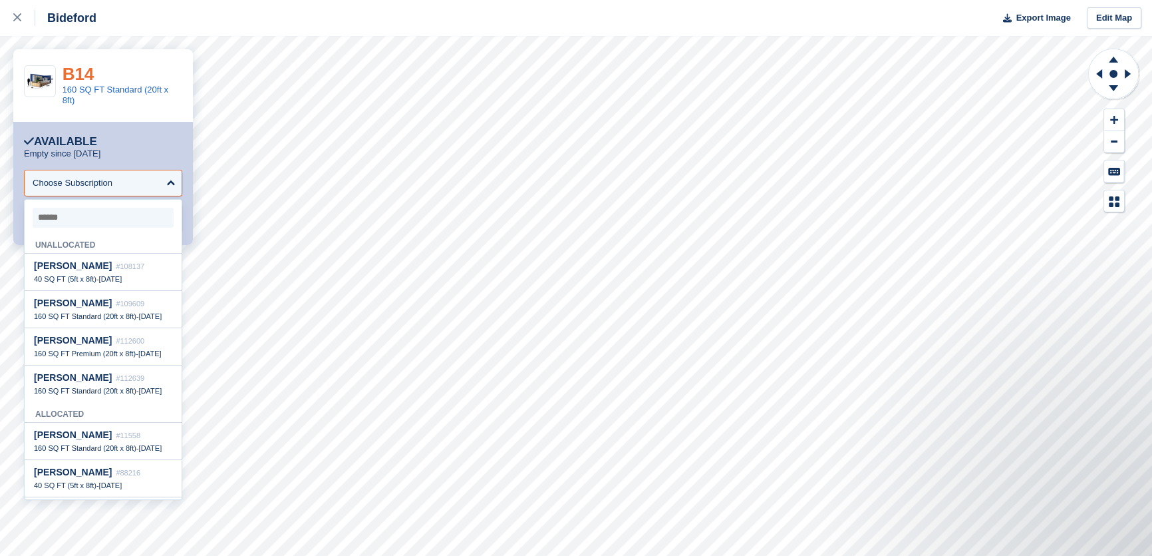
click at [85, 79] on link "B14" at bounding box center [79, 74] width 32 height 20
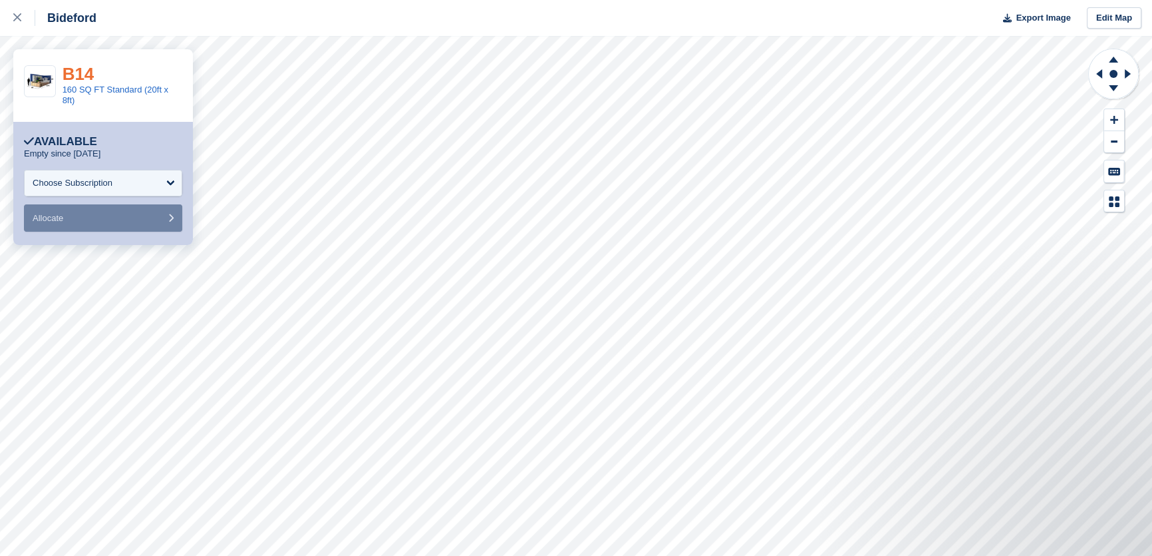
click at [77, 68] on link "B14" at bounding box center [79, 74] width 32 height 20
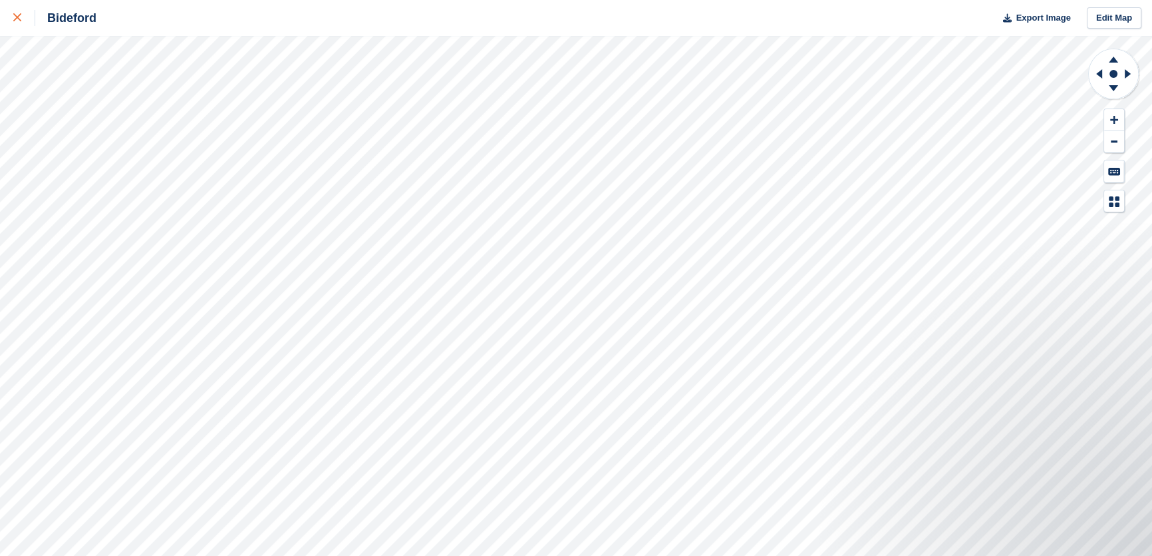
click at [15, 19] on icon at bounding box center [17, 17] width 8 height 8
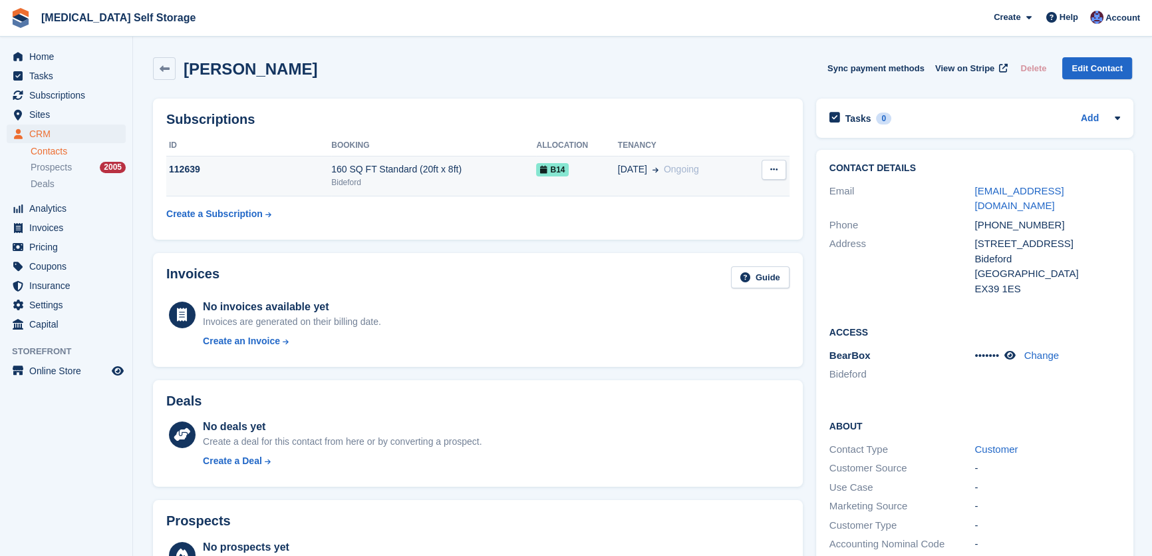
click at [767, 173] on button at bounding box center [774, 170] width 25 height 20
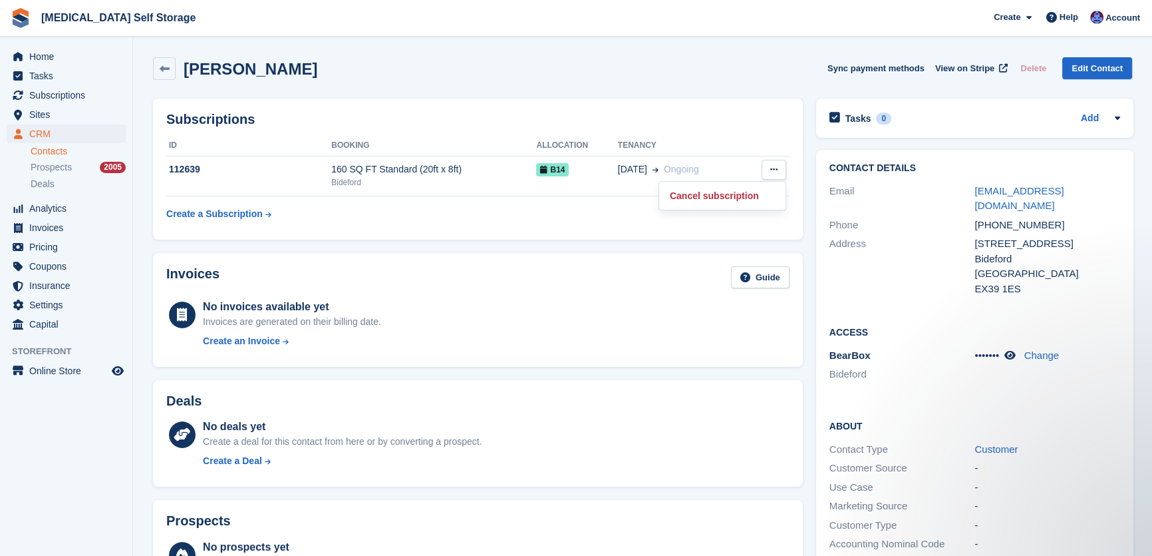
click at [532, 231] on div "Subscriptions ID Booking Allocation Tenancy 112639 160 SQ FT Standard (20ft x 8…" at bounding box center [478, 168] width 650 height 141
click at [490, 166] on div "160 SQ FT Standard (20ft x 8ft)" at bounding box center [433, 169] width 205 height 14
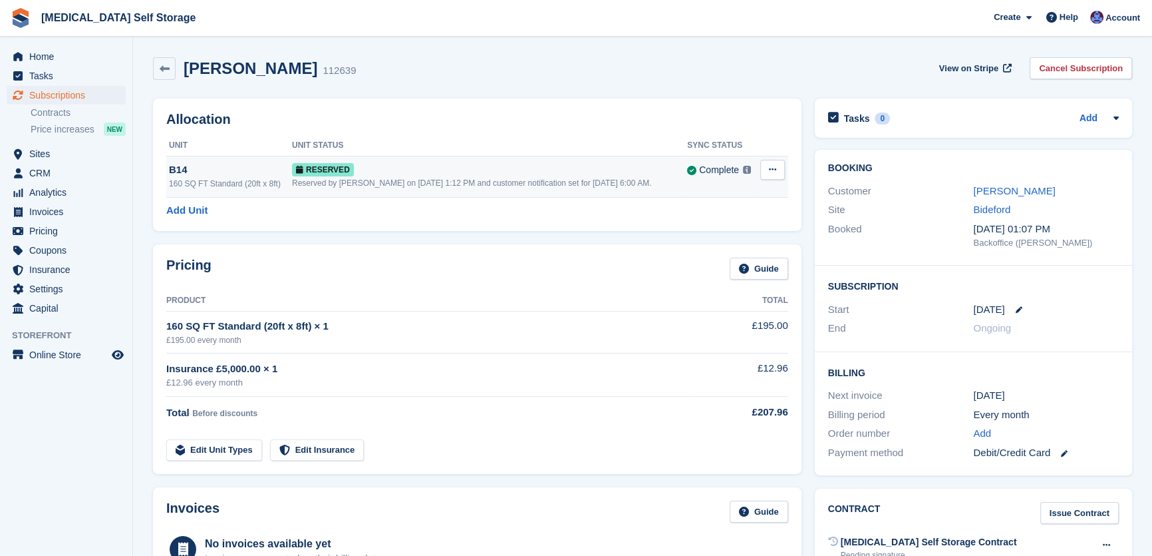
click at [767, 172] on button at bounding box center [773, 170] width 25 height 20
click at [701, 225] on p "Deallocate" at bounding box center [721, 224] width 116 height 17
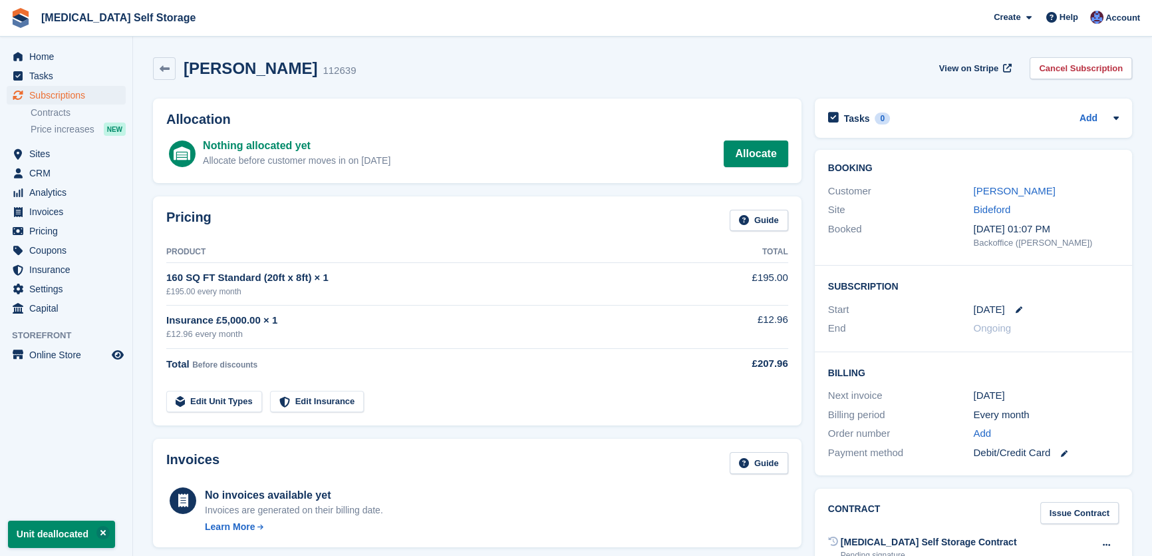
click at [466, 83] on div "Stuart Harvey 112639 View on Stripe Cancel Subscription" at bounding box center [642, 71] width 993 height 41
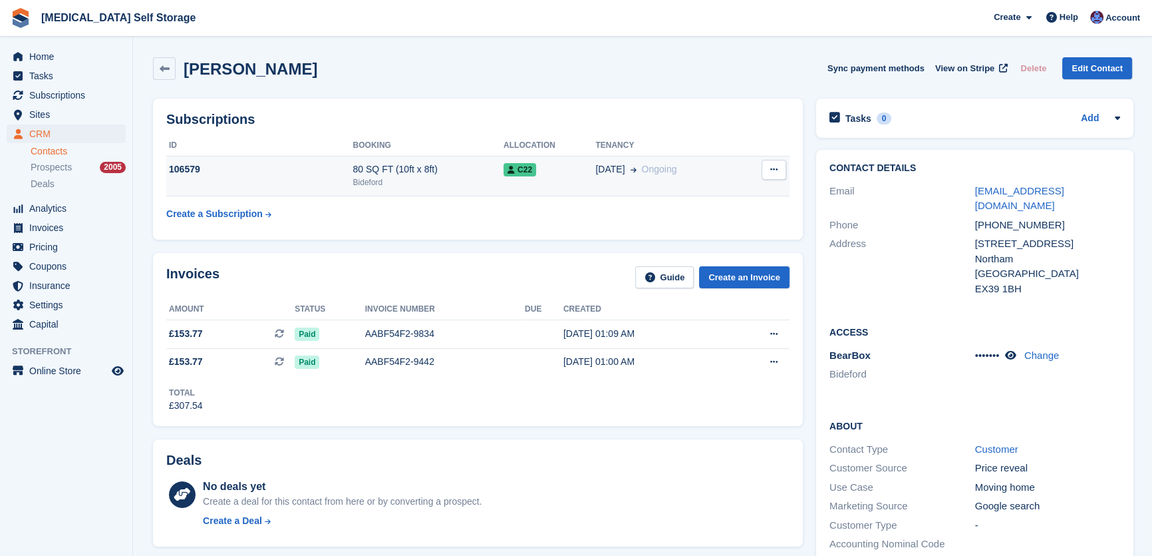
click at [776, 167] on button at bounding box center [774, 170] width 25 height 20
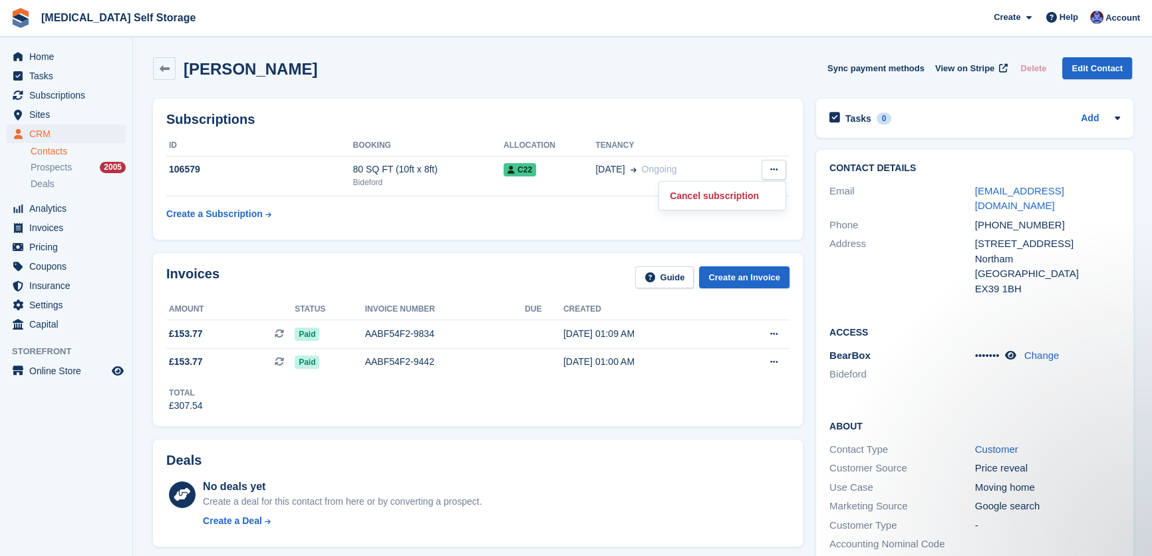
click at [565, 219] on table "ID Booking Allocation Tenancy 106579 80 SQ FT (10ft x 8ft) Bideford C22 06 Sep …" at bounding box center [477, 181] width 623 height 92
click at [353, 176] on div "Bideford" at bounding box center [428, 182] width 151 height 12
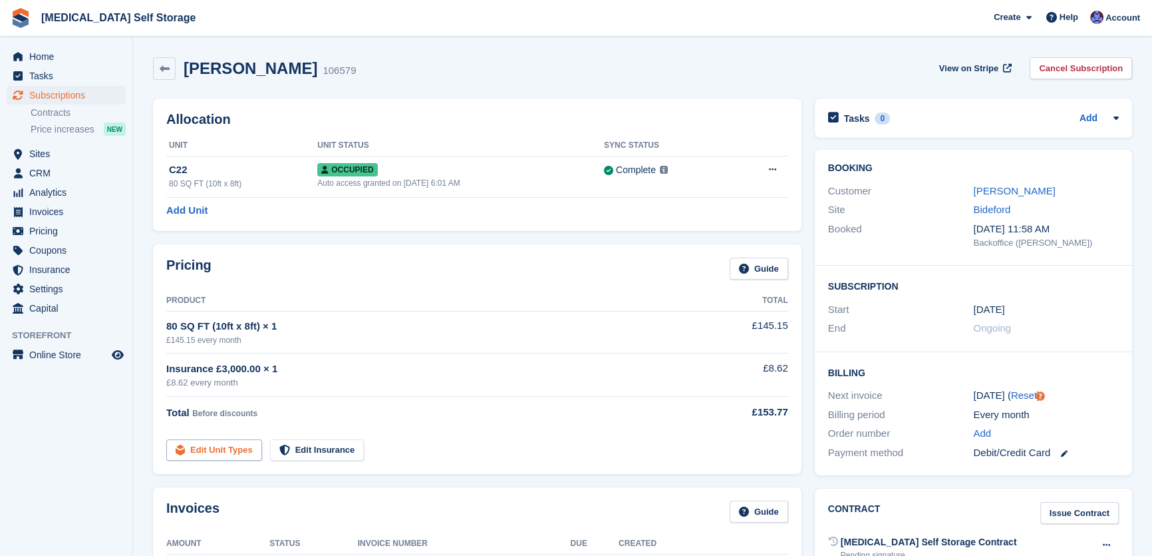
click at [236, 446] on link "Edit Unit Types" at bounding box center [214, 450] width 96 height 22
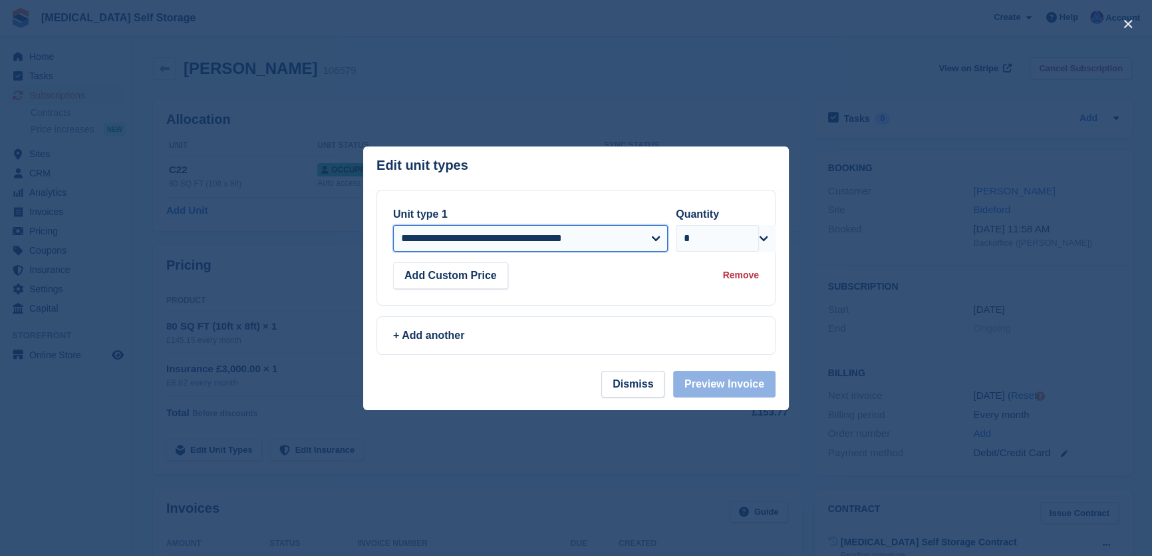
click at [479, 240] on select "**********" at bounding box center [530, 238] width 275 height 27
select select "*****"
click at [393, 225] on select "**********" at bounding box center [530, 238] width 275 height 27
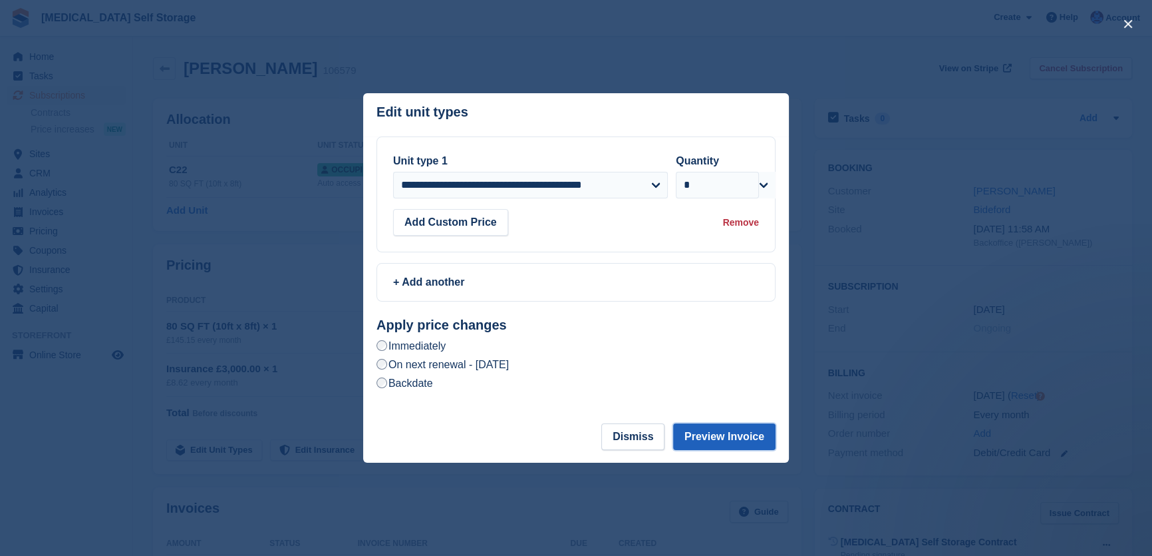
click at [742, 445] on button "Preview Invoice" at bounding box center [724, 436] width 102 height 27
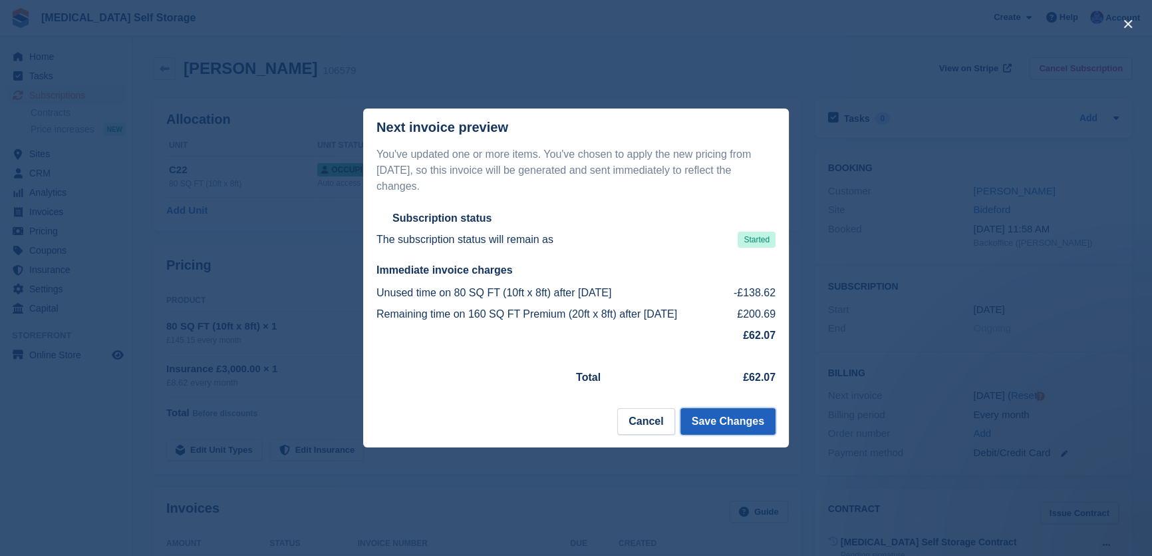
click at [733, 418] on button "Save Changes" at bounding box center [728, 421] width 95 height 27
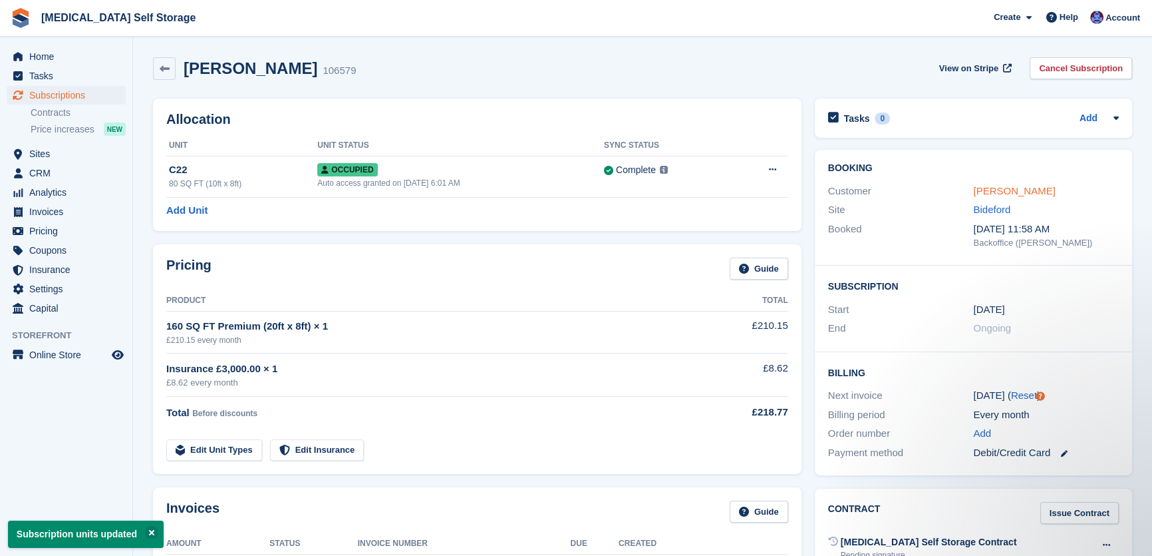
click at [1015, 193] on link "Daniel Hulme" at bounding box center [1014, 190] width 82 height 11
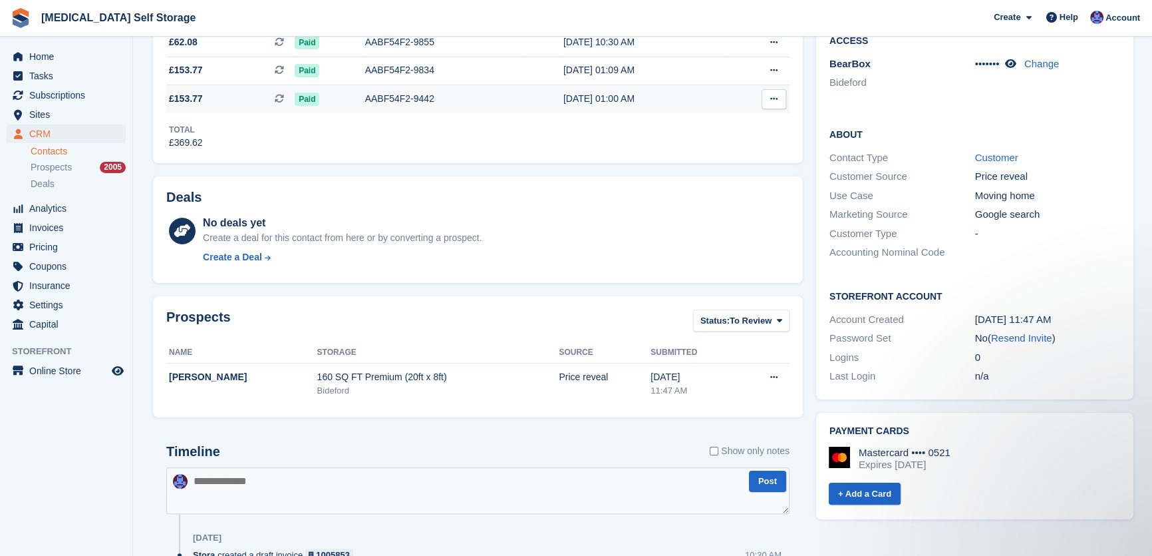
scroll to position [302, 0]
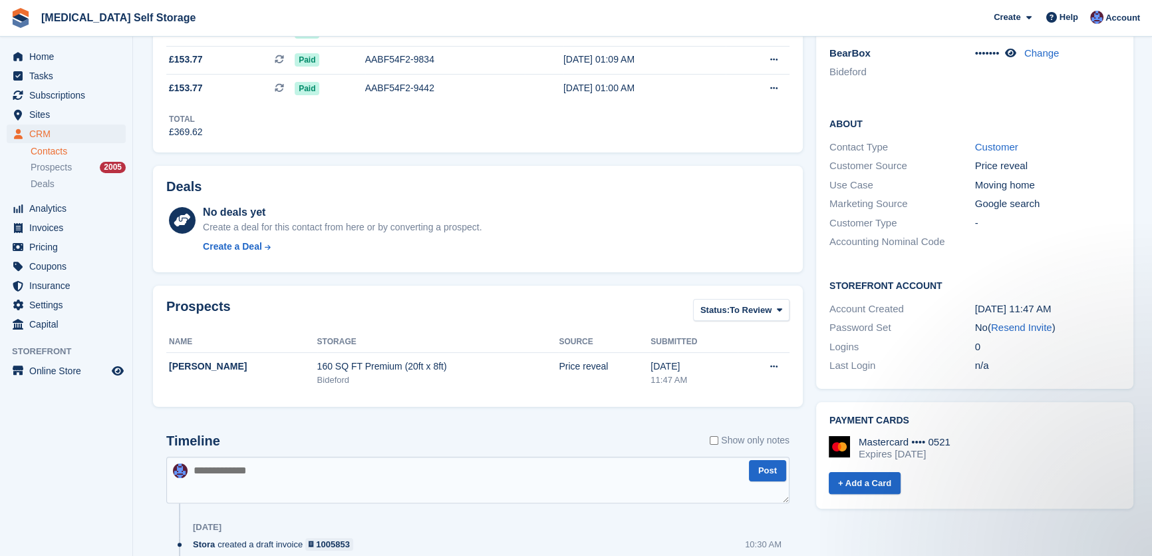
click at [310, 479] on textarea at bounding box center [477, 479] width 623 height 47
type textarea "**********"
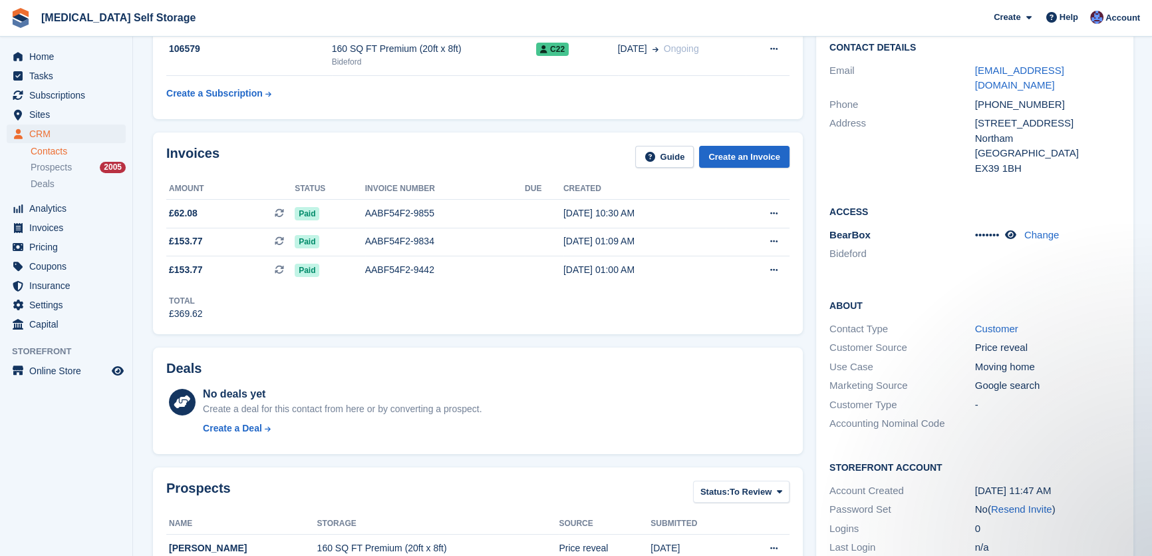
scroll to position [0, 0]
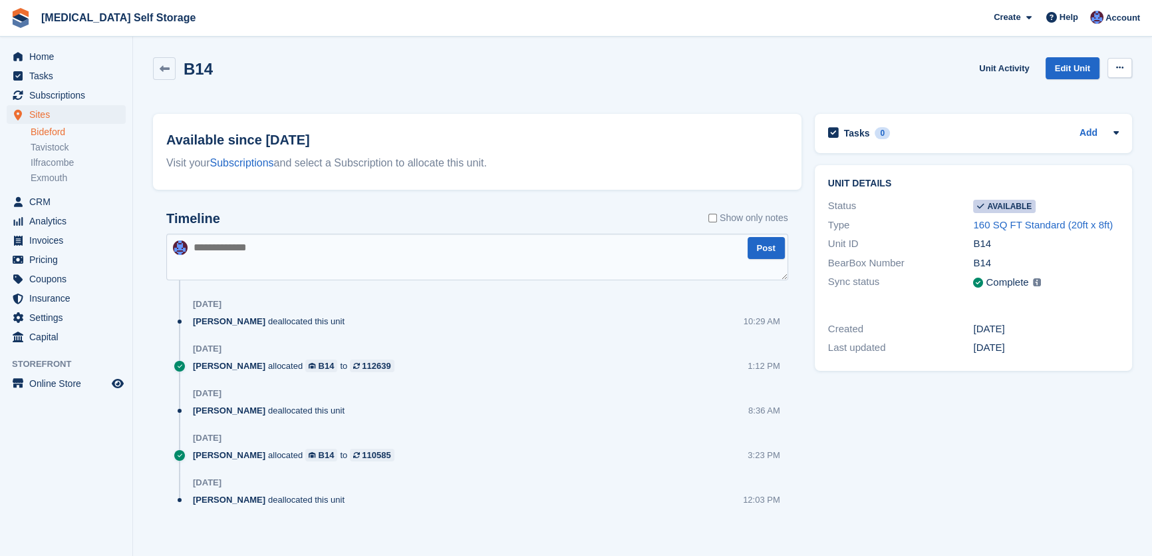
click at [1115, 69] on button at bounding box center [1120, 68] width 25 height 20
click at [1060, 96] on p "Make unavailable" at bounding box center [1069, 93] width 116 height 17
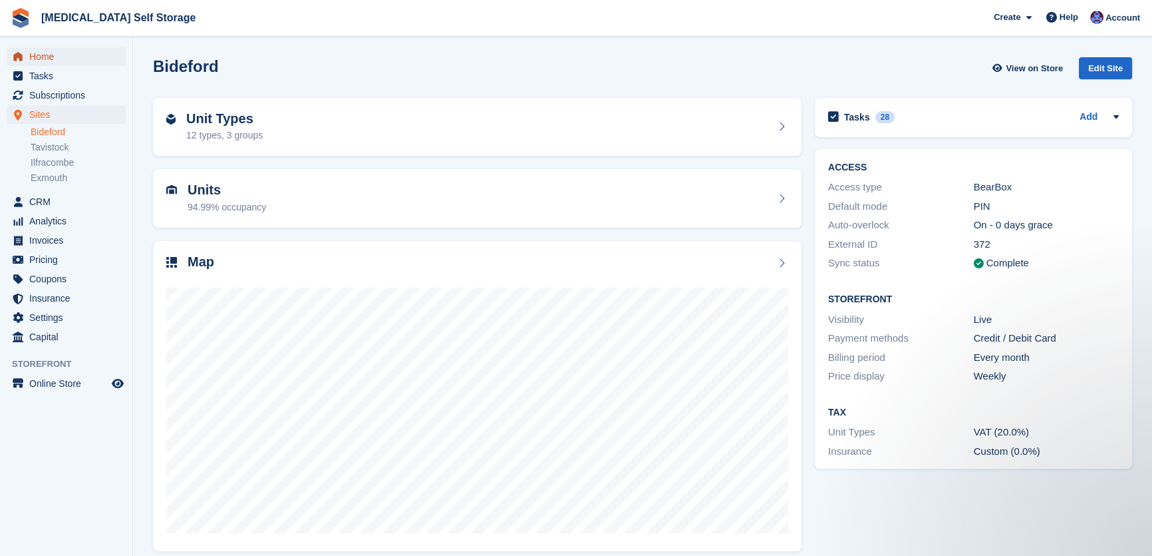
click at [57, 63] on span "Home" at bounding box center [69, 56] width 80 height 19
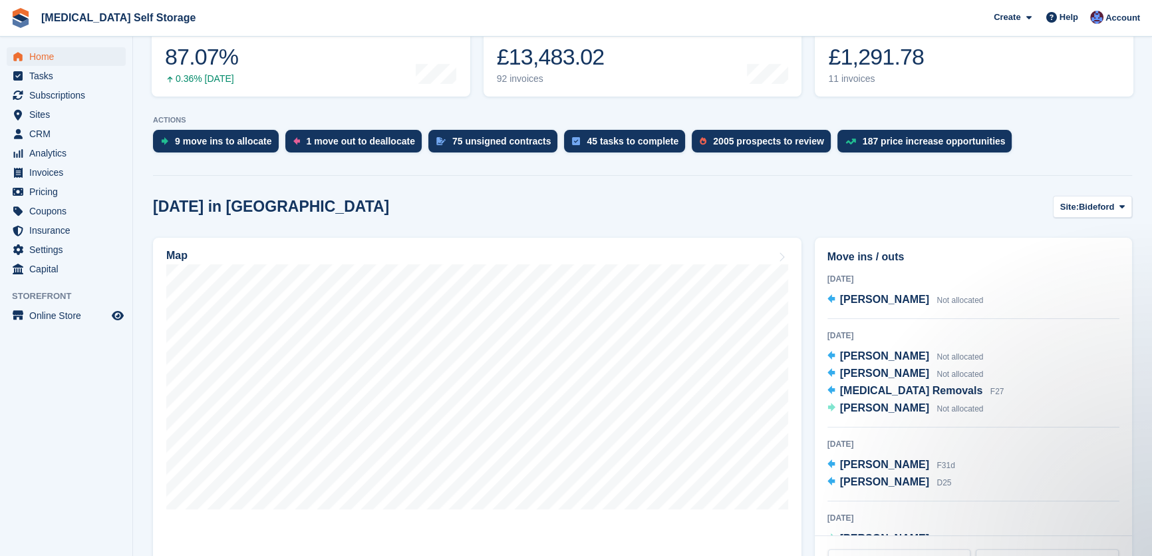
scroll to position [242, 0]
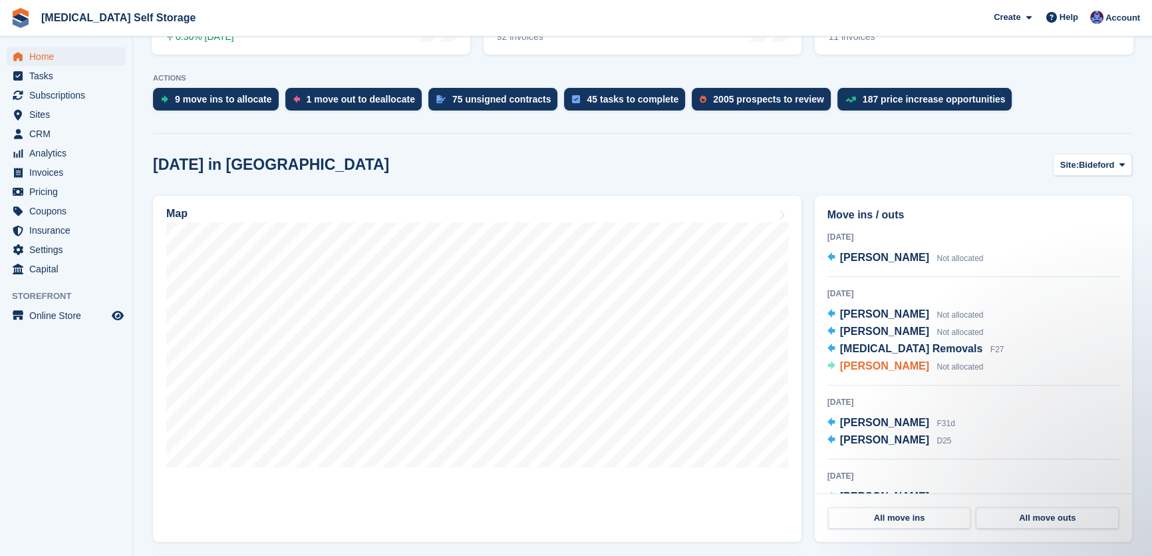
click at [874, 365] on span "[PERSON_NAME]" at bounding box center [884, 365] width 89 height 11
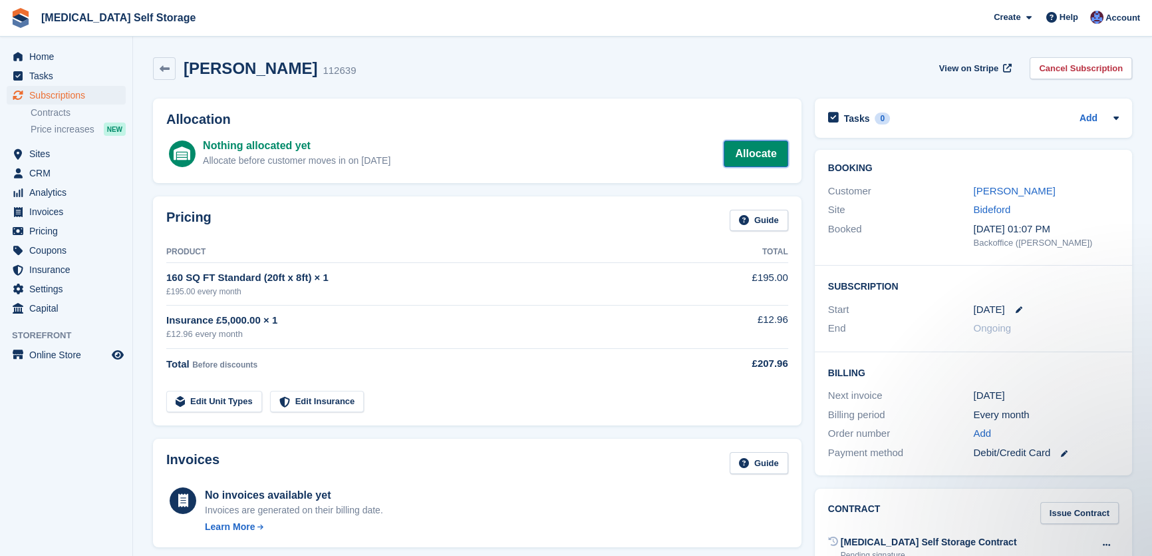
click at [766, 152] on link "Allocate" at bounding box center [756, 153] width 64 height 27
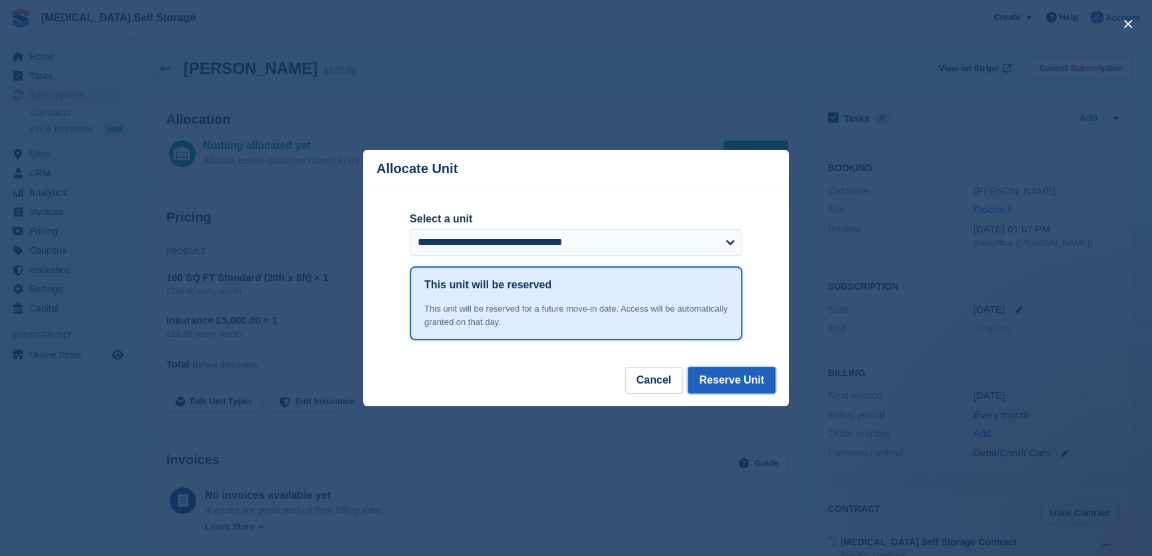
click at [739, 384] on button "Reserve Unit" at bounding box center [732, 380] width 88 height 27
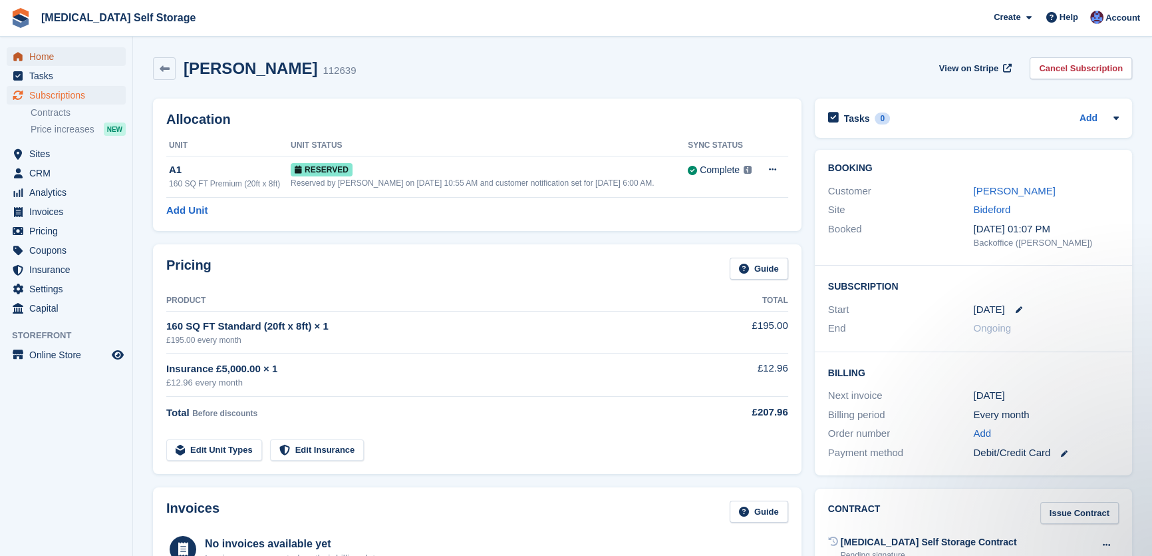
click at [38, 55] on span "Home" at bounding box center [69, 56] width 80 height 19
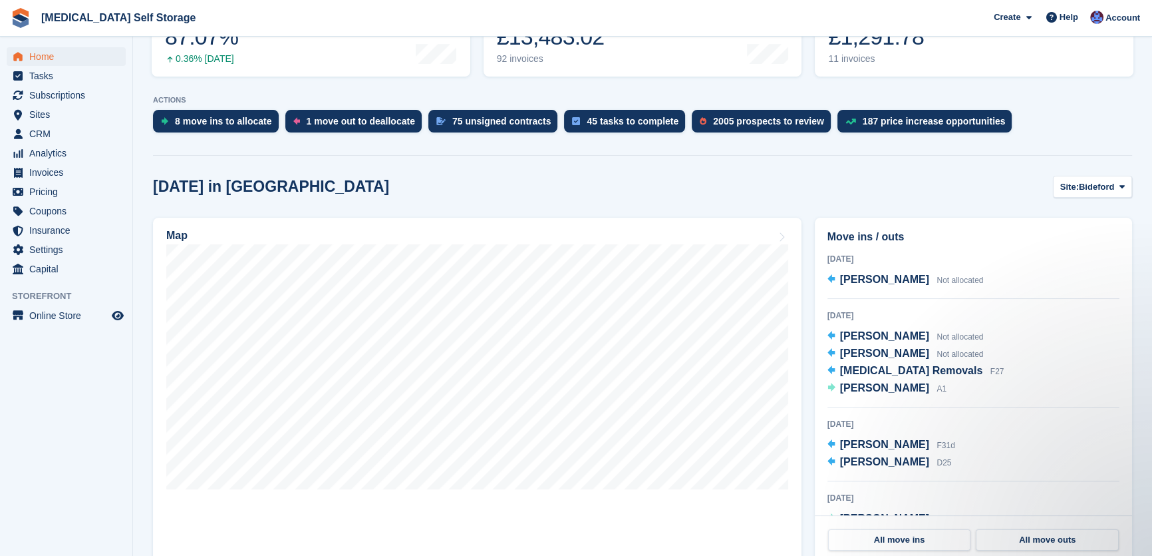
scroll to position [242, 0]
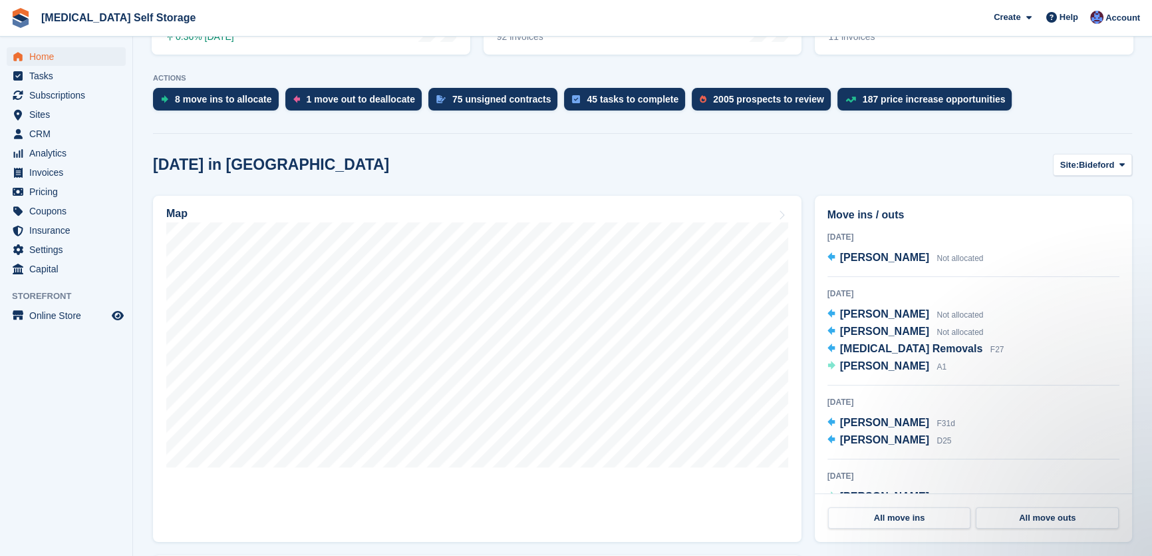
click at [579, 131] on div at bounding box center [642, 131] width 979 height 6
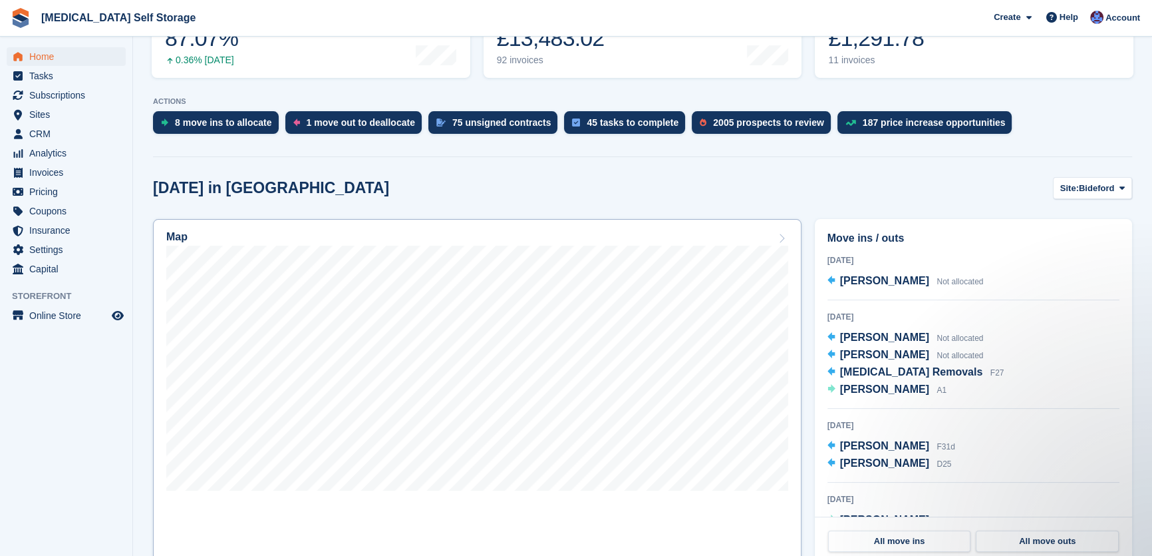
scroll to position [178, 0]
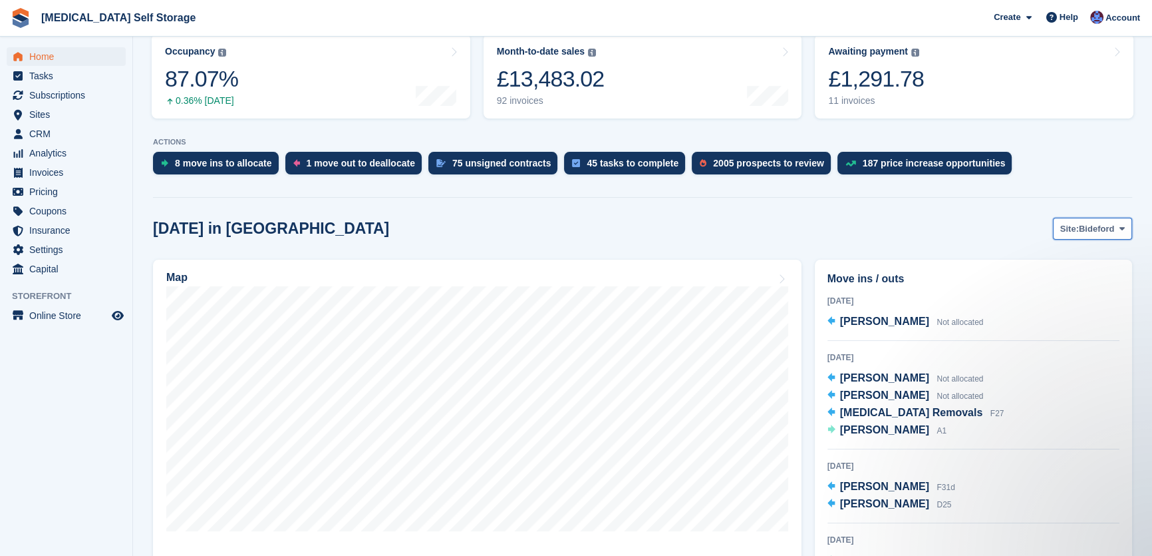
click at [1096, 224] on span "Bideford" at bounding box center [1096, 228] width 35 height 13
click at [1039, 279] on link "Tavistock" at bounding box center [1069, 284] width 116 height 24
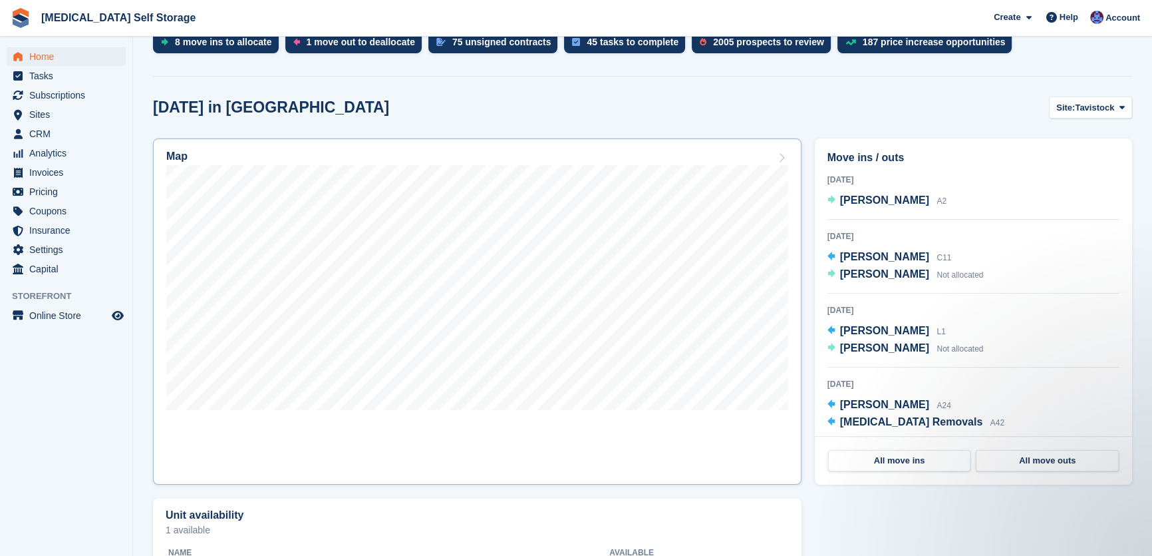
scroll to position [0, 0]
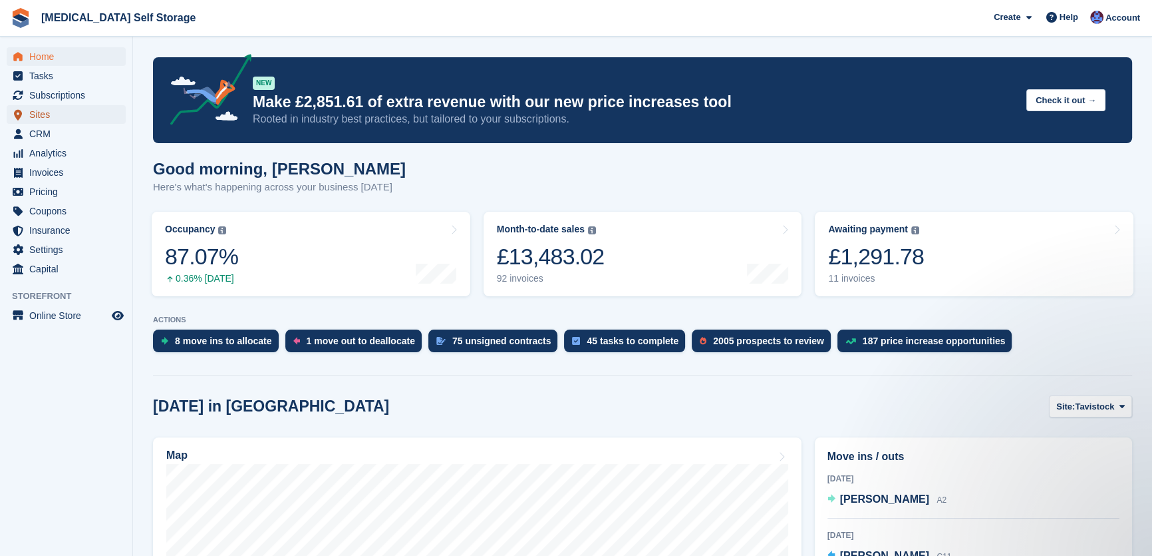
click at [33, 113] on span "Sites" at bounding box center [69, 114] width 80 height 19
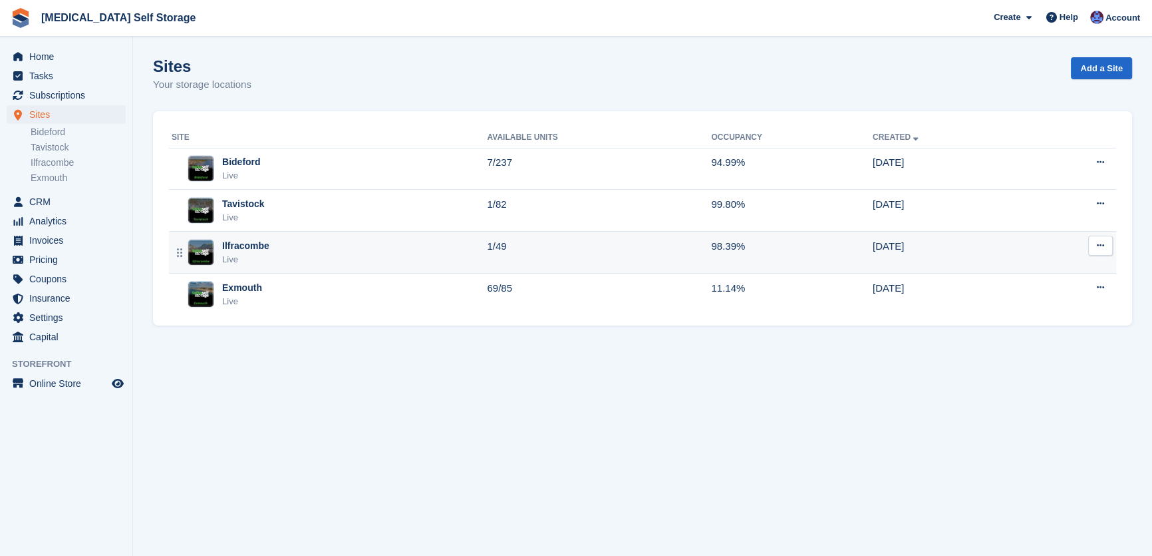
click at [337, 248] on div "Ilfracombe Live" at bounding box center [329, 252] width 315 height 27
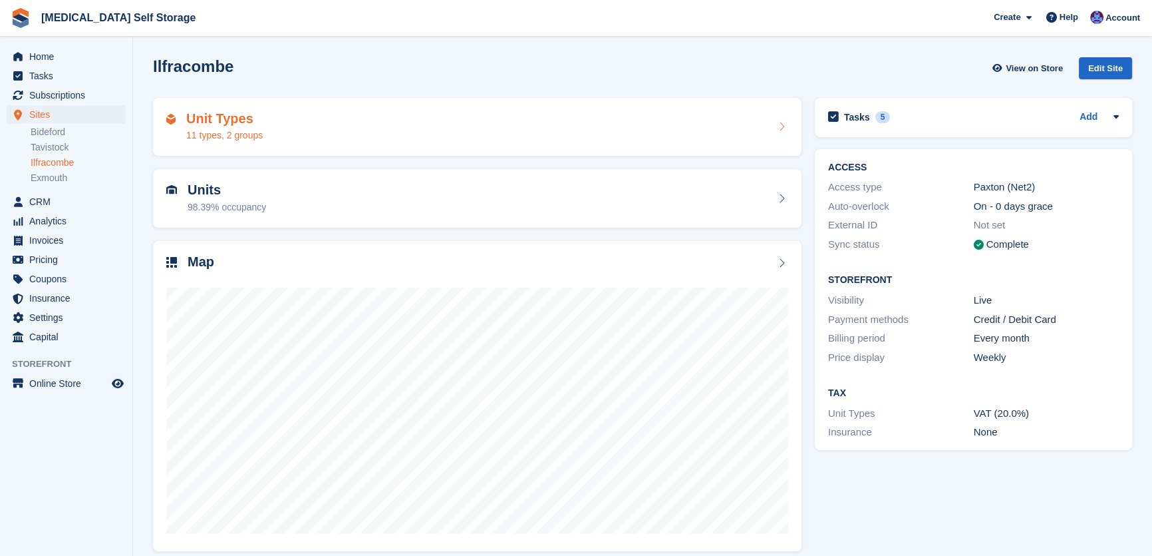
click at [377, 133] on div "Unit Types 11 types, 2 groups" at bounding box center [477, 127] width 622 height 32
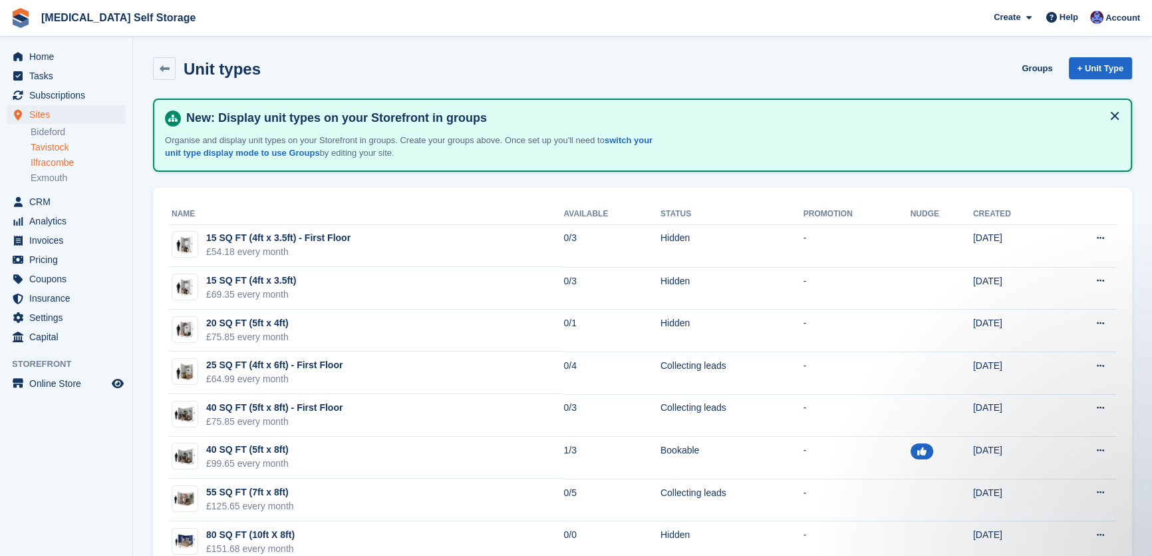
click at [51, 147] on link "Tavistock" at bounding box center [78, 147] width 95 height 13
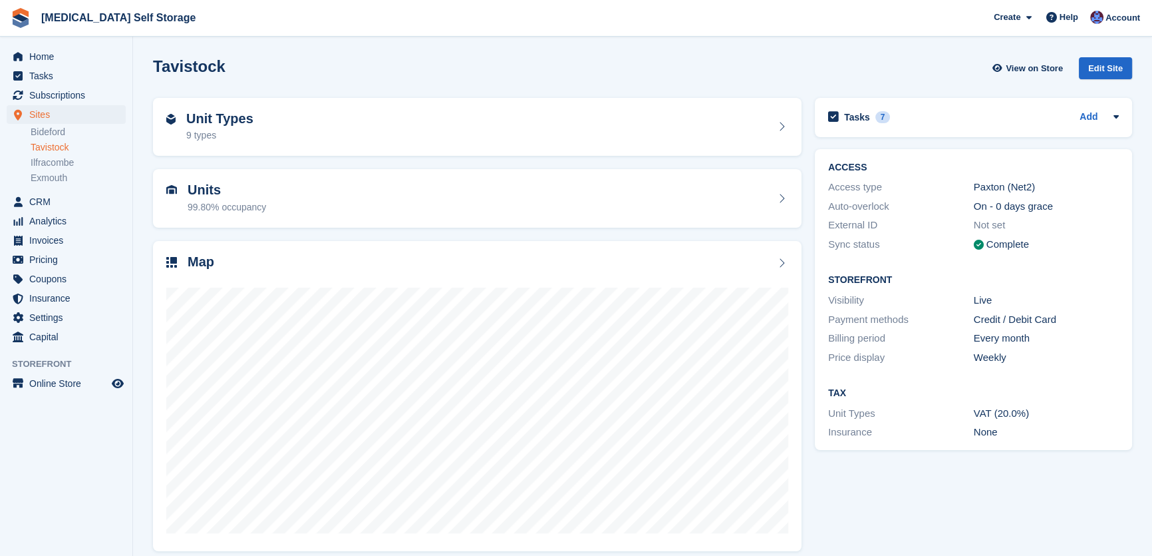
click at [339, 116] on div "Unit Types 9 types" at bounding box center [477, 127] width 622 height 32
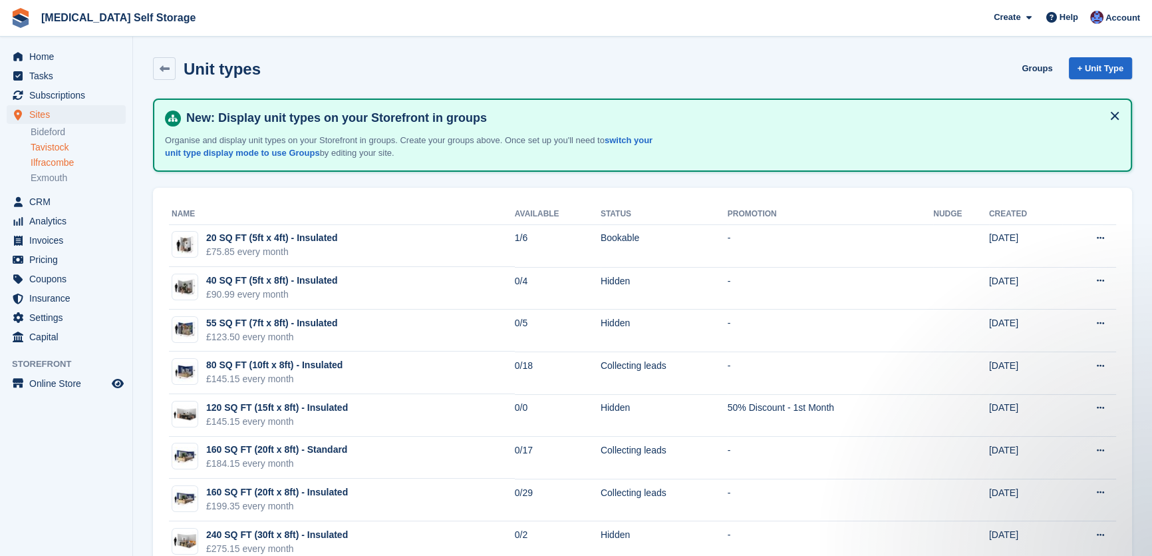
click at [59, 162] on link "Ilfracombe" at bounding box center [78, 162] width 95 height 13
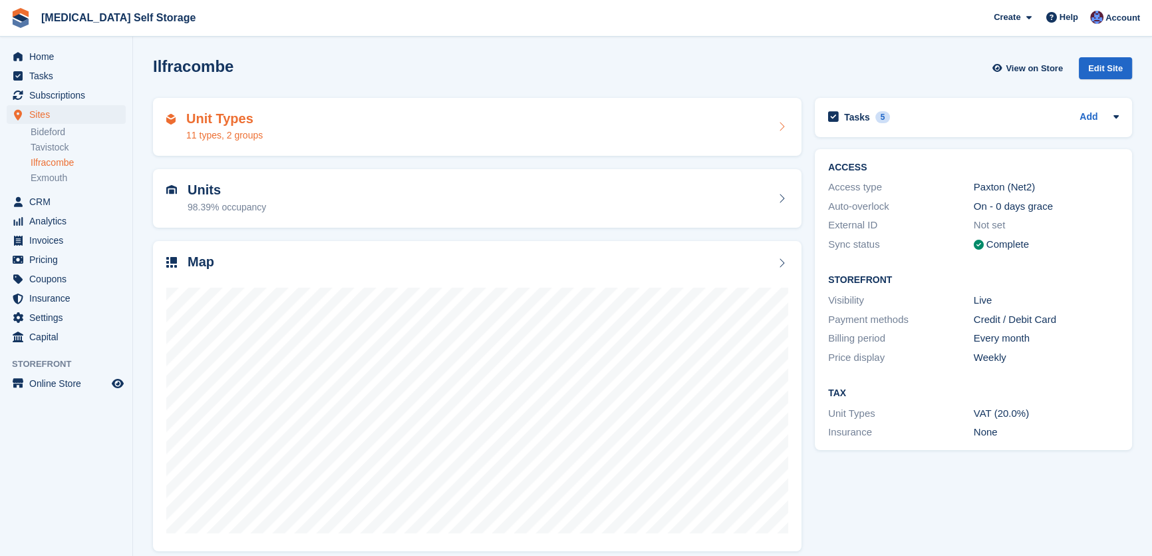
click at [361, 135] on div "Unit Types 11 types, 2 groups" at bounding box center [477, 127] width 622 height 32
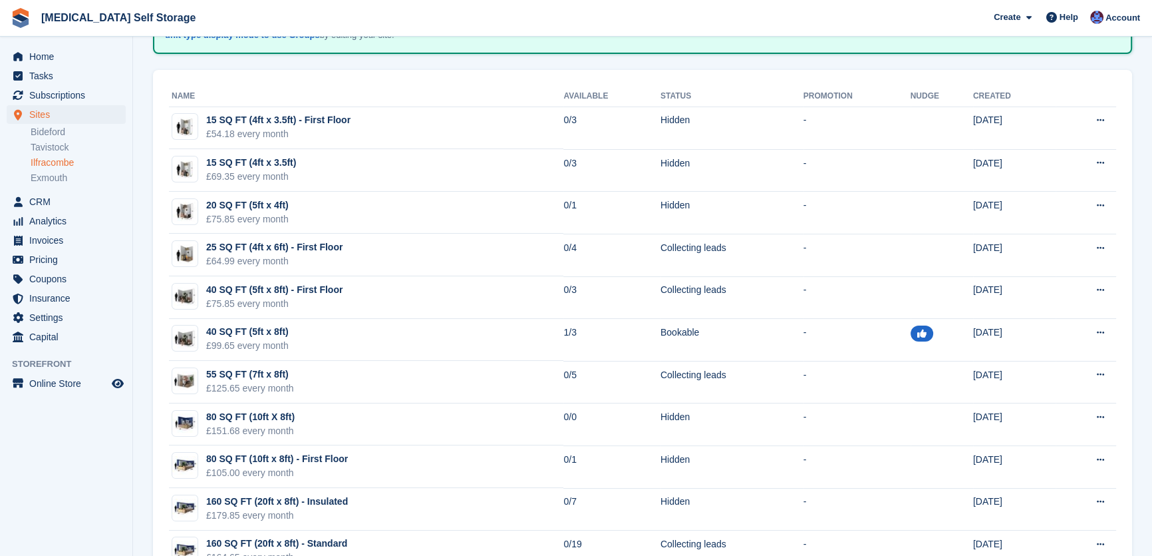
scroll to position [120, 0]
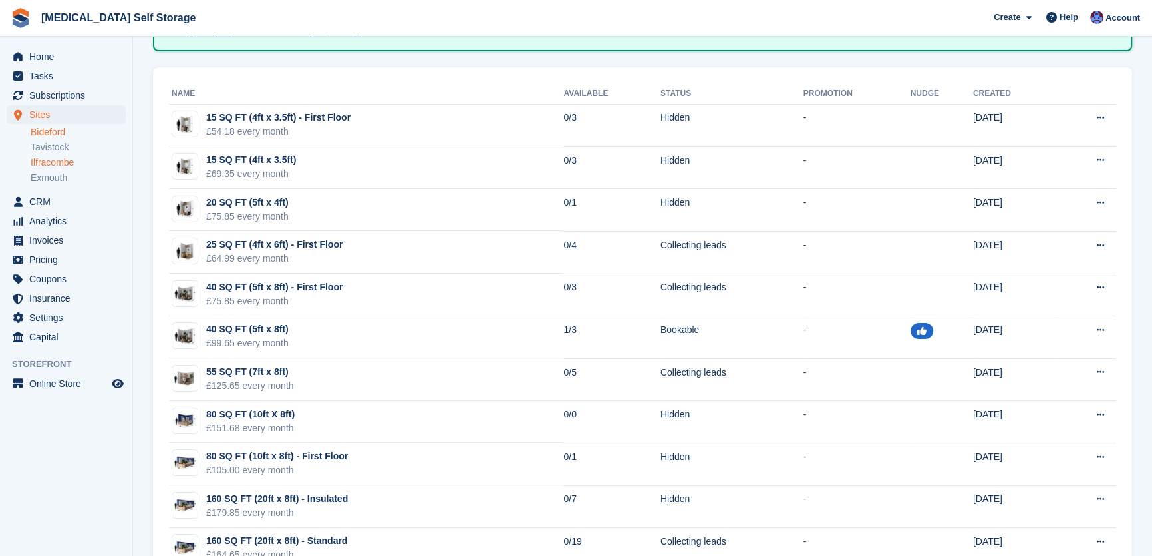
click at [51, 132] on link "Bideford" at bounding box center [78, 132] width 95 height 13
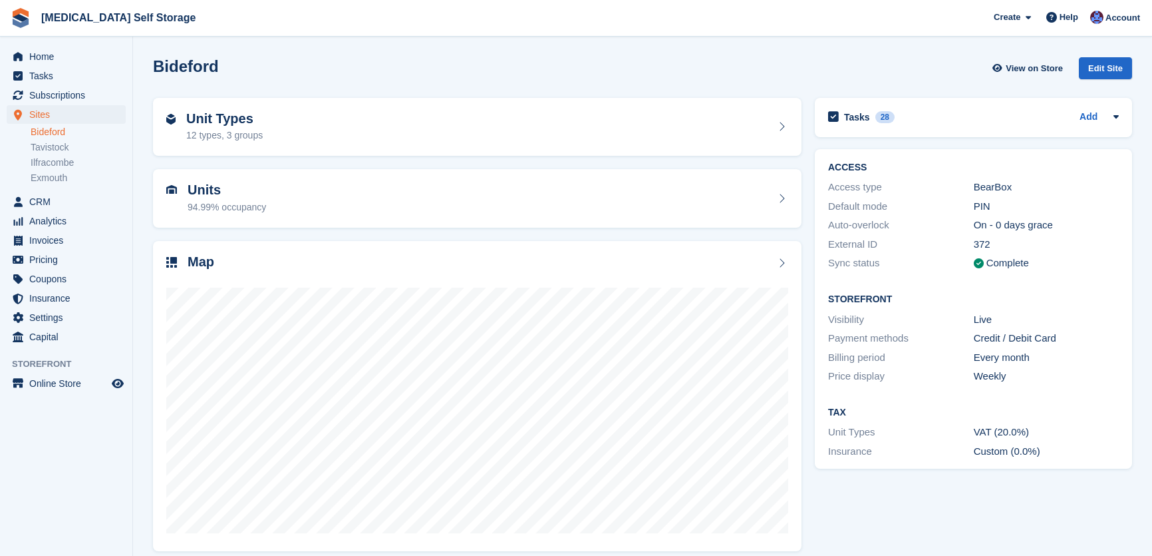
click at [317, 111] on div "Unit Types 12 types, 3 groups" at bounding box center [477, 127] width 622 height 32
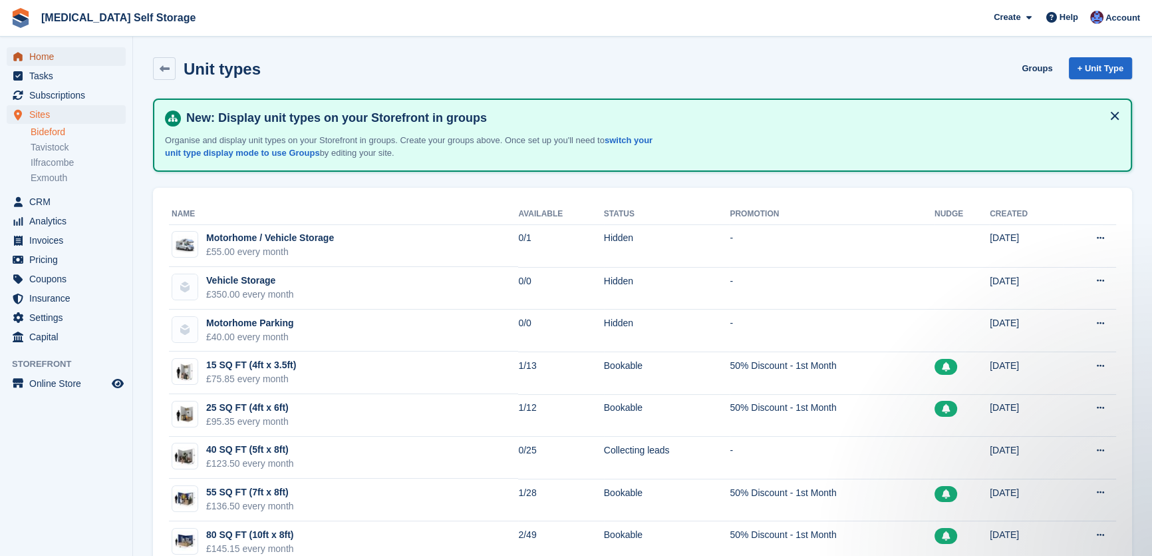
click at [39, 61] on span "Home" at bounding box center [69, 56] width 80 height 19
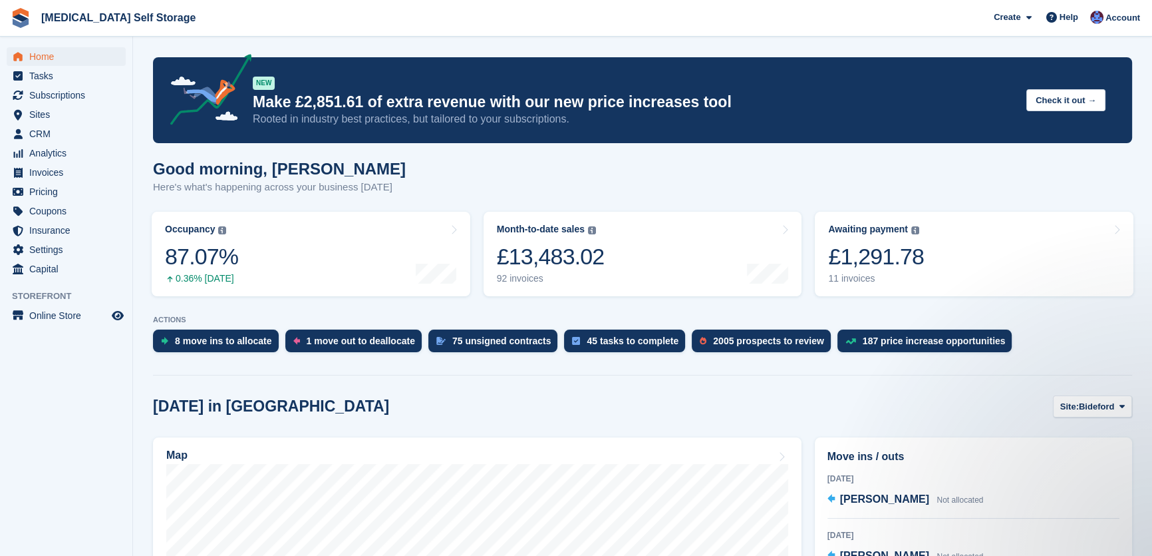
click at [461, 187] on div "Good morning, [PERSON_NAME] Here's what's happening across your business [DATE]" at bounding box center [642, 185] width 979 height 51
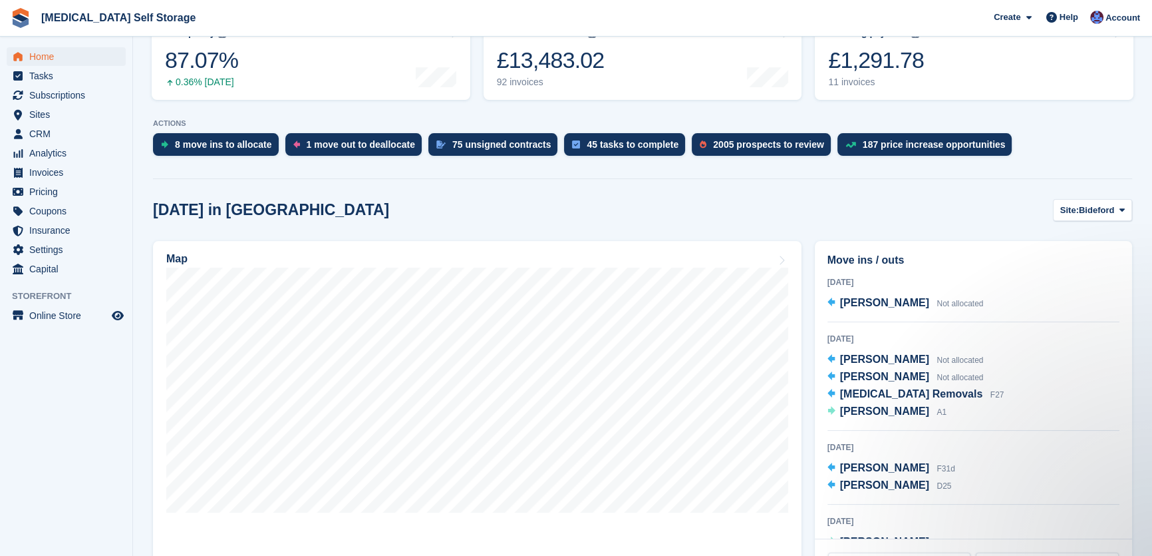
scroll to position [299, 0]
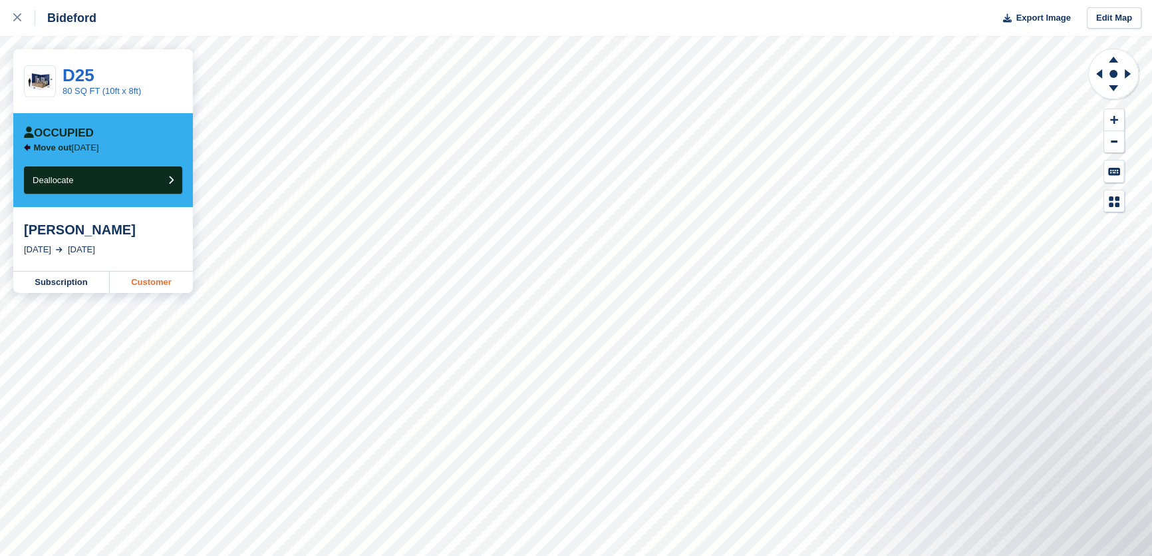
click at [140, 285] on link "Customer" at bounding box center [151, 281] width 83 height 21
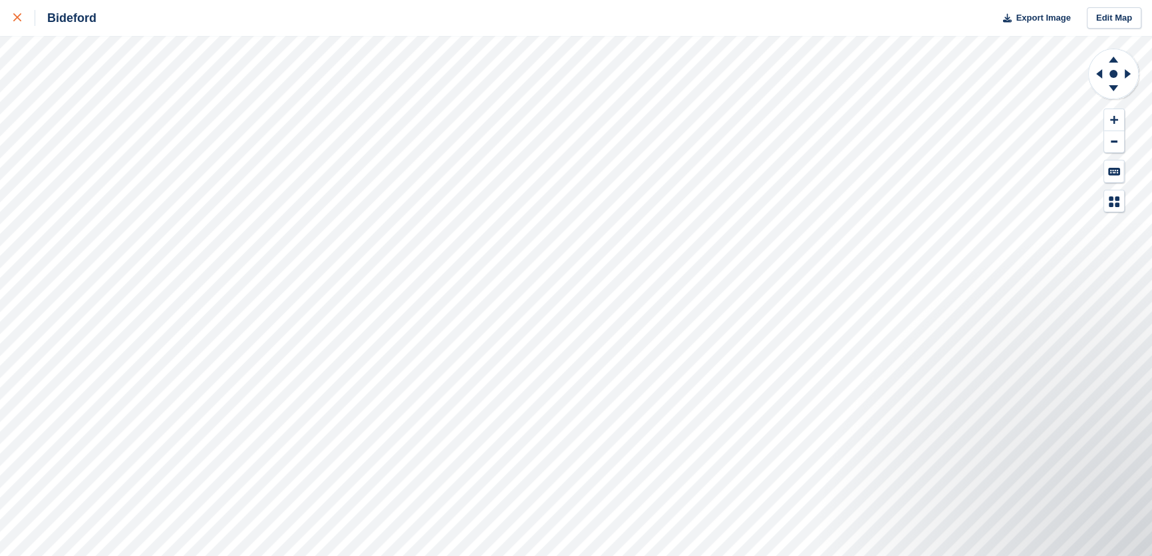
click at [14, 19] on icon at bounding box center [17, 17] width 8 height 8
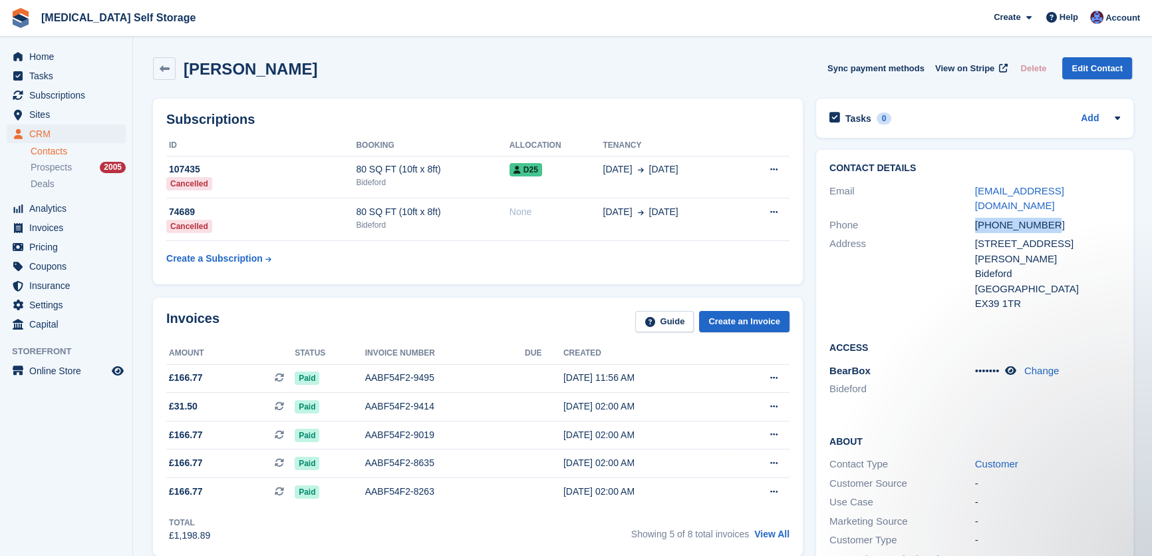
drag, startPoint x: 993, startPoint y: 208, endPoint x: 967, endPoint y: 206, distance: 25.4
click at [967, 216] on div "Phone +447790454124" at bounding box center [975, 225] width 291 height 19
copy div "+447790454124"
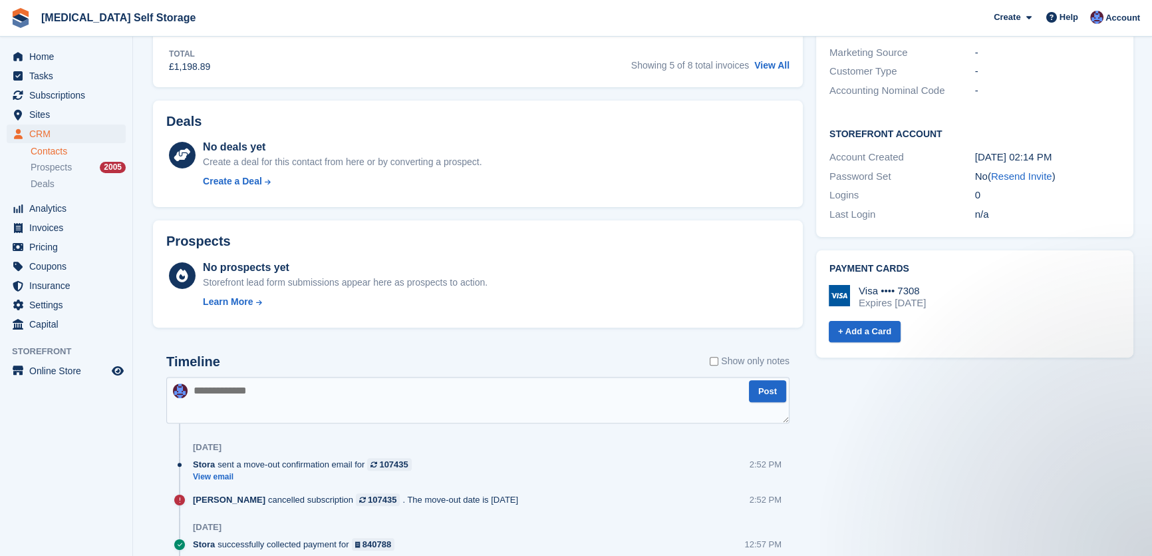
scroll to position [484, 0]
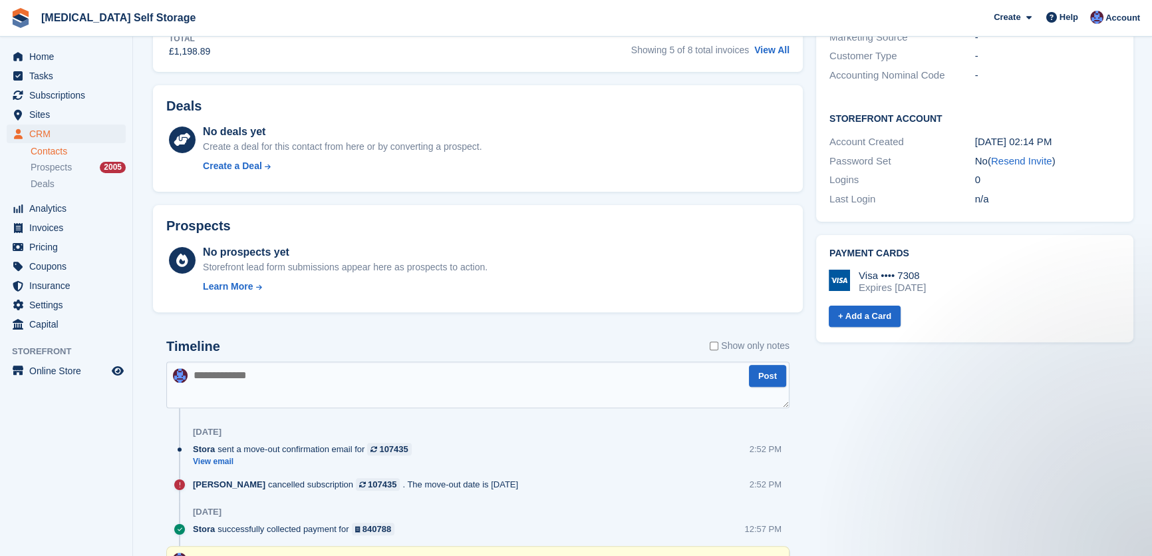
click at [335, 376] on textarea at bounding box center [477, 384] width 623 height 47
type textarea "**********"
click at [766, 379] on button "Post" at bounding box center [767, 376] width 37 height 22
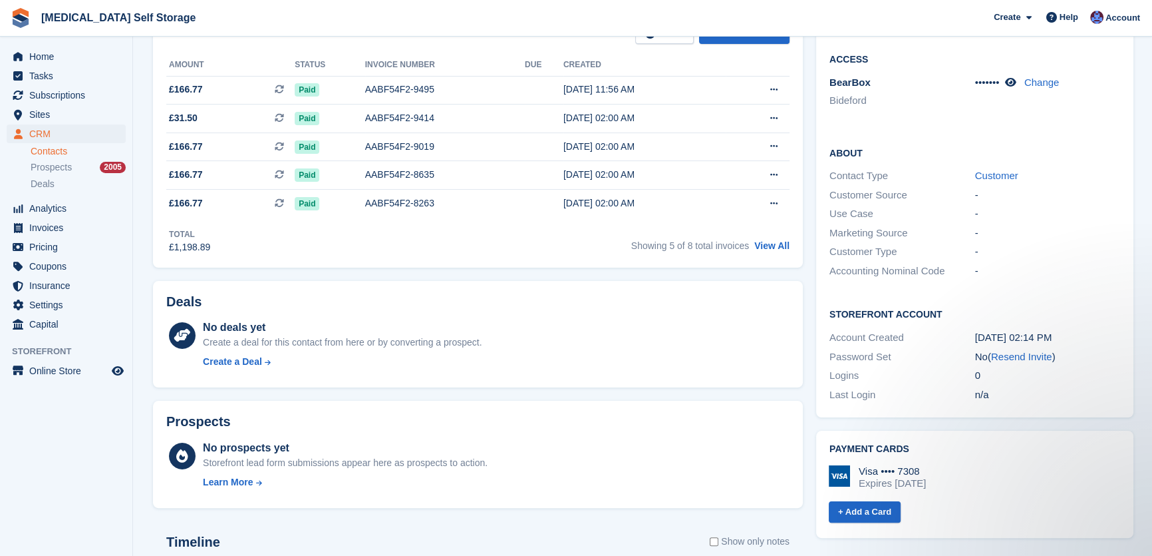
scroll to position [33, 0]
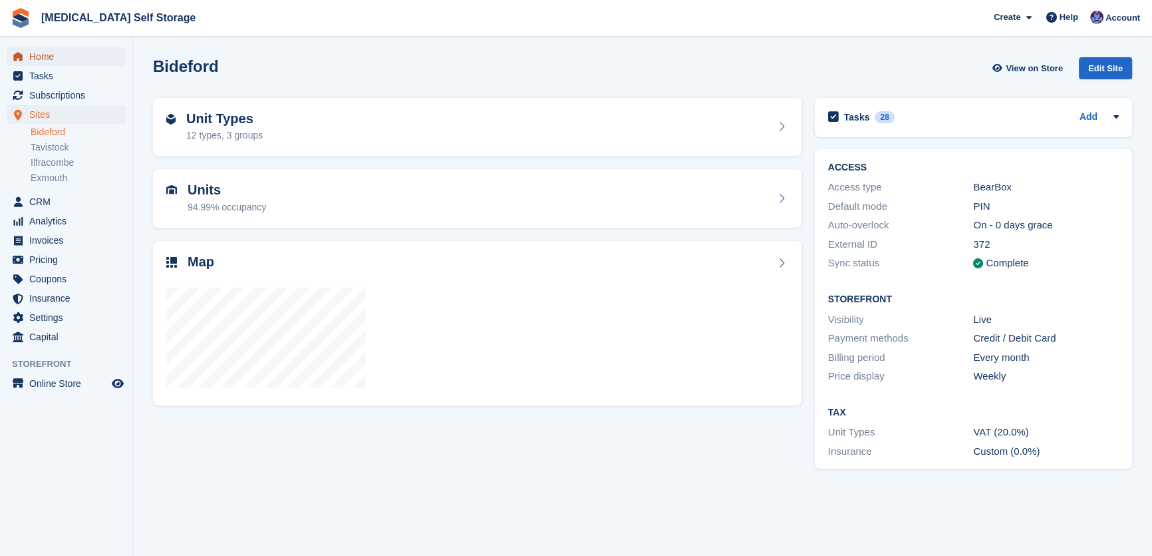
click at [47, 59] on span "Home" at bounding box center [69, 56] width 80 height 19
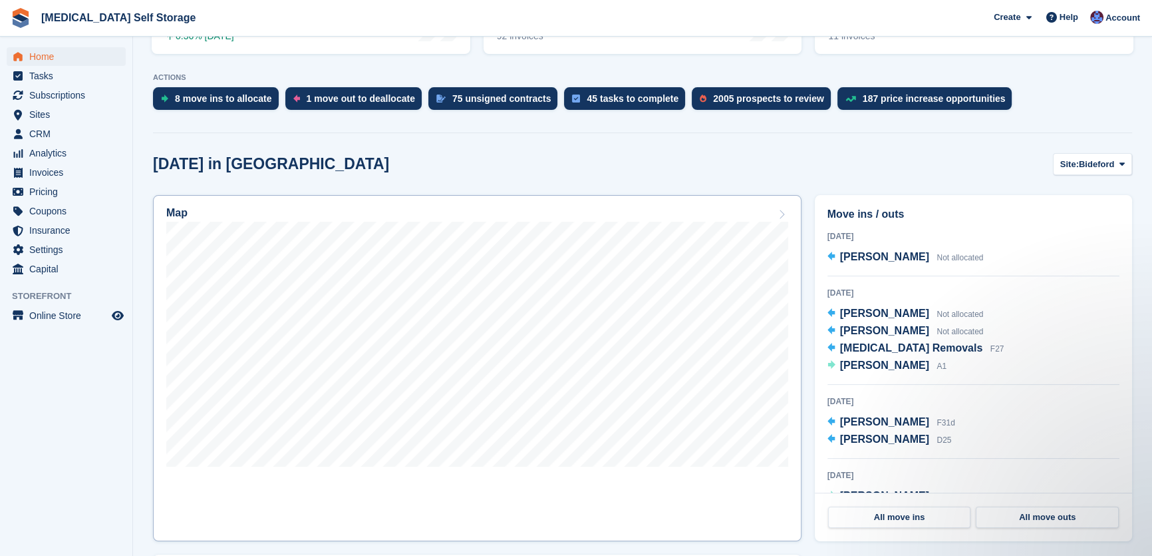
scroll to position [242, 0]
click at [1107, 162] on span "Bideford" at bounding box center [1096, 164] width 35 height 13
click at [1035, 265] on link "Exmouth" at bounding box center [1069, 268] width 116 height 24
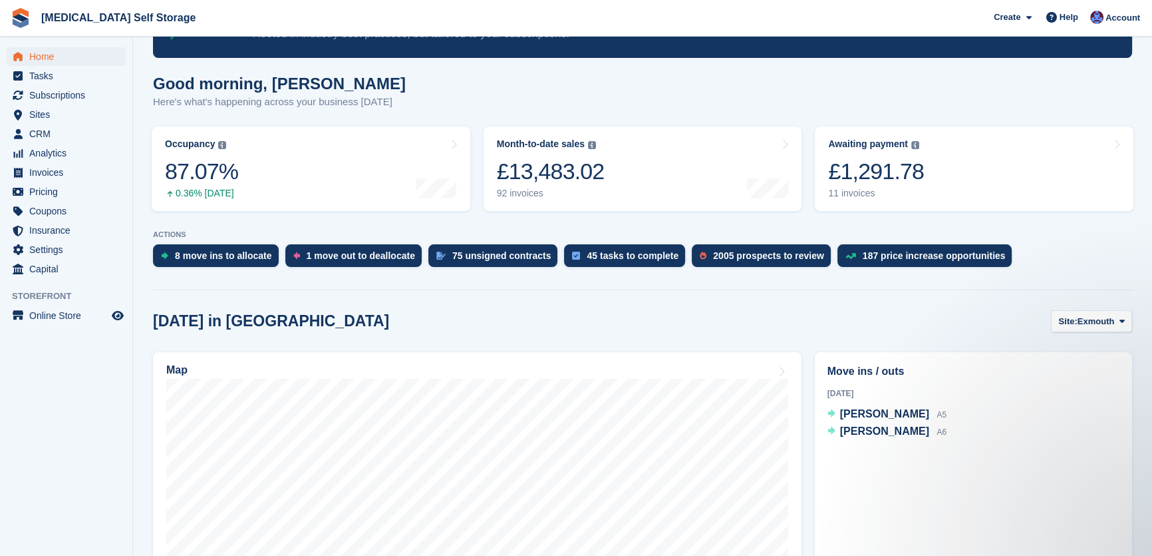
scroll to position [181, 0]
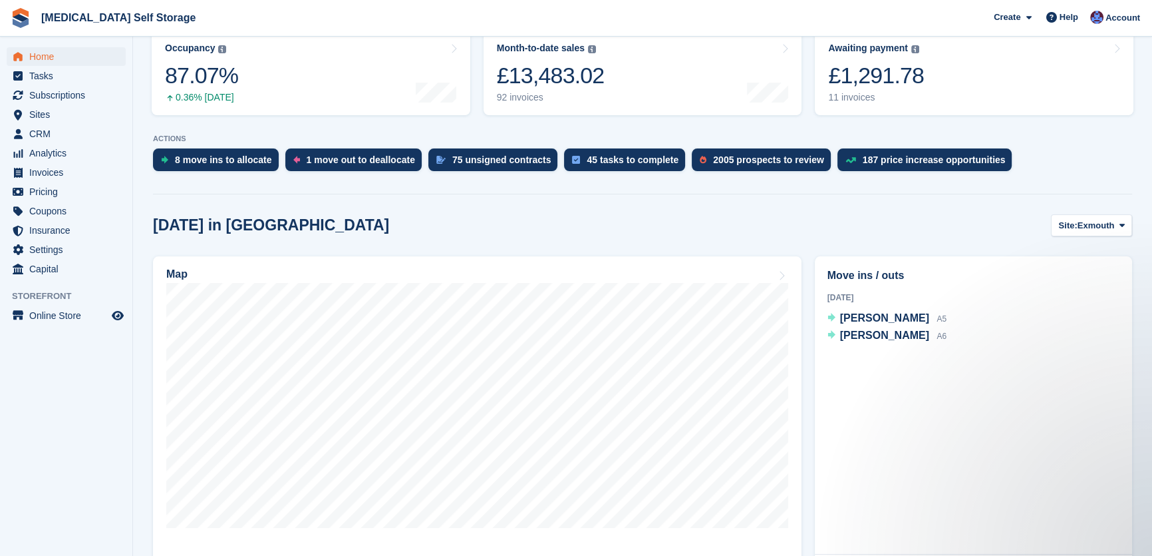
click at [1075, 212] on section "NEW Make £2,851.61 of extra revenue with our new price increases tool Rooted in…" at bounding box center [642, 455] width 1019 height 1272
click at [1087, 227] on span "Exmouth" at bounding box center [1096, 225] width 37 height 13
click at [1049, 259] on link "Bideford" at bounding box center [1069, 257] width 116 height 24
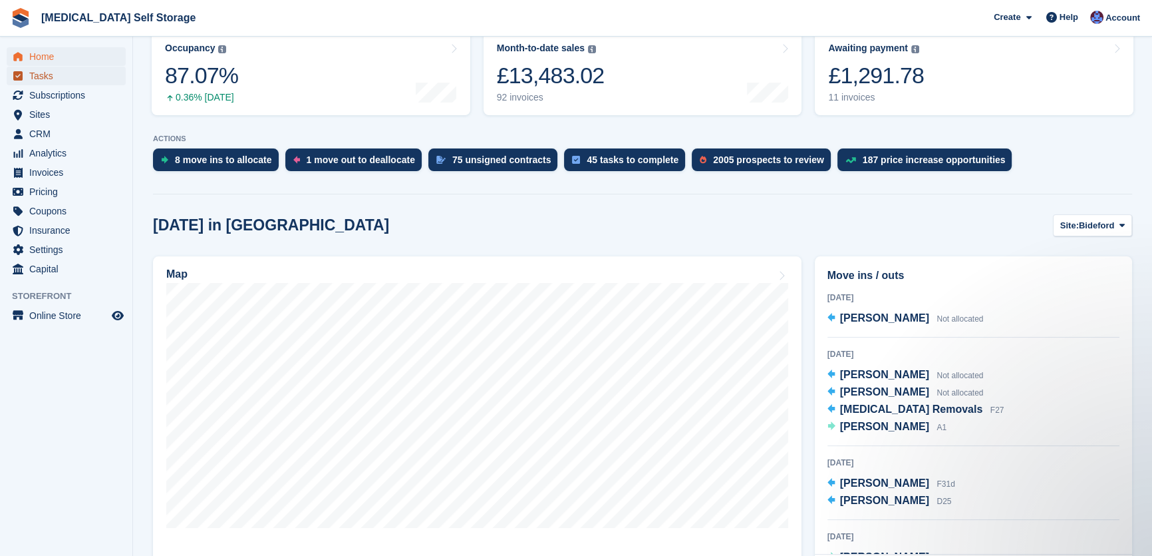
click at [26, 81] on link "Tasks" at bounding box center [66, 76] width 119 height 19
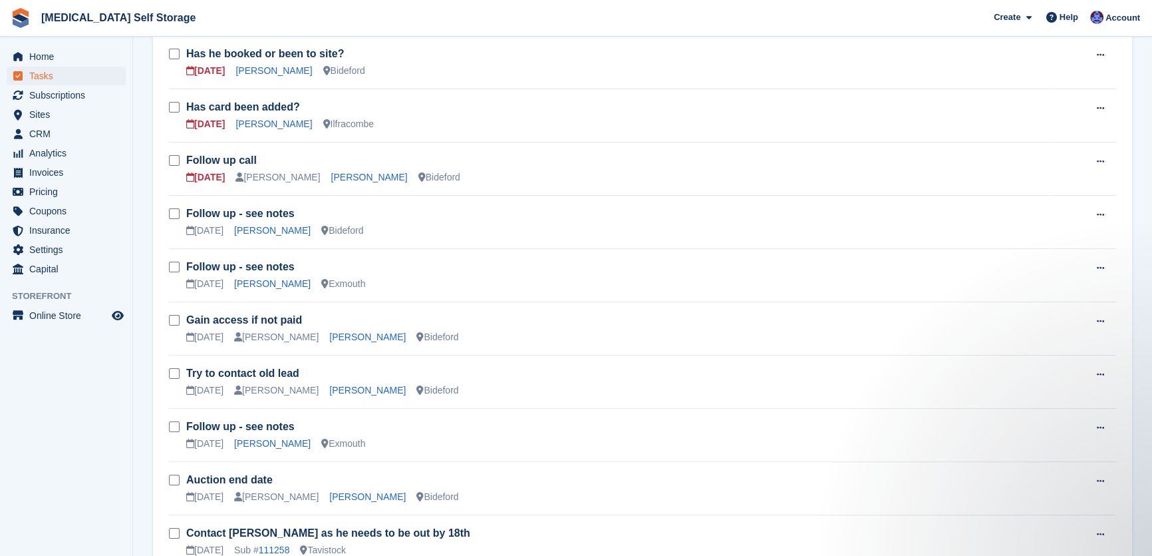
scroll to position [181, 0]
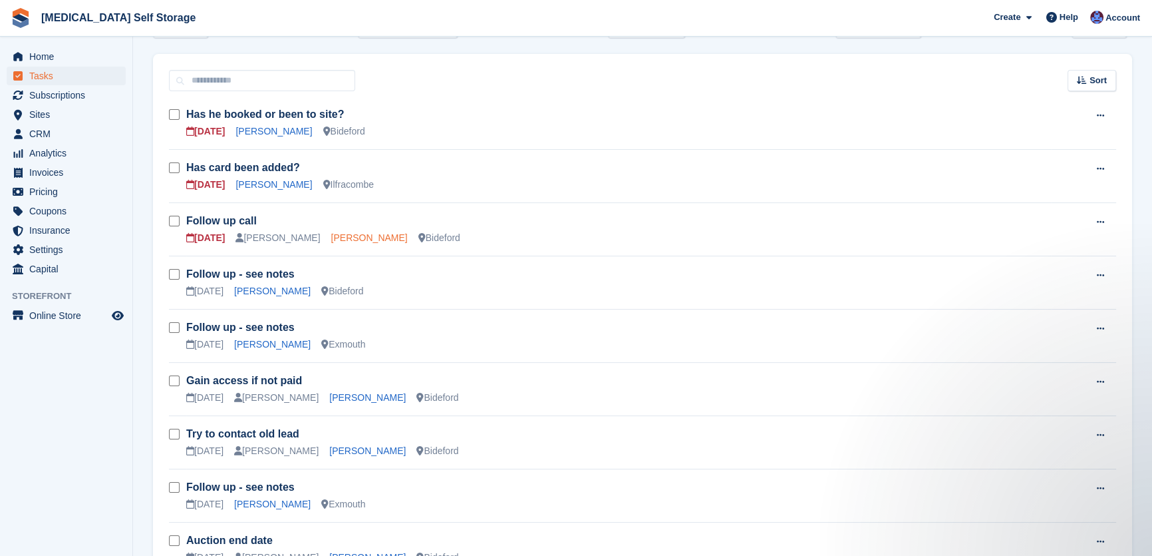
click at [331, 234] on link "Peter Hooper" at bounding box center [369, 237] width 77 height 11
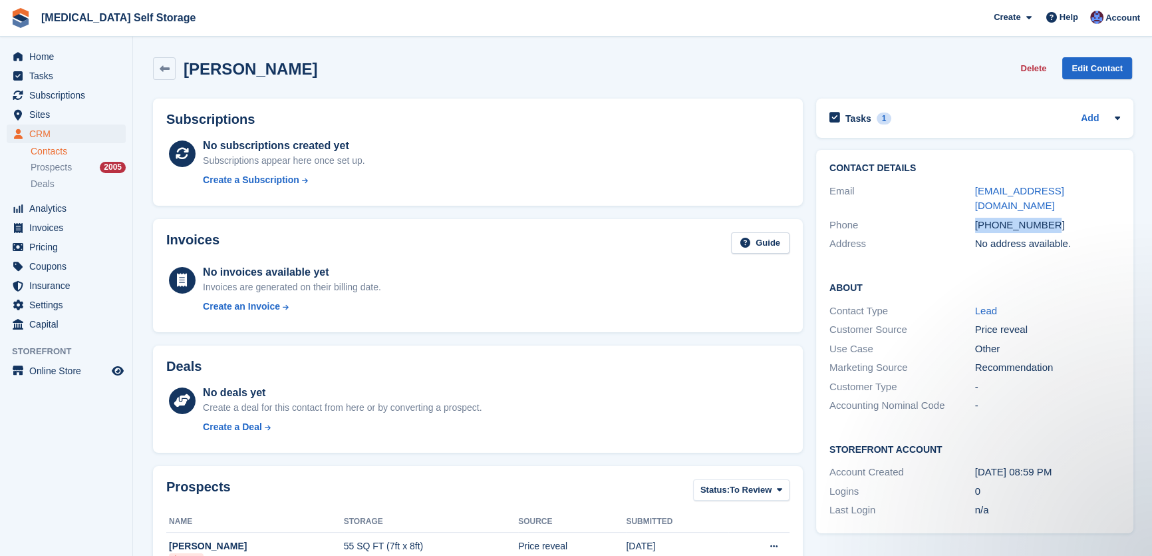
drag, startPoint x: 1053, startPoint y: 220, endPoint x: 894, endPoint y: 226, distance: 159.8
click at [894, 226] on div "Phone +447974840796" at bounding box center [975, 225] width 291 height 19
copy div "+447974840796"
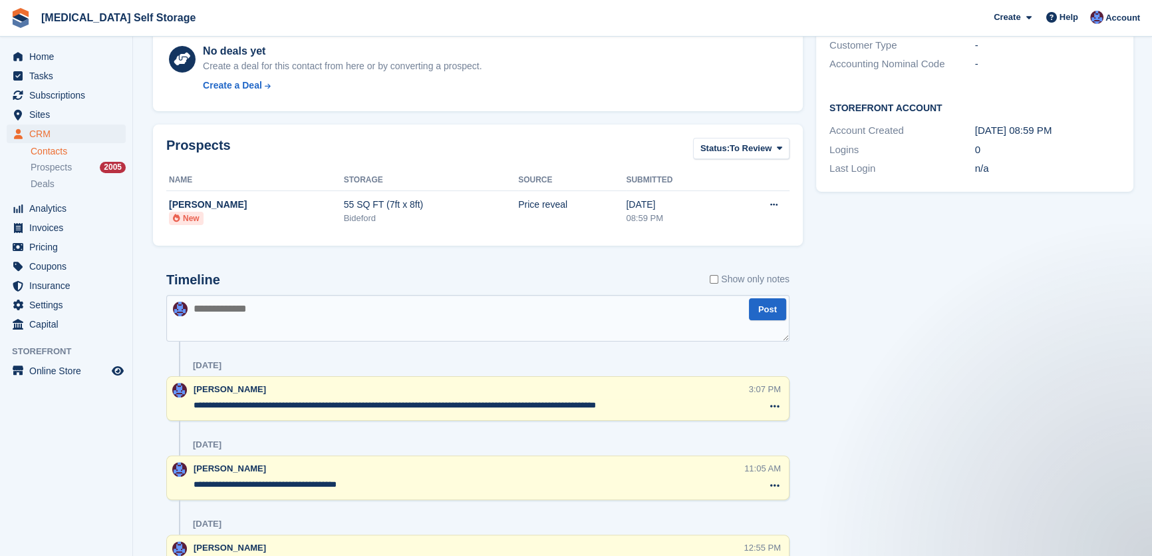
scroll to position [363, 0]
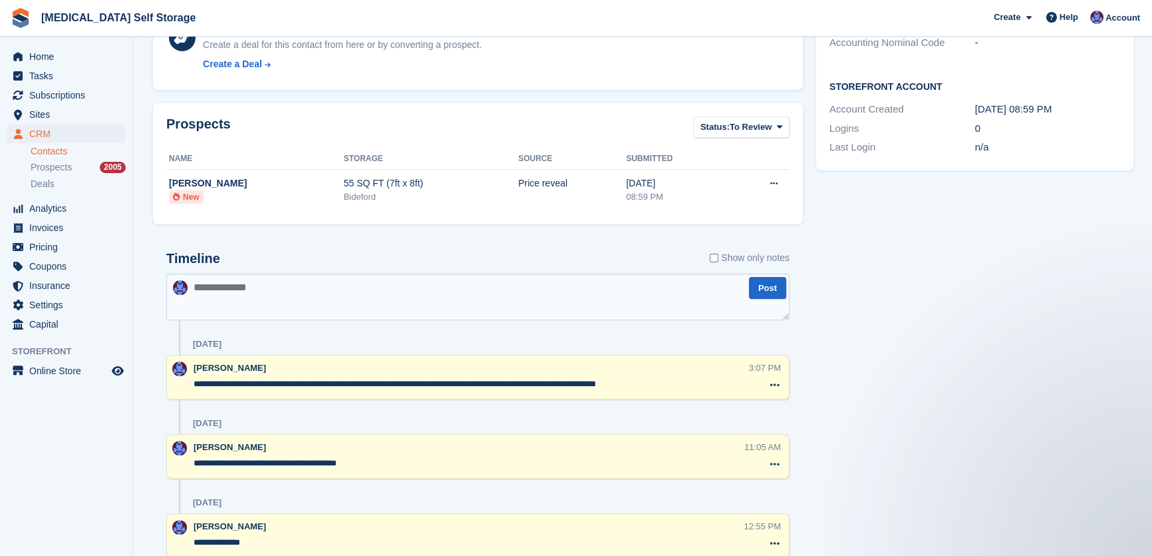
drag, startPoint x: 299, startPoint y: 296, endPoint x: 302, endPoint y: 302, distance: 6.9
click at [302, 302] on textarea at bounding box center [477, 296] width 623 height 47
type textarea "**********"
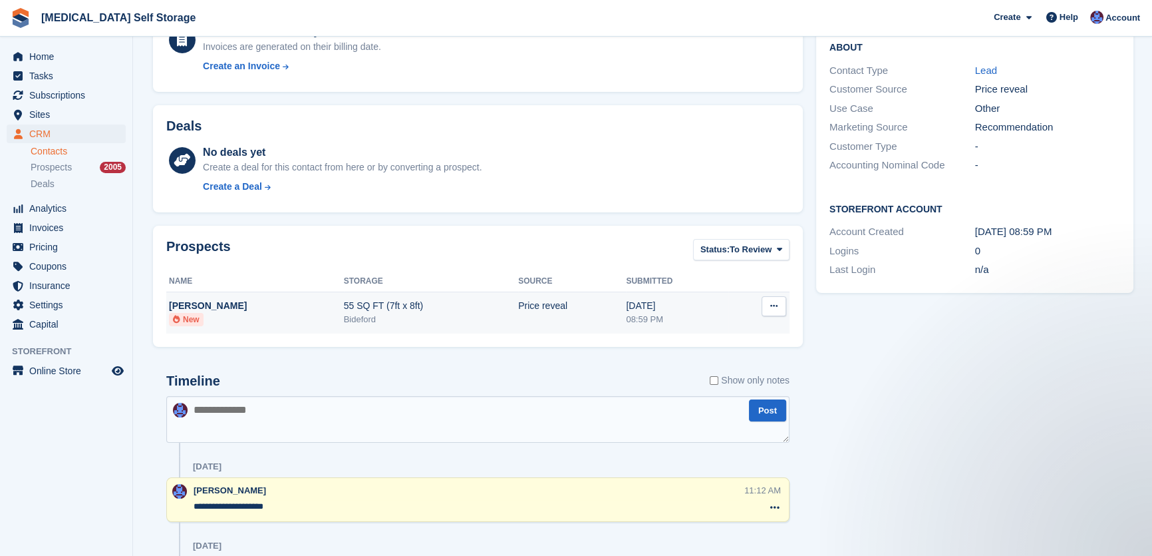
scroll to position [0, 0]
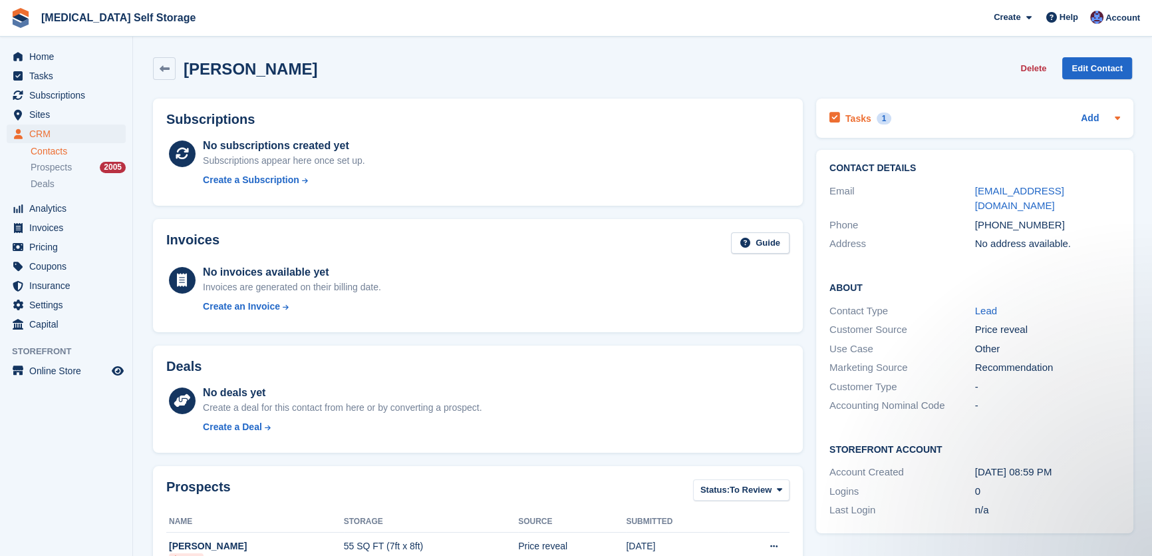
click at [851, 109] on div "Tasks 1" at bounding box center [861, 118] width 62 height 18
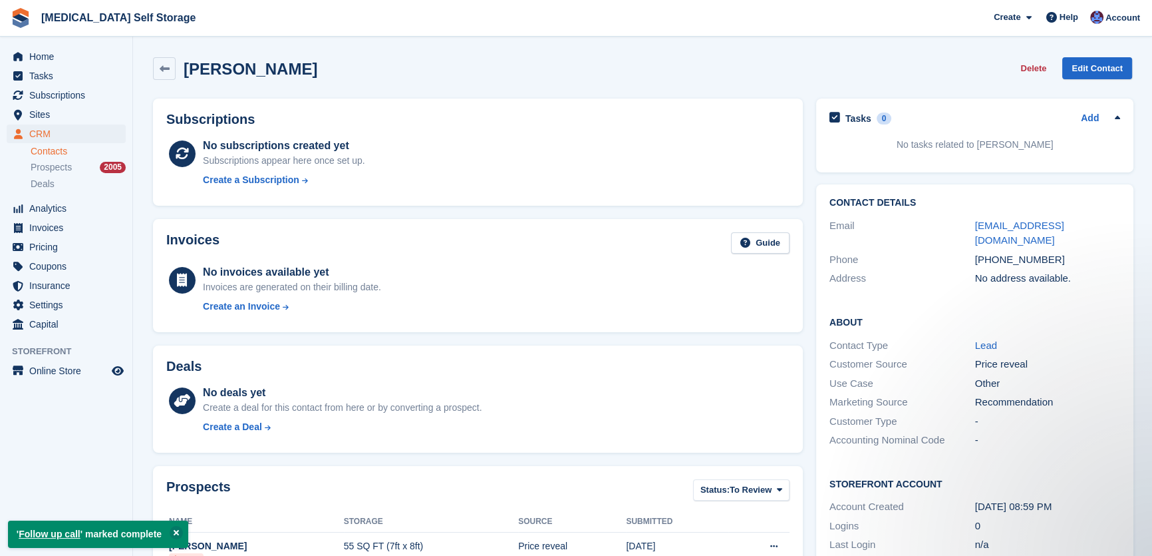
click at [31, 75] on span "Tasks" at bounding box center [69, 76] width 80 height 19
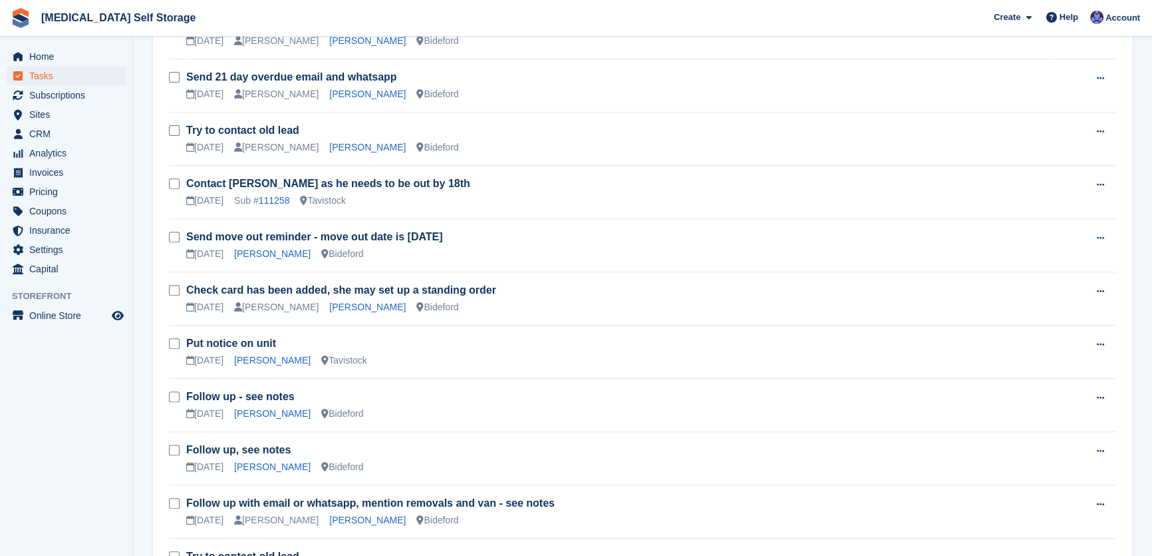
scroll to position [665, 0]
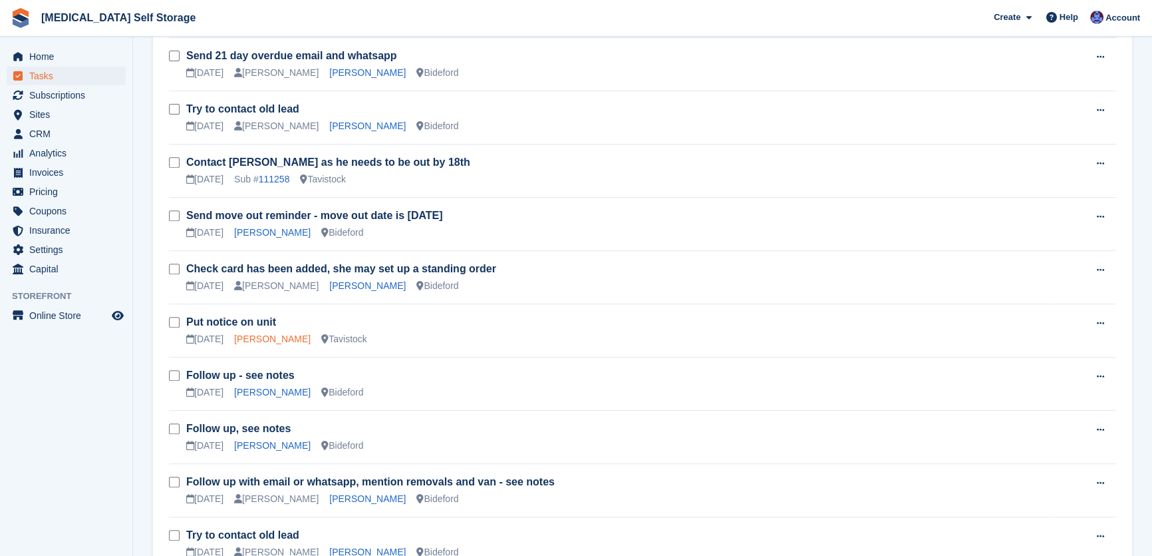
click at [249, 341] on link "Robert Harley" at bounding box center [272, 338] width 77 height 11
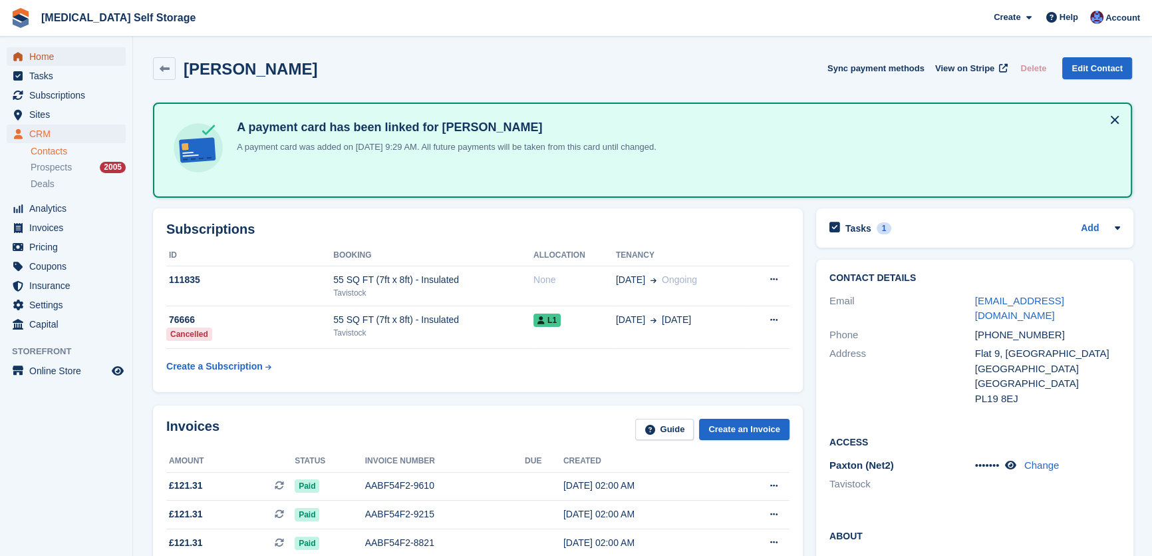
click at [47, 55] on span "Home" at bounding box center [69, 56] width 80 height 19
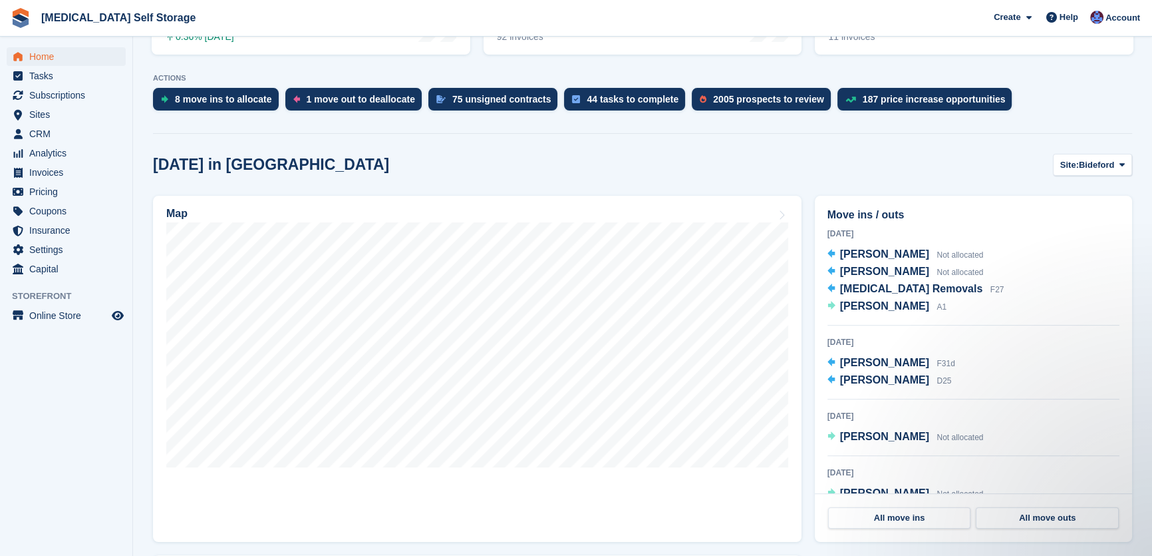
scroll to position [120, 0]
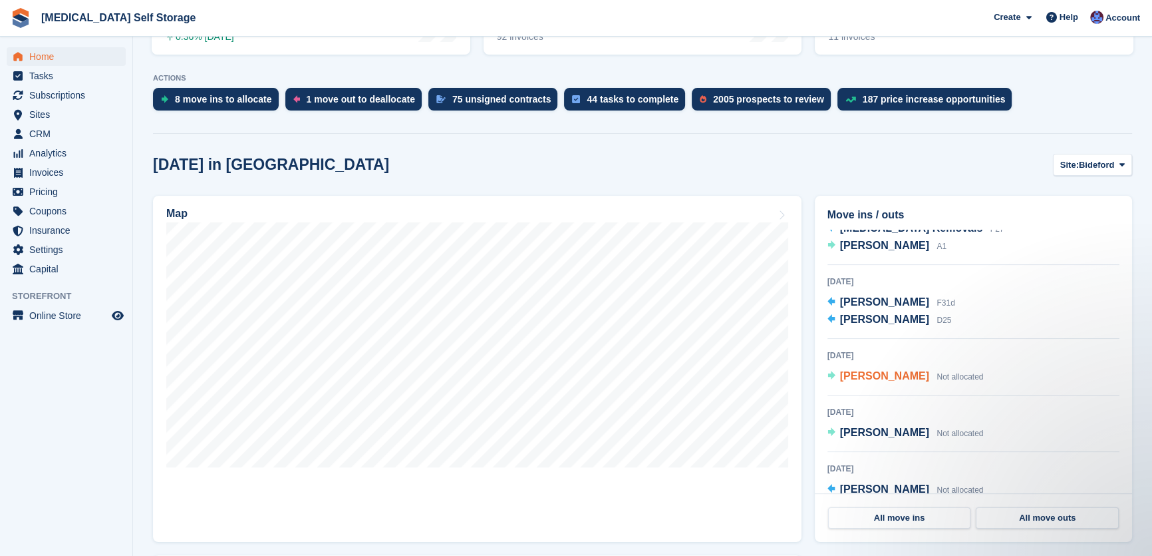
click at [880, 375] on span "[PERSON_NAME]" at bounding box center [884, 375] width 89 height 11
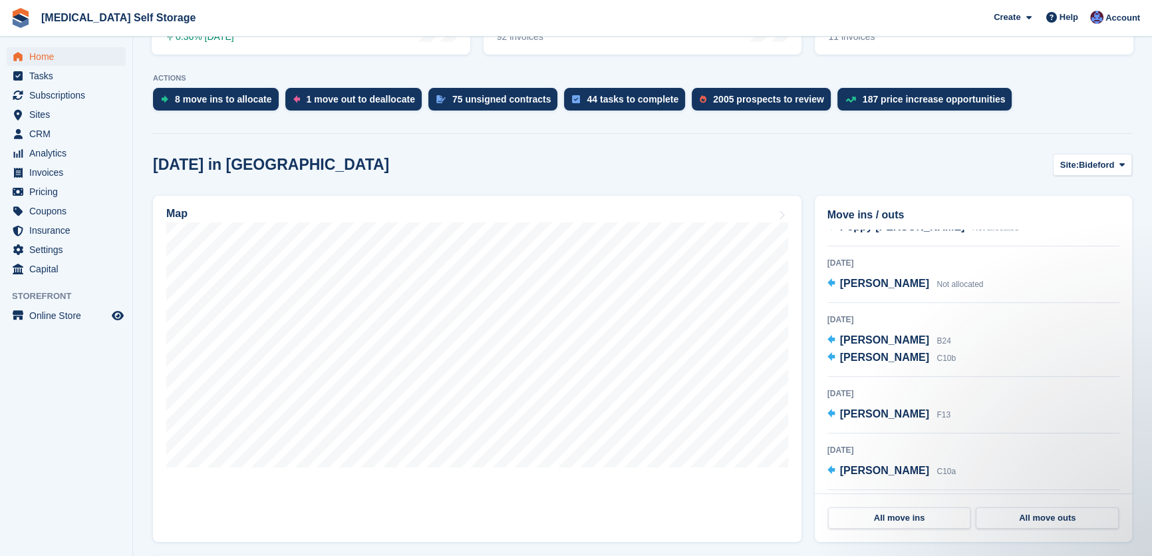
scroll to position [659, 0]
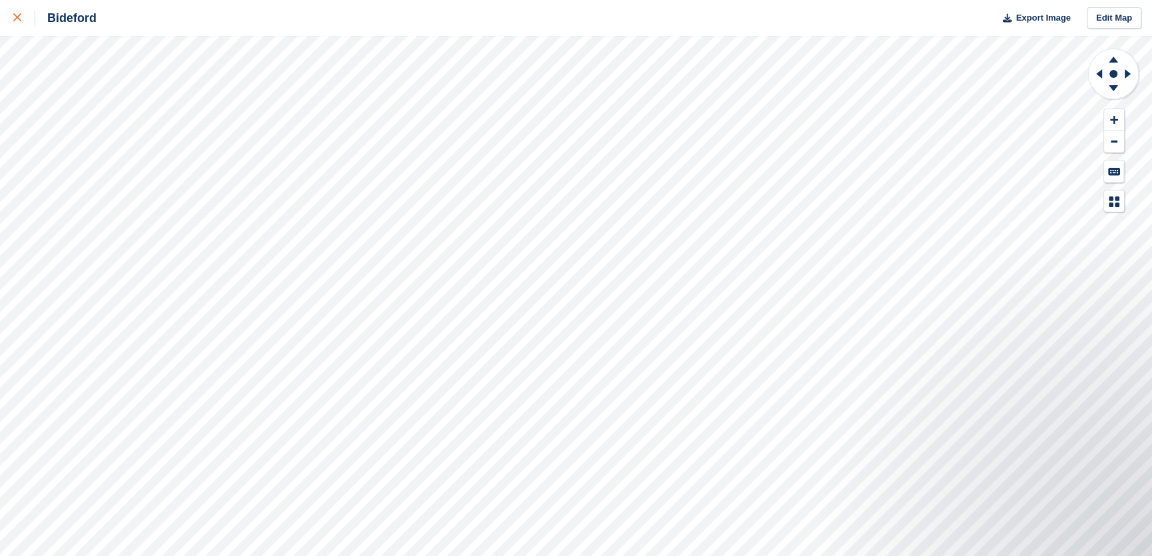
click at [11, 18] on link at bounding box center [17, 18] width 35 height 36
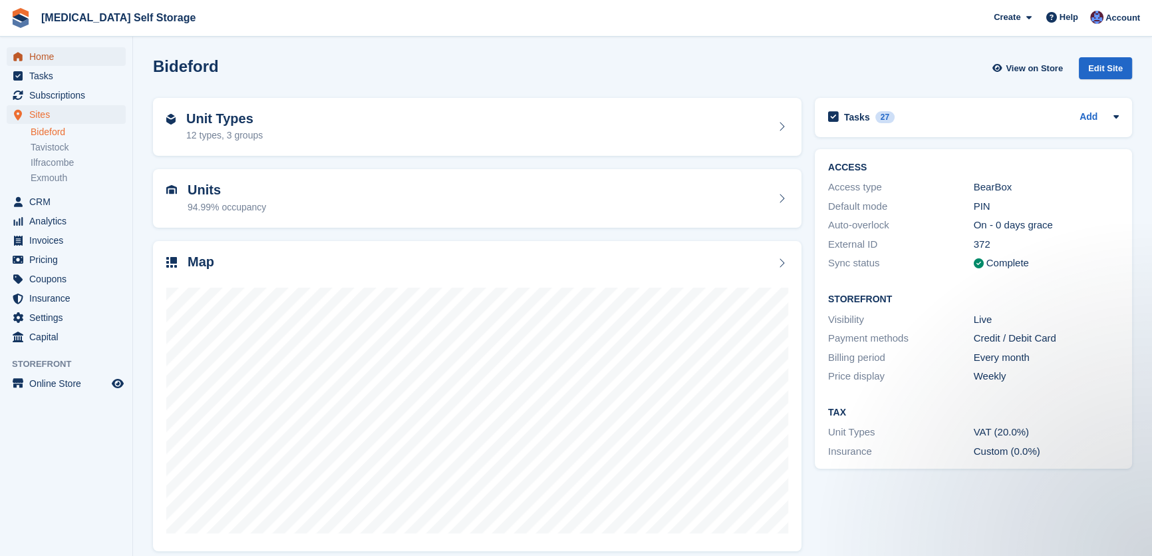
click at [51, 55] on span "Home" at bounding box center [69, 56] width 80 height 19
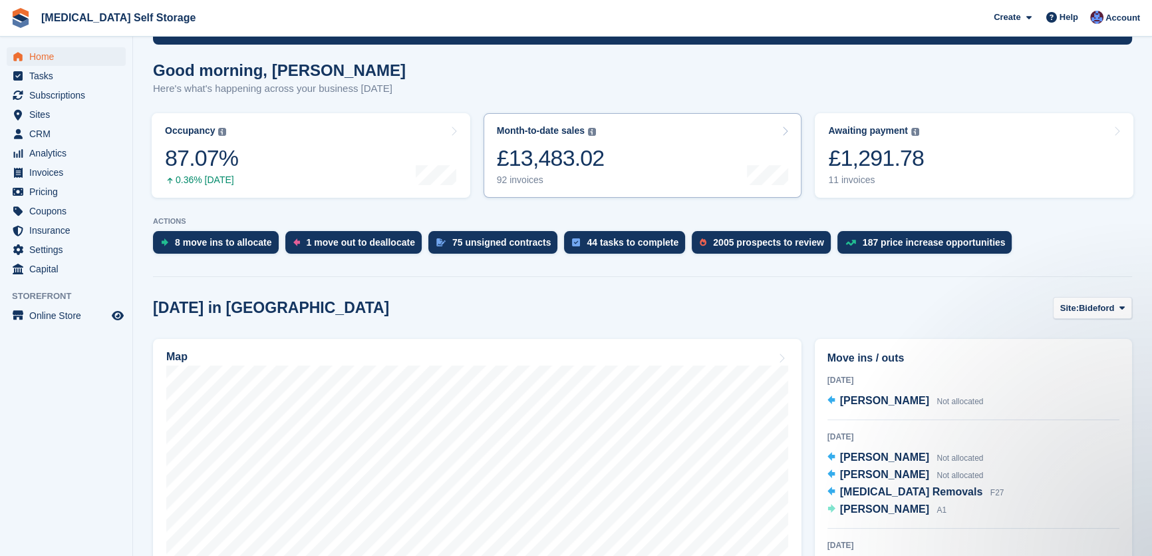
scroll to position [242, 0]
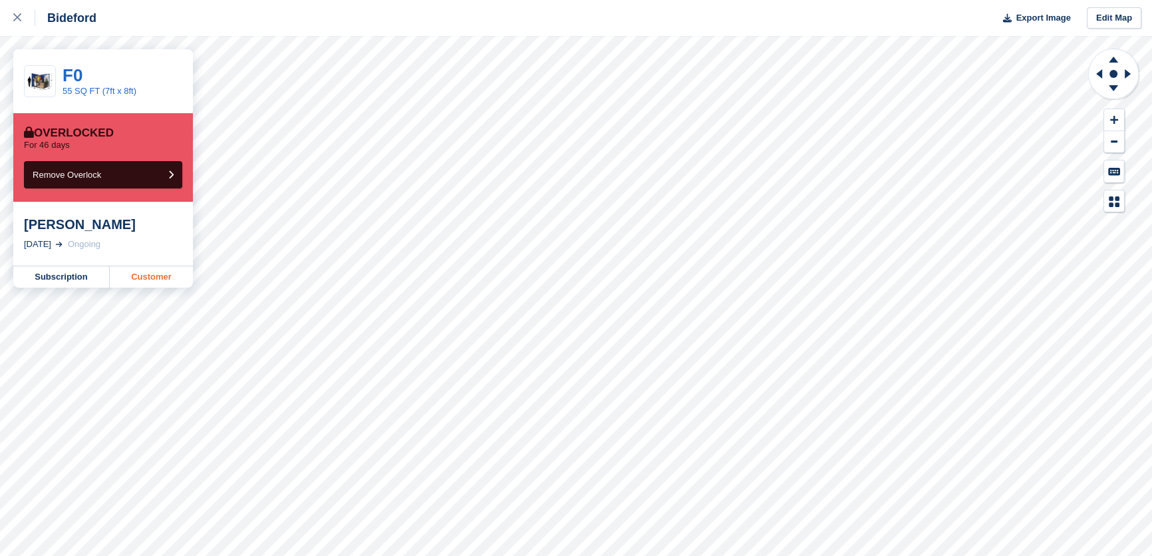
click at [154, 277] on link "Customer" at bounding box center [151, 276] width 83 height 21
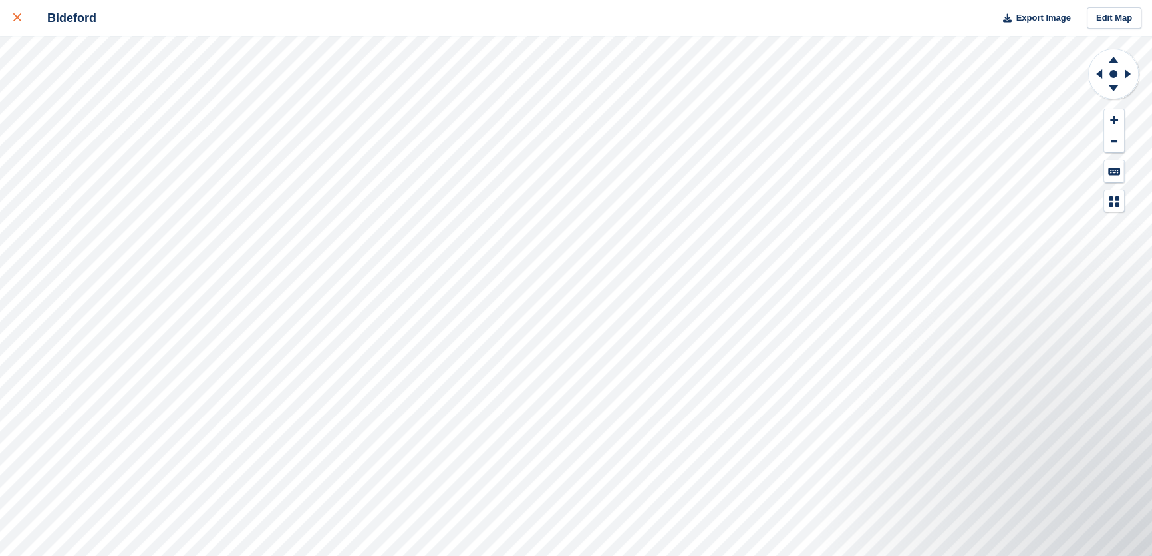
drag, startPoint x: 16, startPoint y: 18, endPoint x: 25, endPoint y: 33, distance: 17.0
click at [17, 18] on icon at bounding box center [17, 17] width 8 height 8
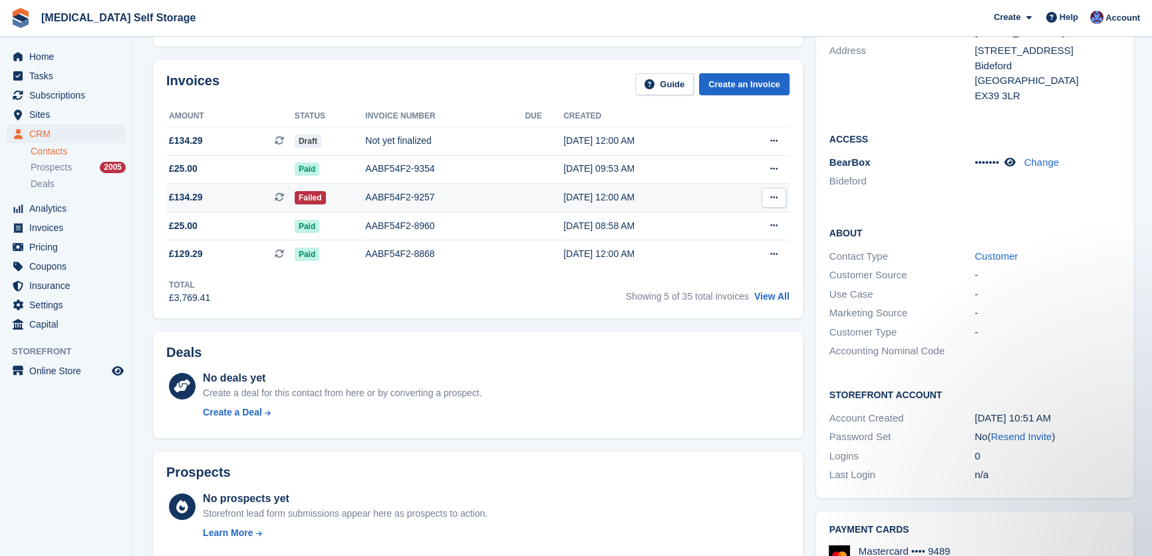
scroll to position [363, 0]
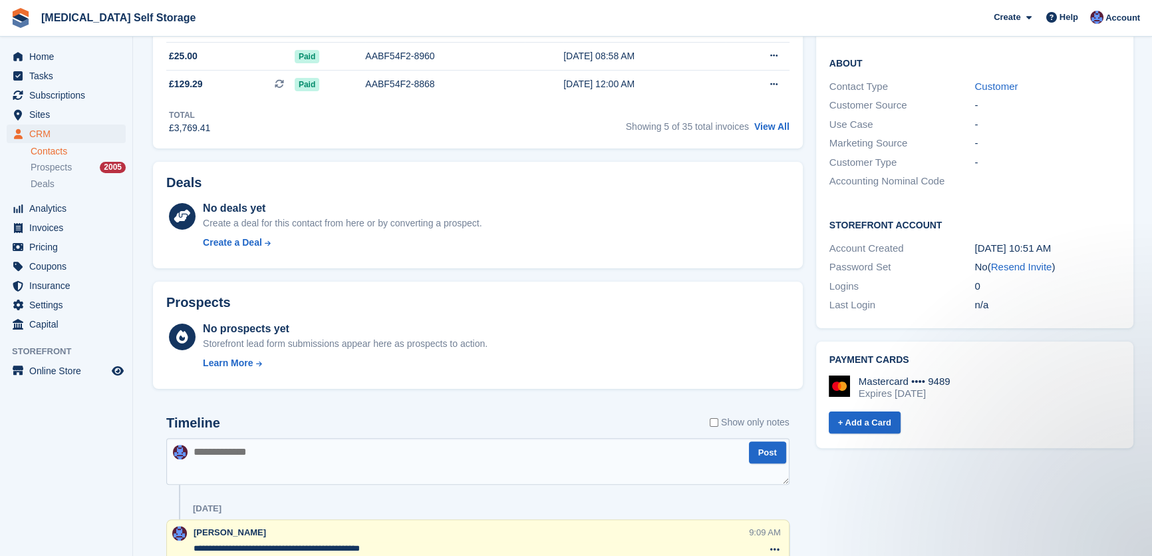
click at [295, 444] on textarea at bounding box center [477, 461] width 623 height 47
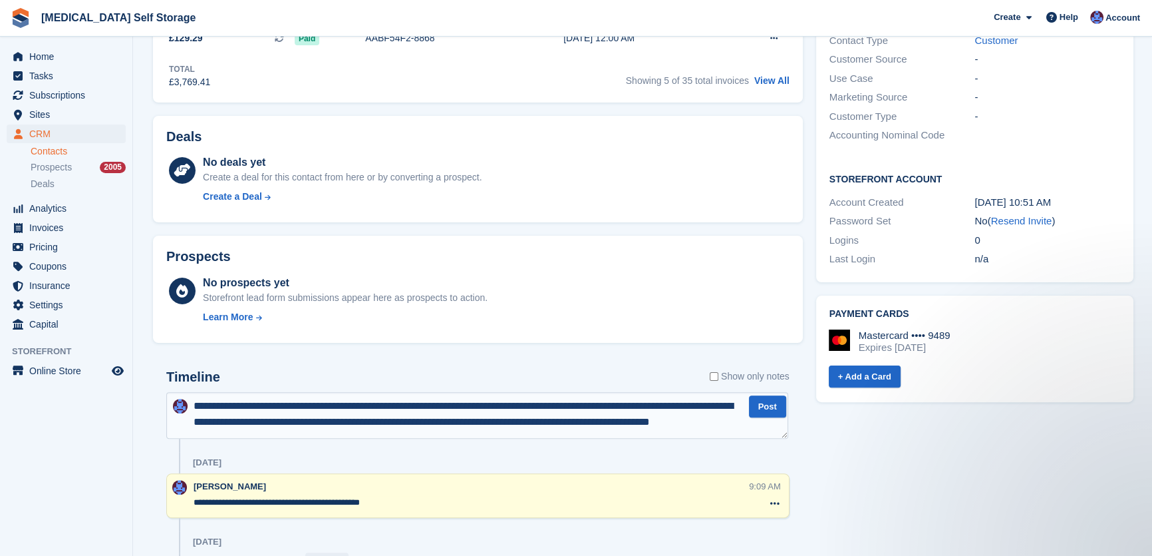
scroll to position [474, 0]
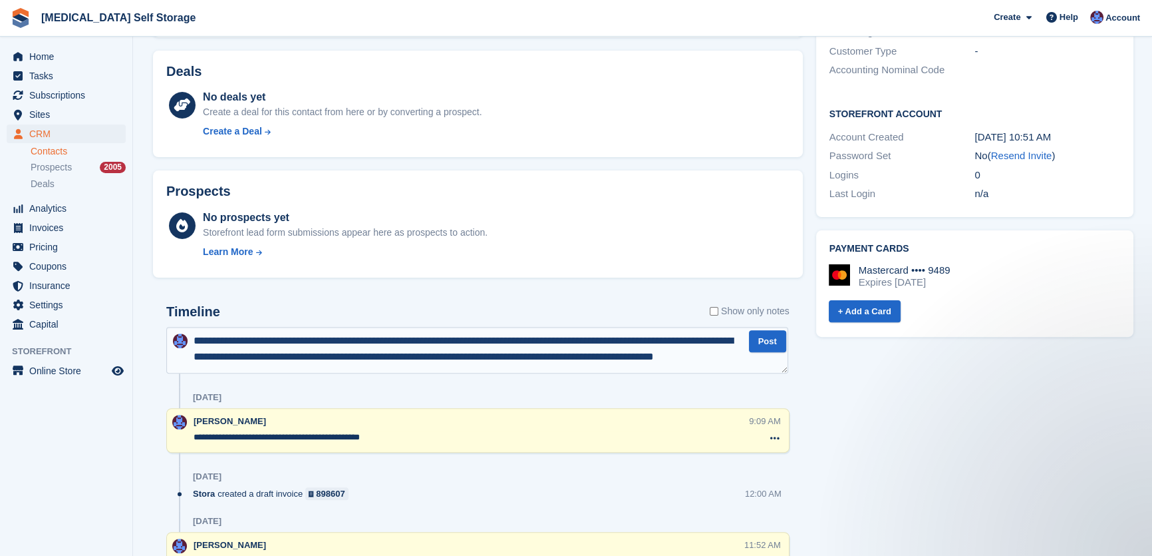
click at [314, 371] on textarea "**********" at bounding box center [477, 350] width 622 height 47
type textarea "**********"
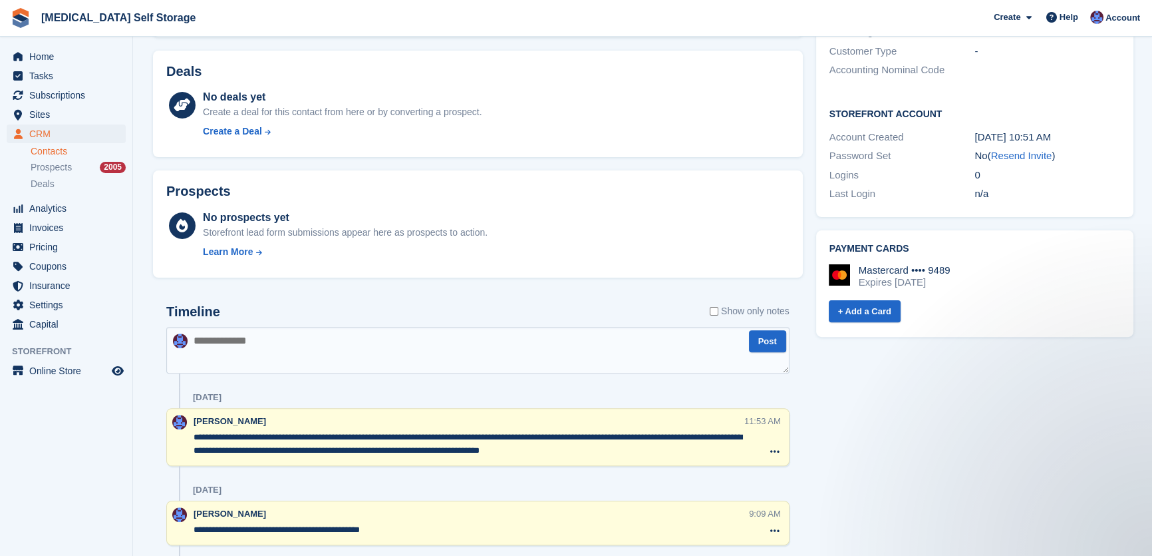
scroll to position [0, 0]
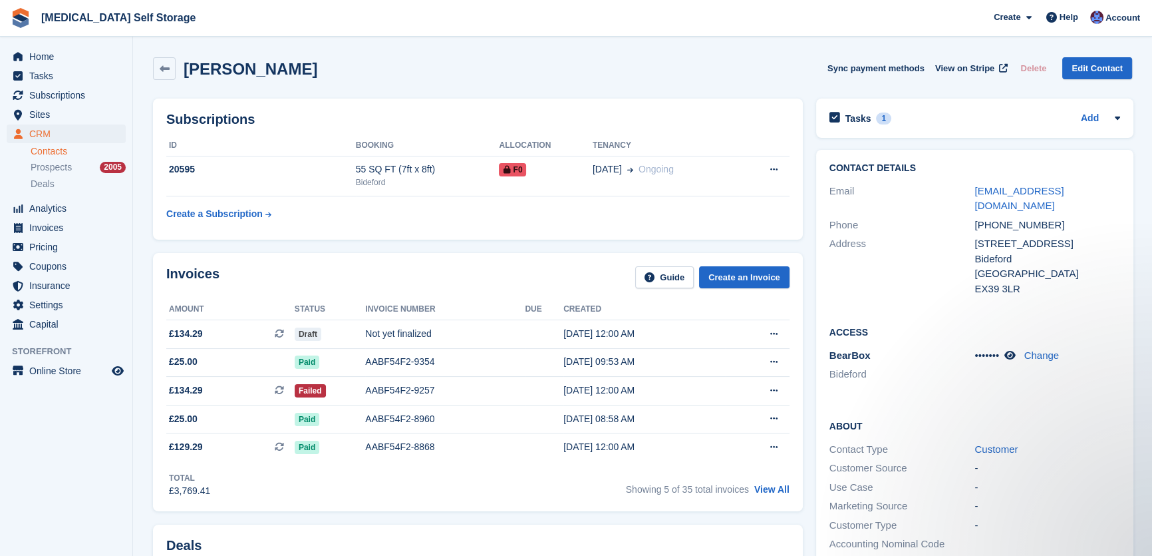
click at [856, 108] on div "Tasks 1 Add Gain access if not paid 11 Oct" at bounding box center [974, 117] width 317 height 39
click at [856, 112] on h2 "Tasks" at bounding box center [859, 118] width 26 height 12
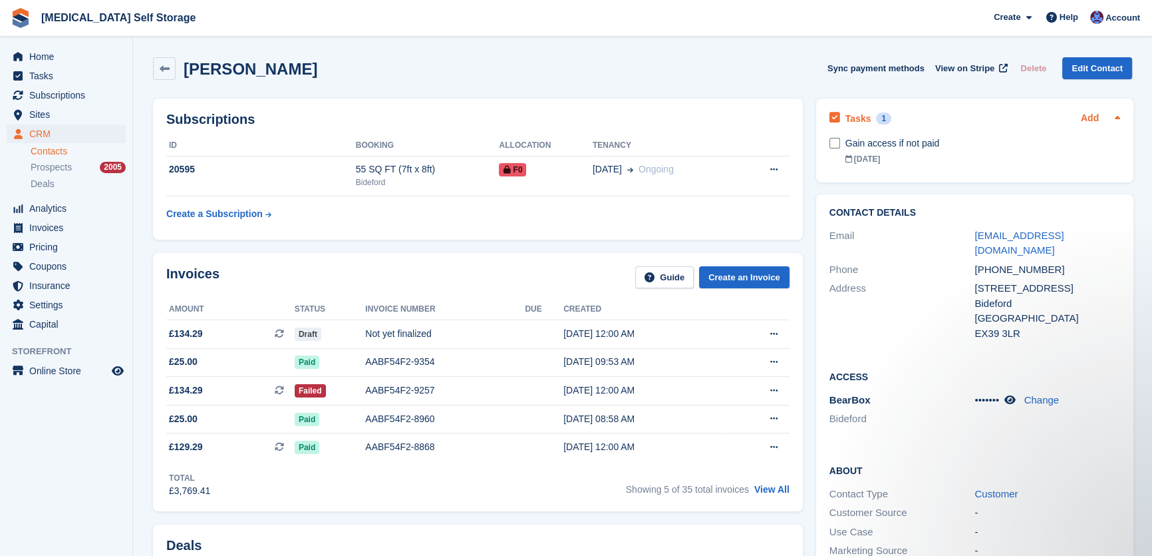
click at [1089, 115] on link "Add" at bounding box center [1090, 118] width 18 height 15
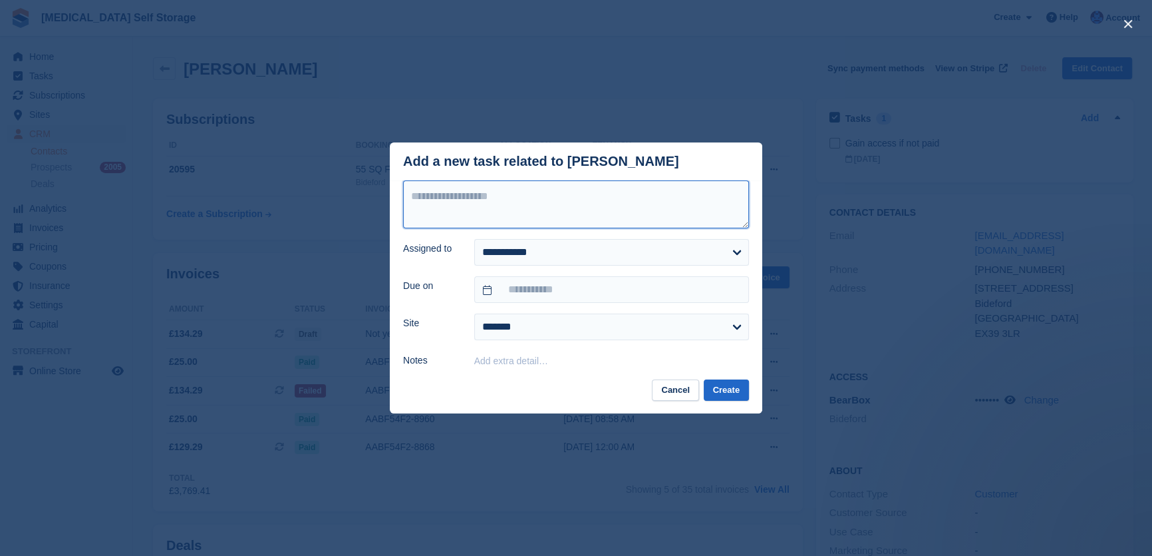
click at [487, 212] on textarea at bounding box center [576, 204] width 346 height 48
type textarea "**********"
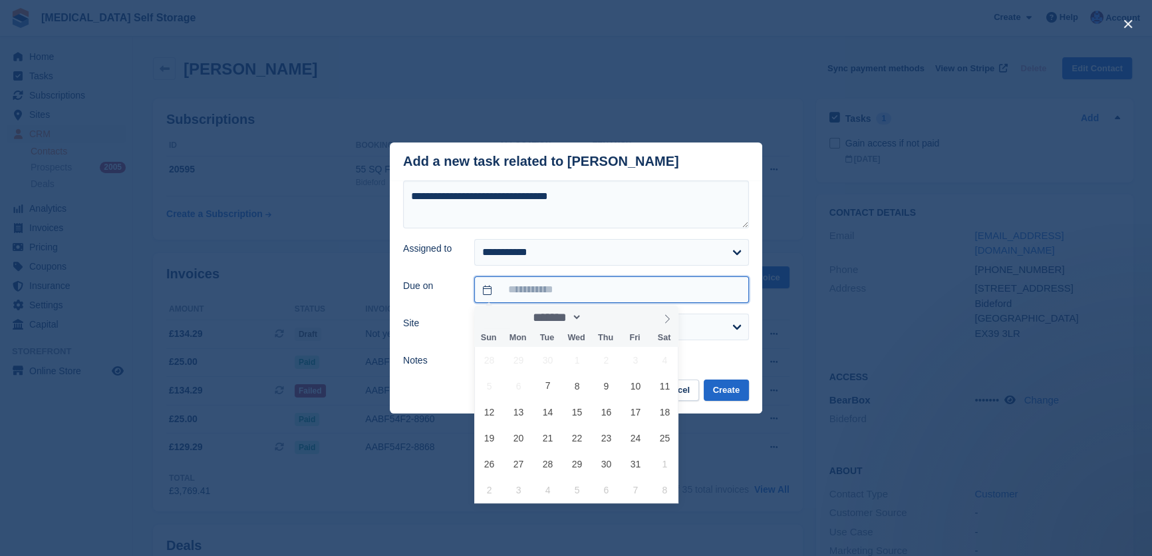
click at [497, 293] on input "text" at bounding box center [611, 289] width 275 height 27
click at [638, 385] on span "10" at bounding box center [636, 386] width 26 height 26
type input "**********"
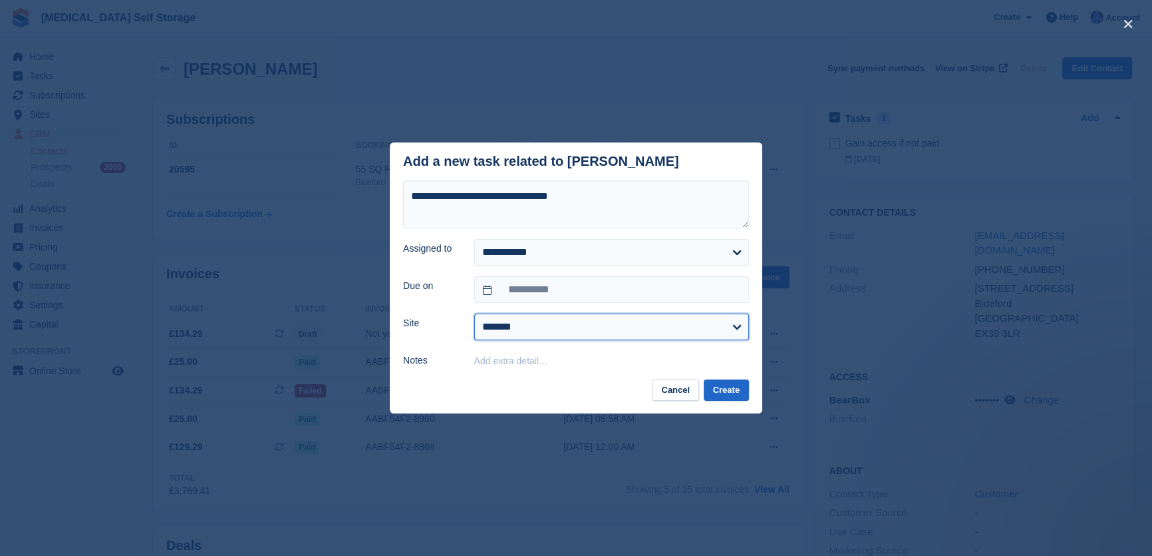
click at [559, 335] on select "**********" at bounding box center [611, 326] width 275 height 27
select select "**"
click at [474, 315] on select "**********" at bounding box center [611, 326] width 275 height 27
click at [730, 391] on button "Create" at bounding box center [726, 390] width 45 height 22
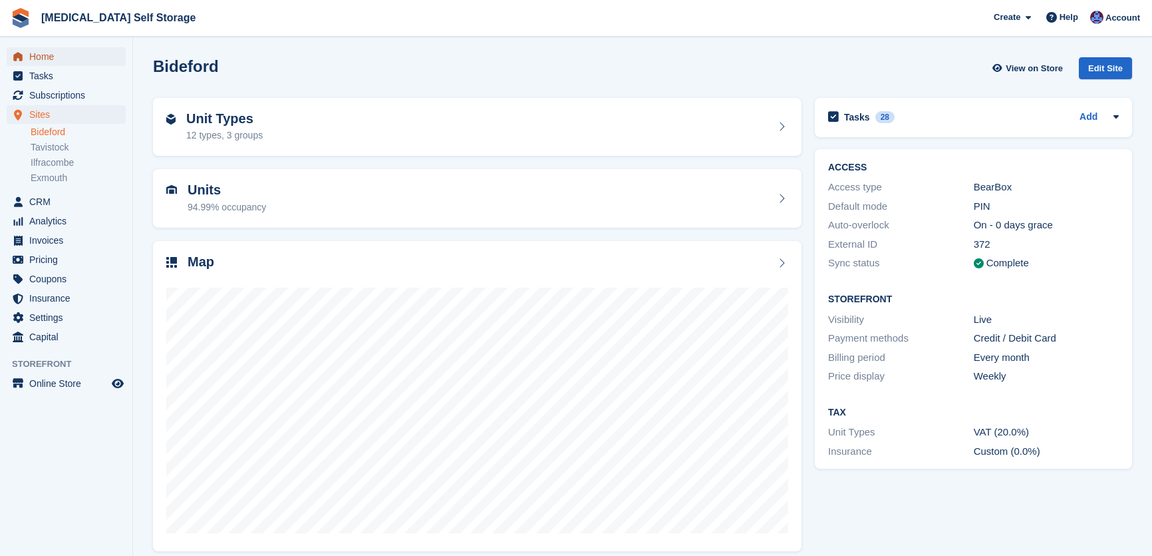
click at [44, 53] on span "Home" at bounding box center [69, 56] width 80 height 19
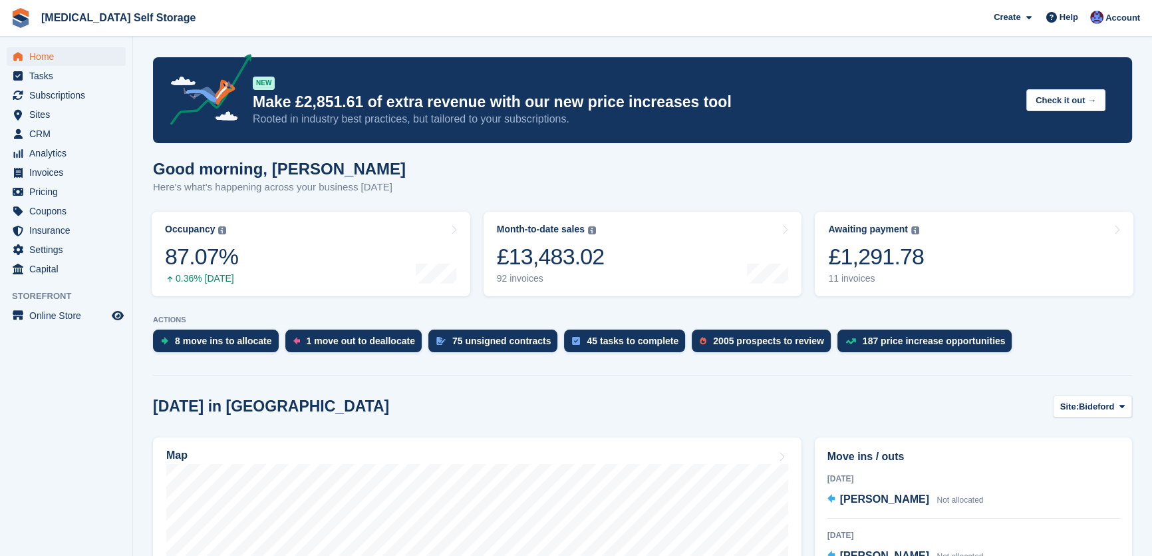
click at [461, 170] on div "Good morning, [PERSON_NAME] Here's what's happening across your business [DATE]" at bounding box center [642, 185] width 979 height 51
